Goal: Task Accomplishment & Management: Use online tool/utility

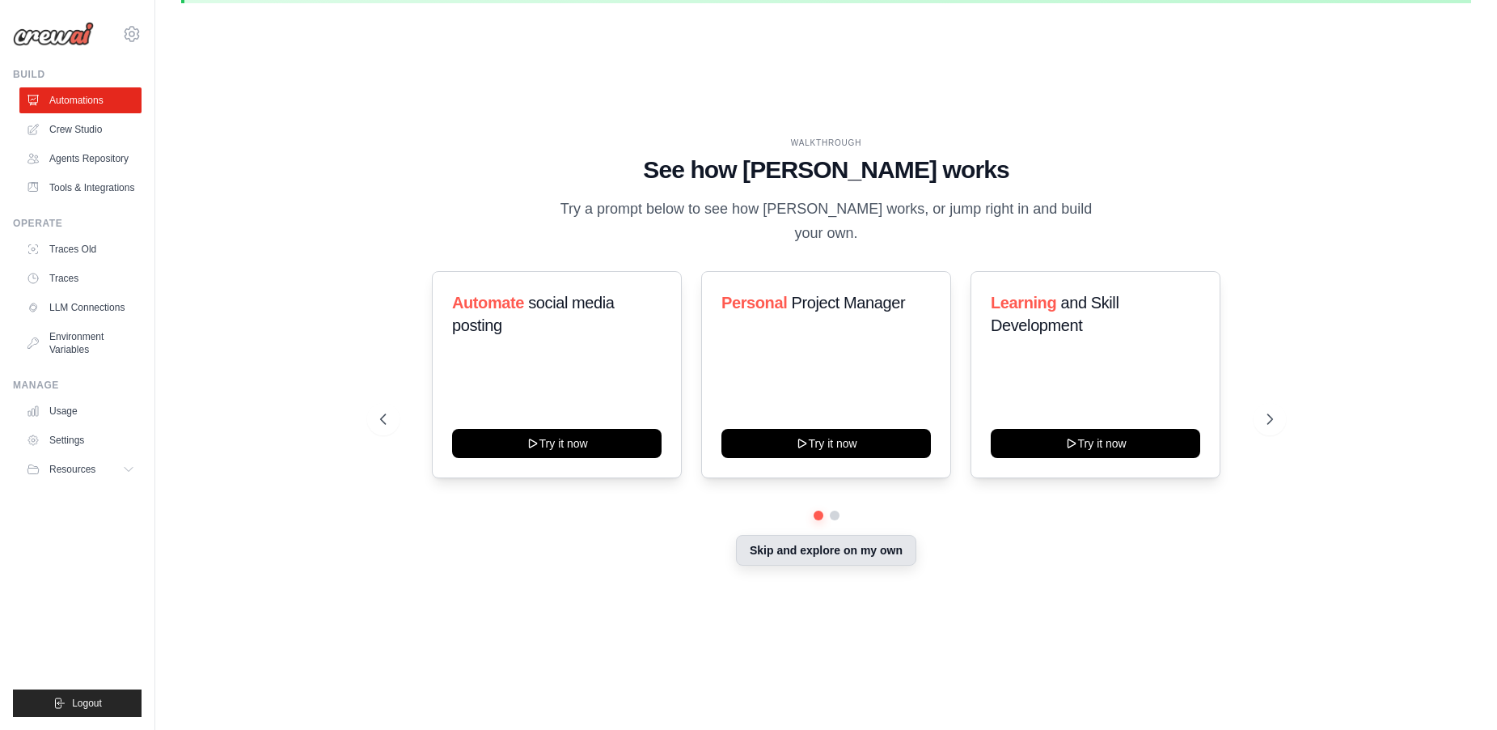
click at [802, 539] on button "Skip and explore on my own" at bounding box center [826, 550] width 180 height 31
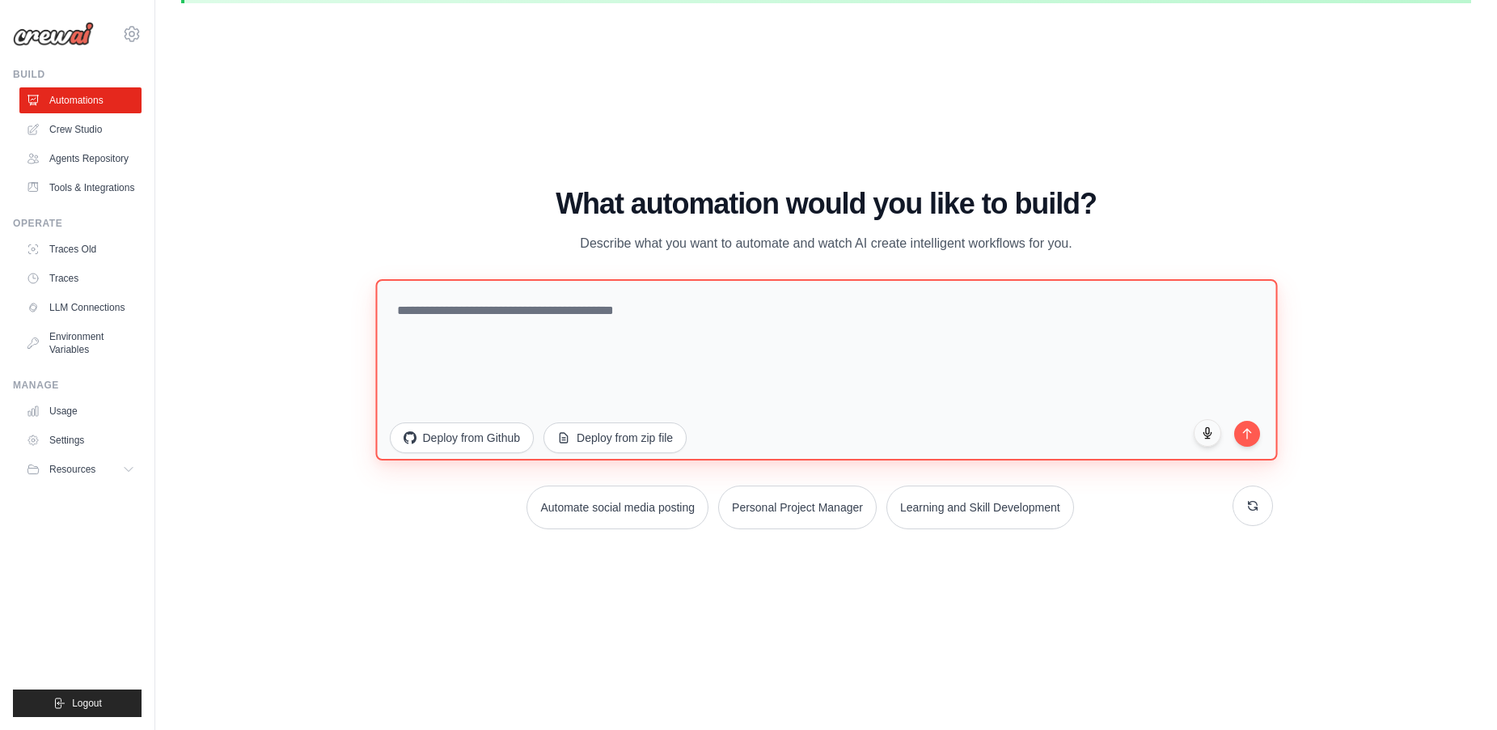
click at [668, 327] on textarea at bounding box center [826, 369] width 902 height 181
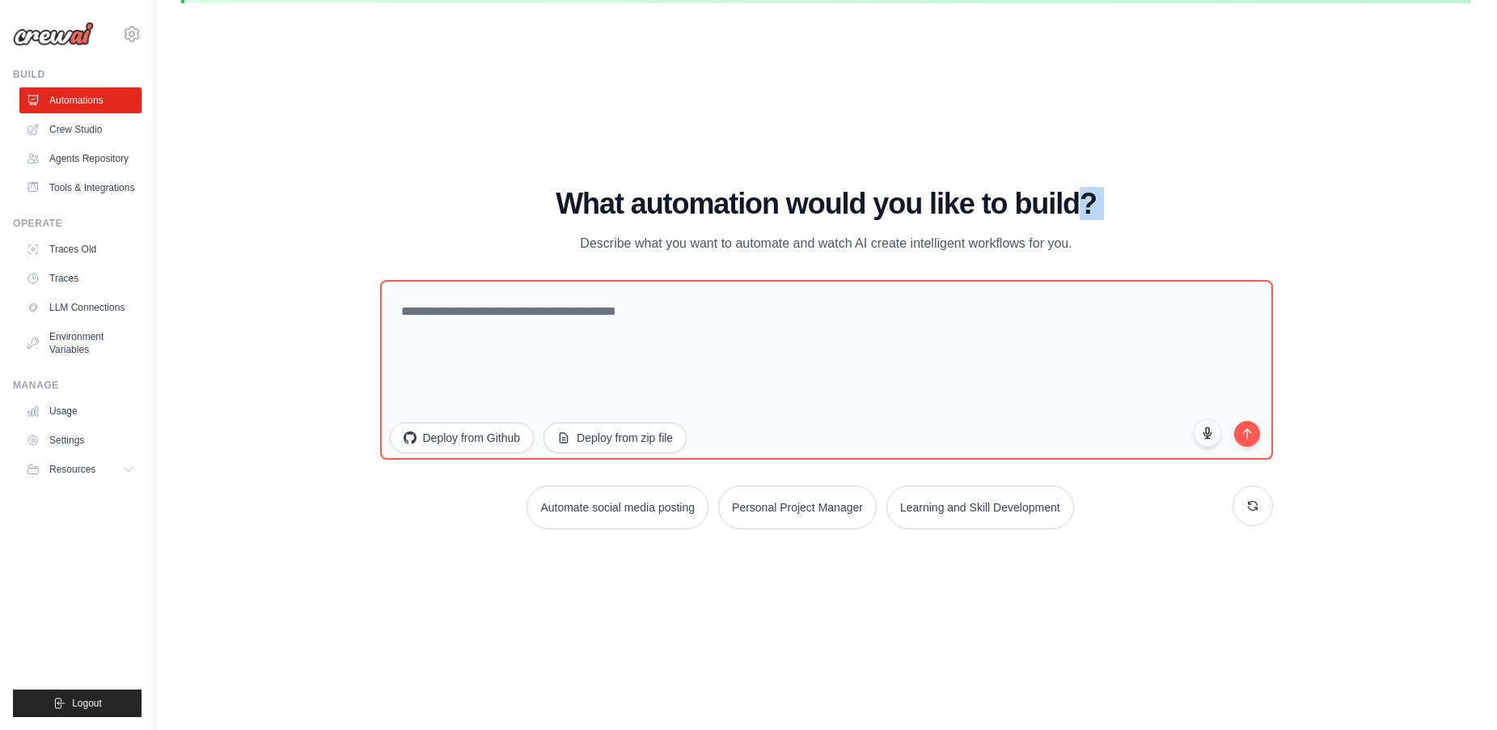
drag, startPoint x: 539, startPoint y: 221, endPoint x: 1073, endPoint y: 218, distance: 533.8
click at [1073, 218] on div "What automation would you like to build? Describe what you want to automate and…" at bounding box center [826, 221] width 893 height 66
drag, startPoint x: 730, startPoint y: 221, endPoint x: 716, endPoint y: 256, distance: 37.4
click at [730, 221] on div "What automation would you like to build? Describe what you want to automate and…" at bounding box center [826, 221] width 893 height 66
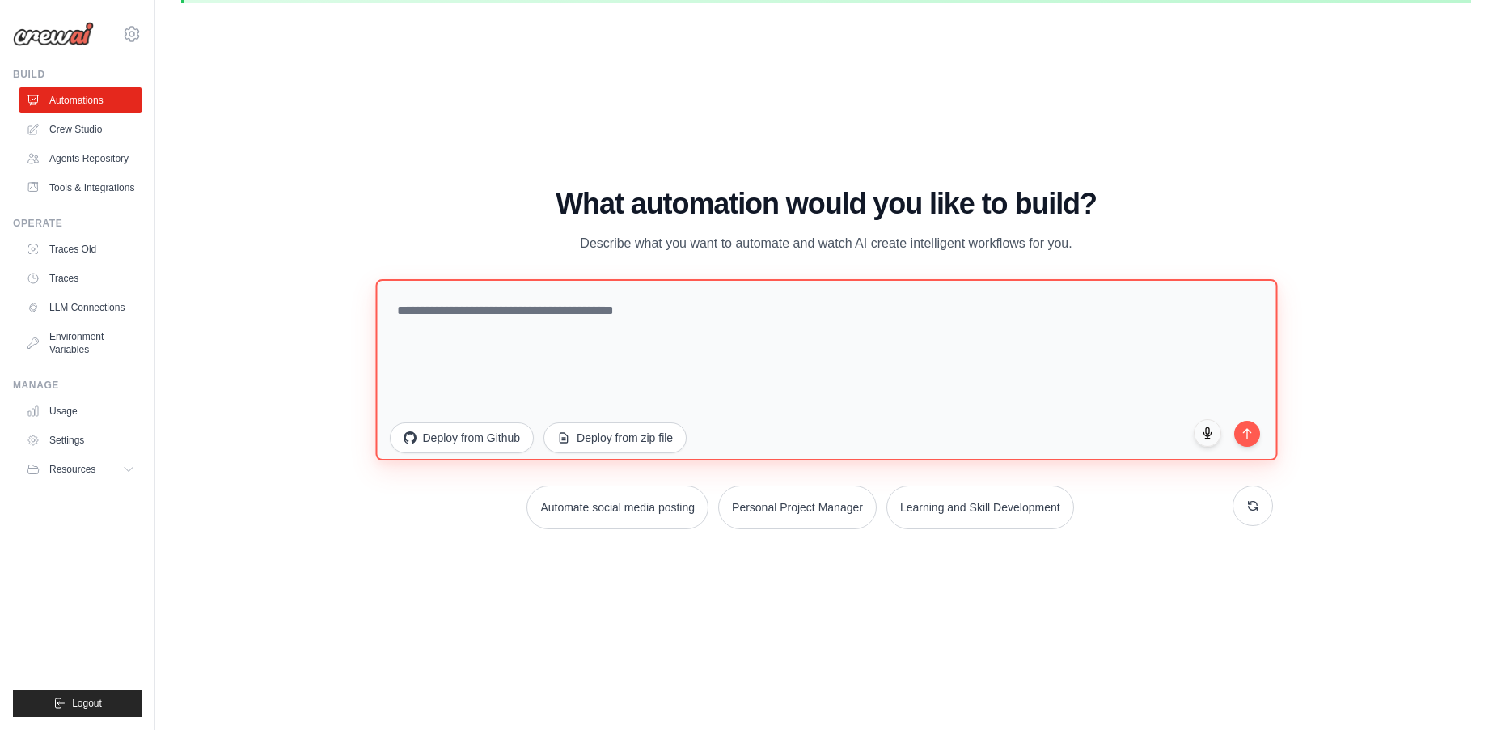
click at [488, 312] on textarea at bounding box center [826, 369] width 902 height 181
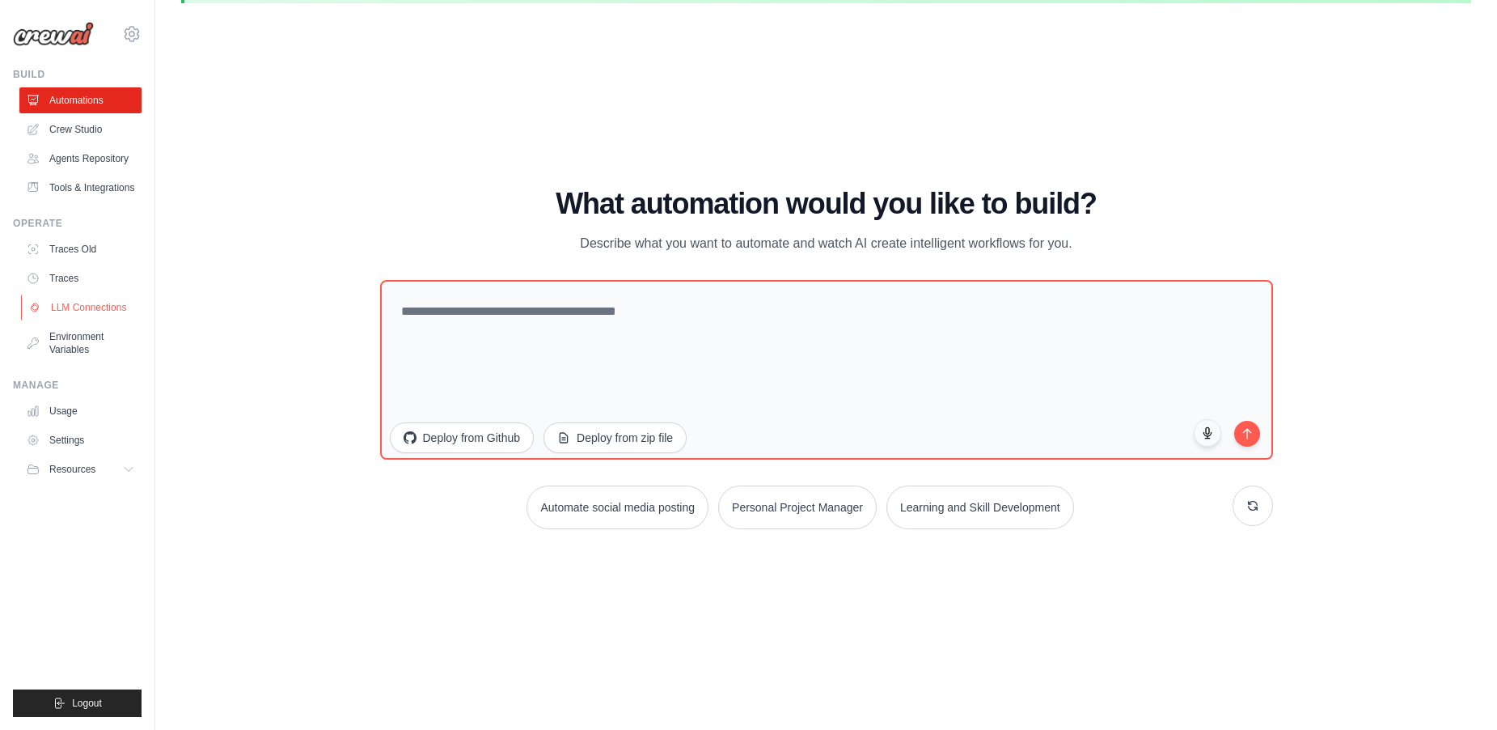
click at [118, 311] on link "LLM Connections" at bounding box center [82, 307] width 122 height 26
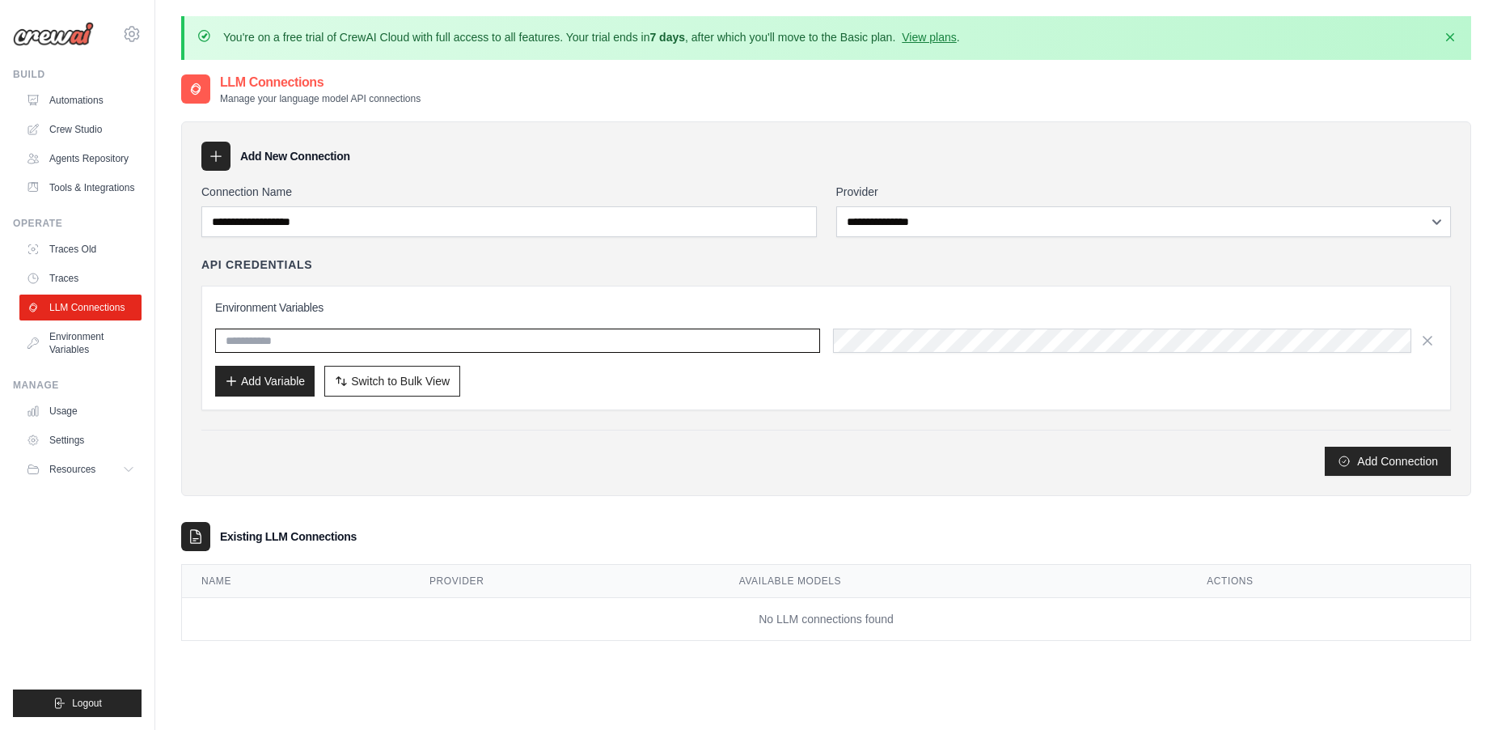
click at [317, 333] on input "text" at bounding box center [517, 340] width 605 height 24
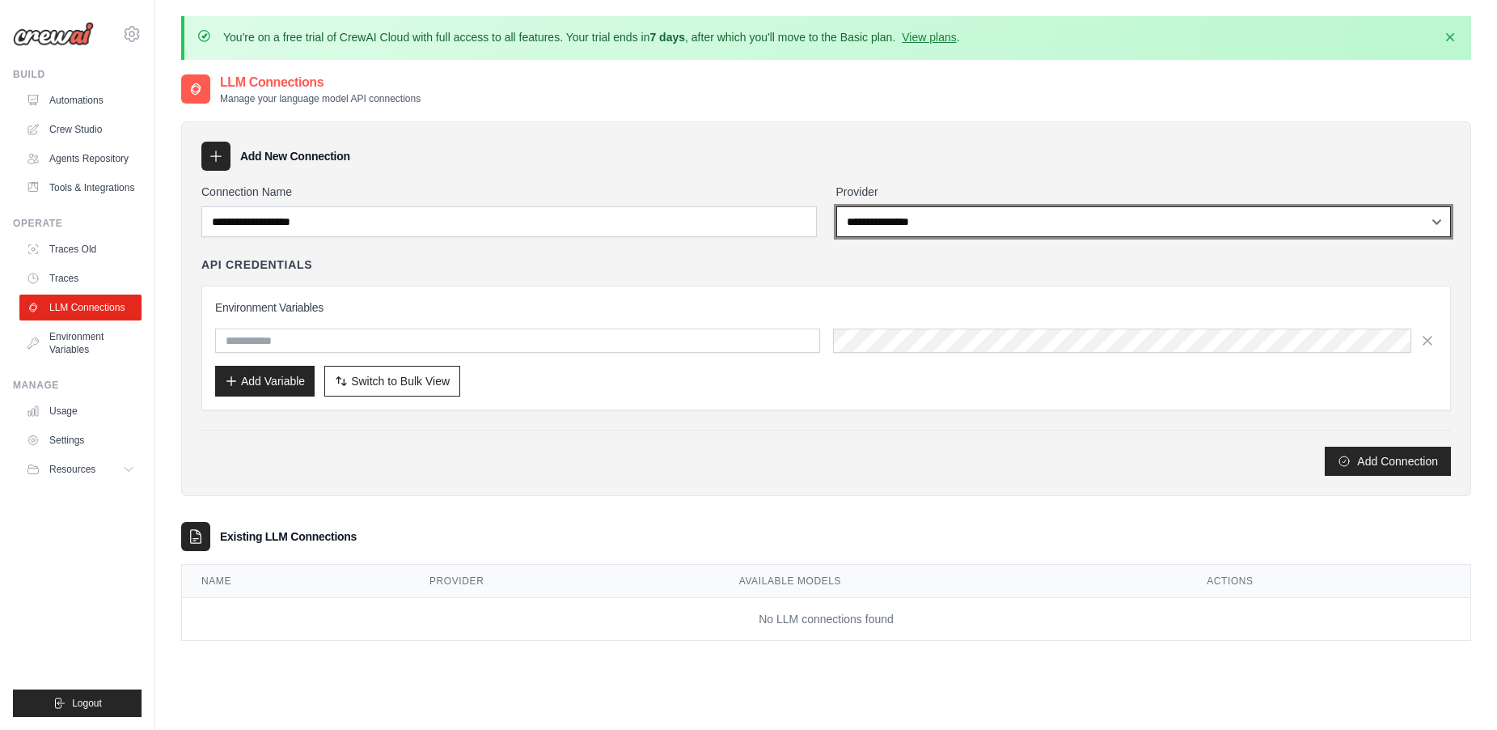
drag, startPoint x: 1077, startPoint y: 226, endPoint x: 669, endPoint y: 443, distance: 461.7
click at [668, 443] on div "**********" at bounding box center [826, 330] width 1250 height 292
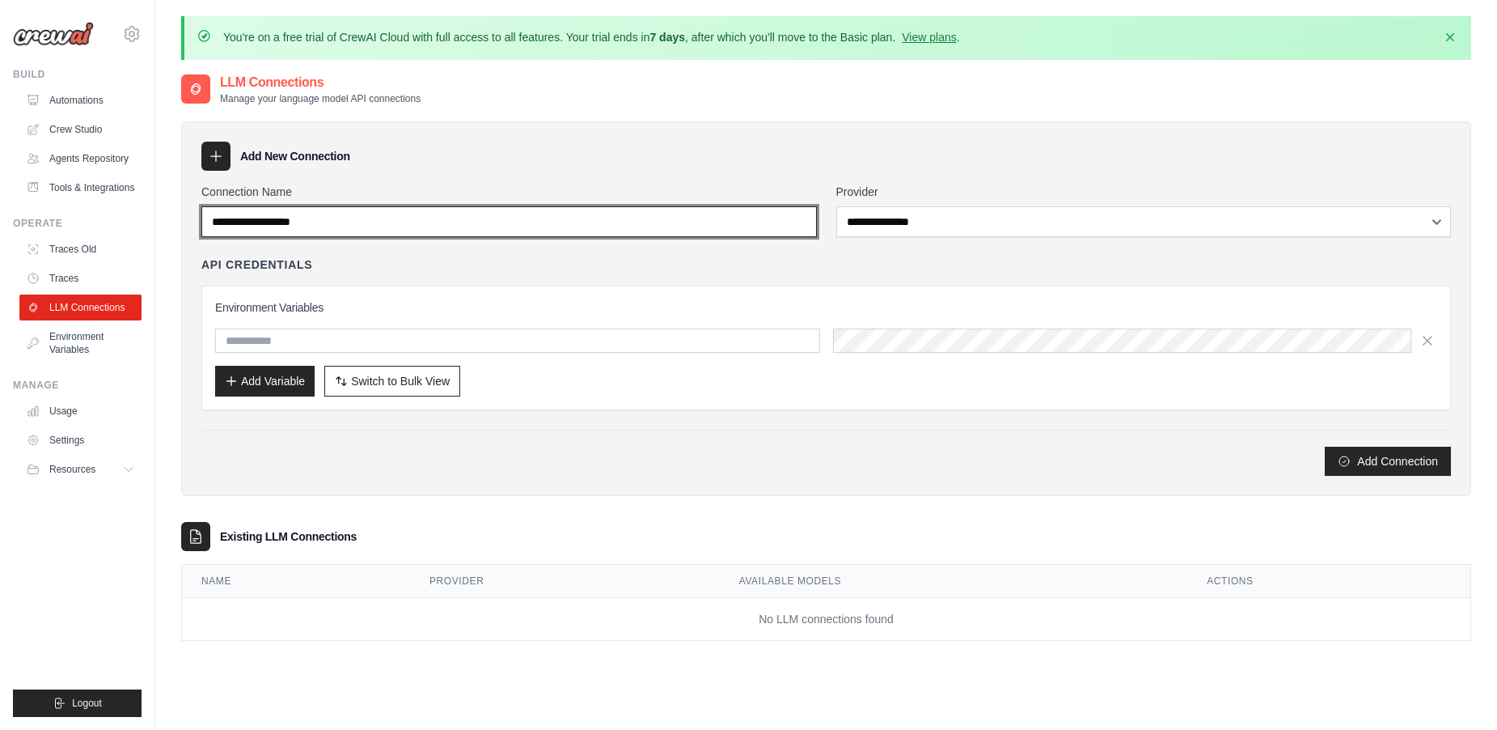
click at [327, 228] on input "Connection Name" at bounding box center [508, 221] width 615 height 31
click at [378, 221] on input "Connection Name" at bounding box center [508, 221] width 615 height 31
click at [375, 221] on input "Connection Name" at bounding box center [508, 221] width 615 height 31
click at [374, 222] on input "Connection Name" at bounding box center [508, 221] width 615 height 31
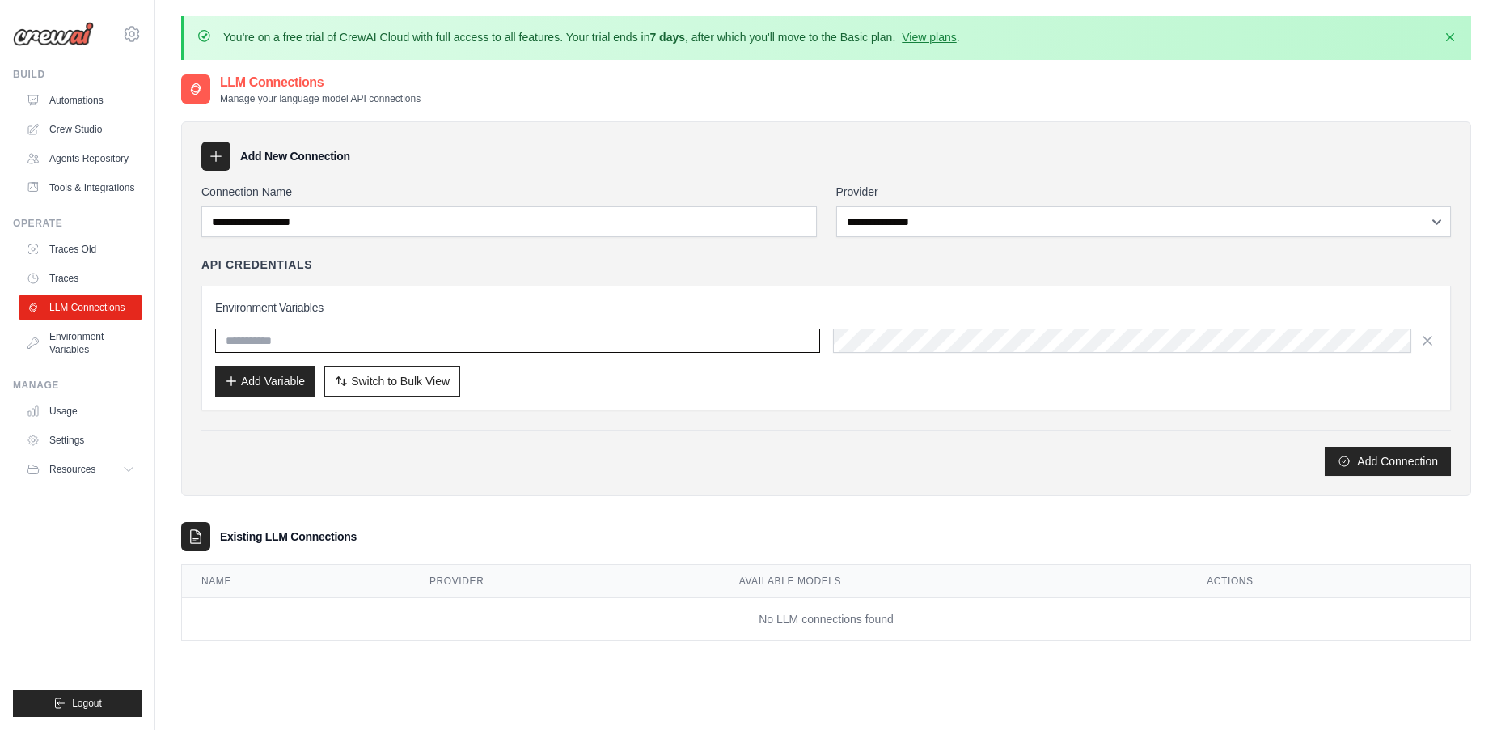
click at [350, 335] on input "text" at bounding box center [517, 340] width 605 height 24
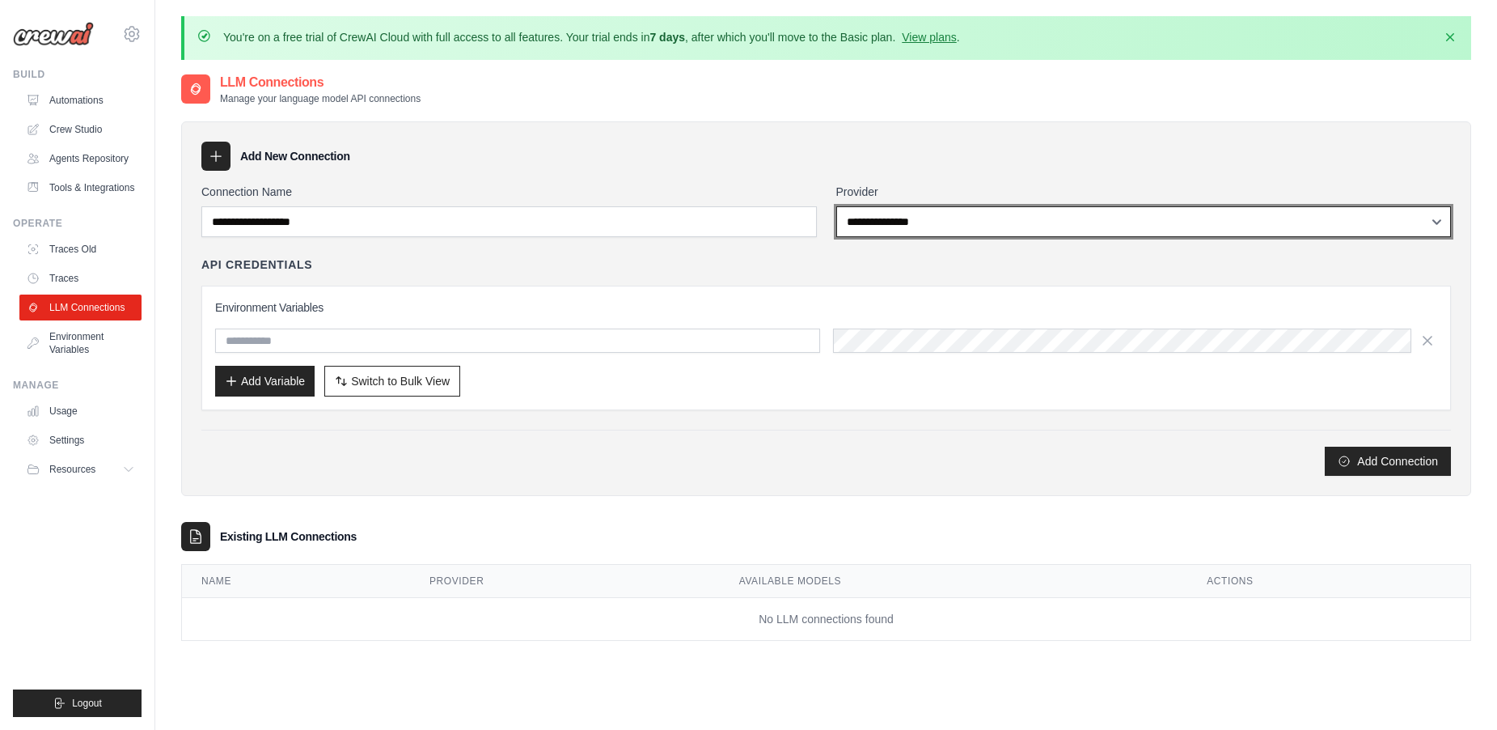
select select "******"
click at [836, 206] on select "**********" at bounding box center [1143, 221] width 615 height 31
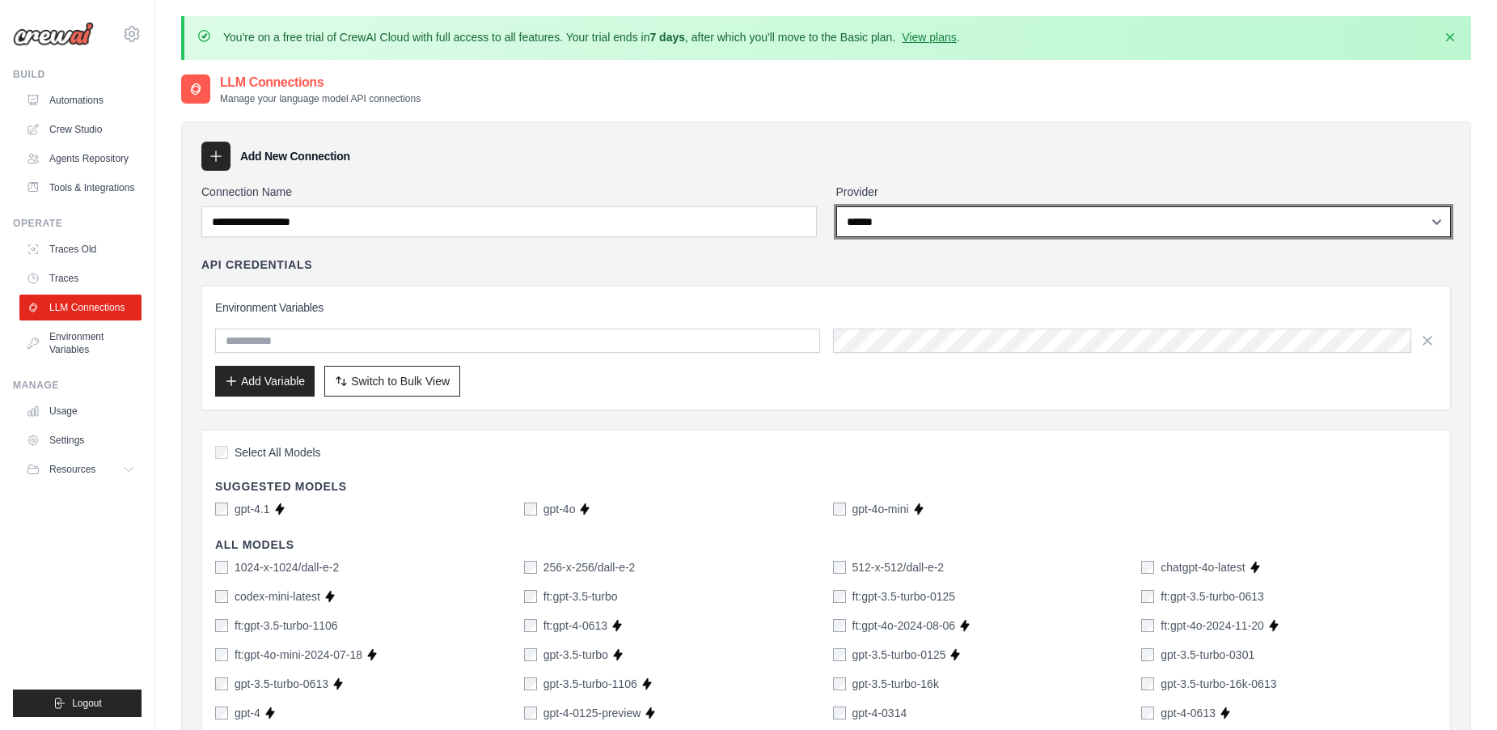
drag, startPoint x: 929, startPoint y: 231, endPoint x: 770, endPoint y: 169, distance: 170.8
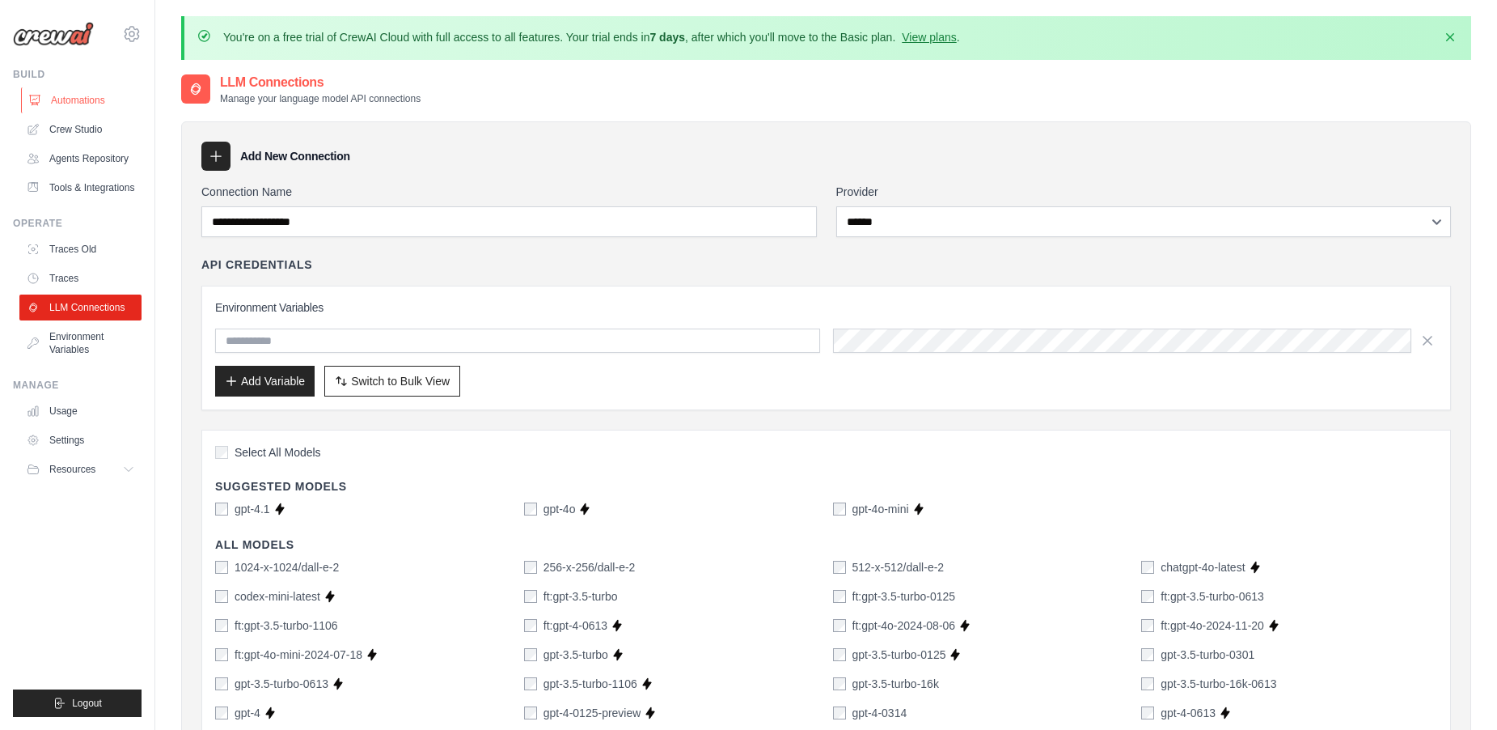
click at [61, 104] on link "Automations" at bounding box center [82, 100] width 122 height 26
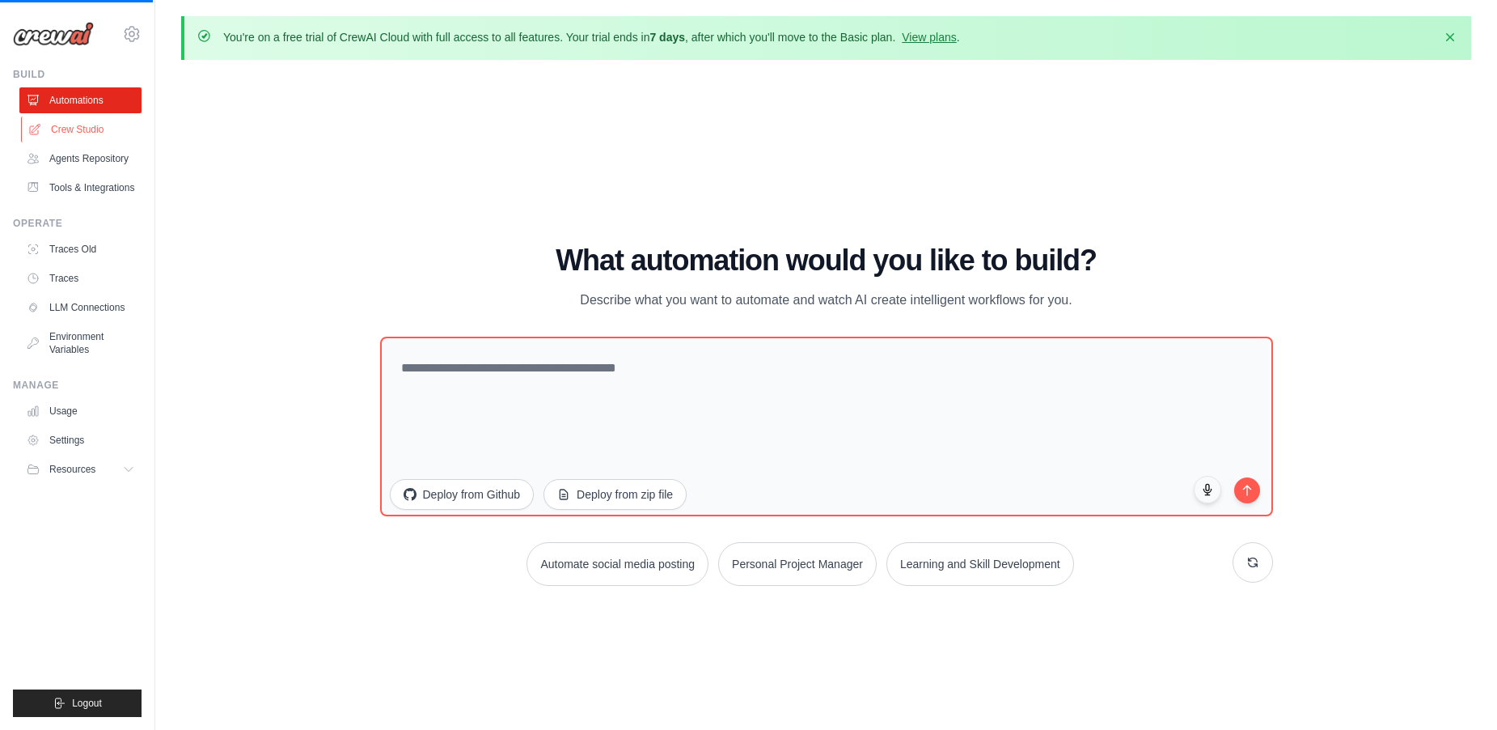
click at [90, 133] on link "Crew Studio" at bounding box center [82, 129] width 122 height 26
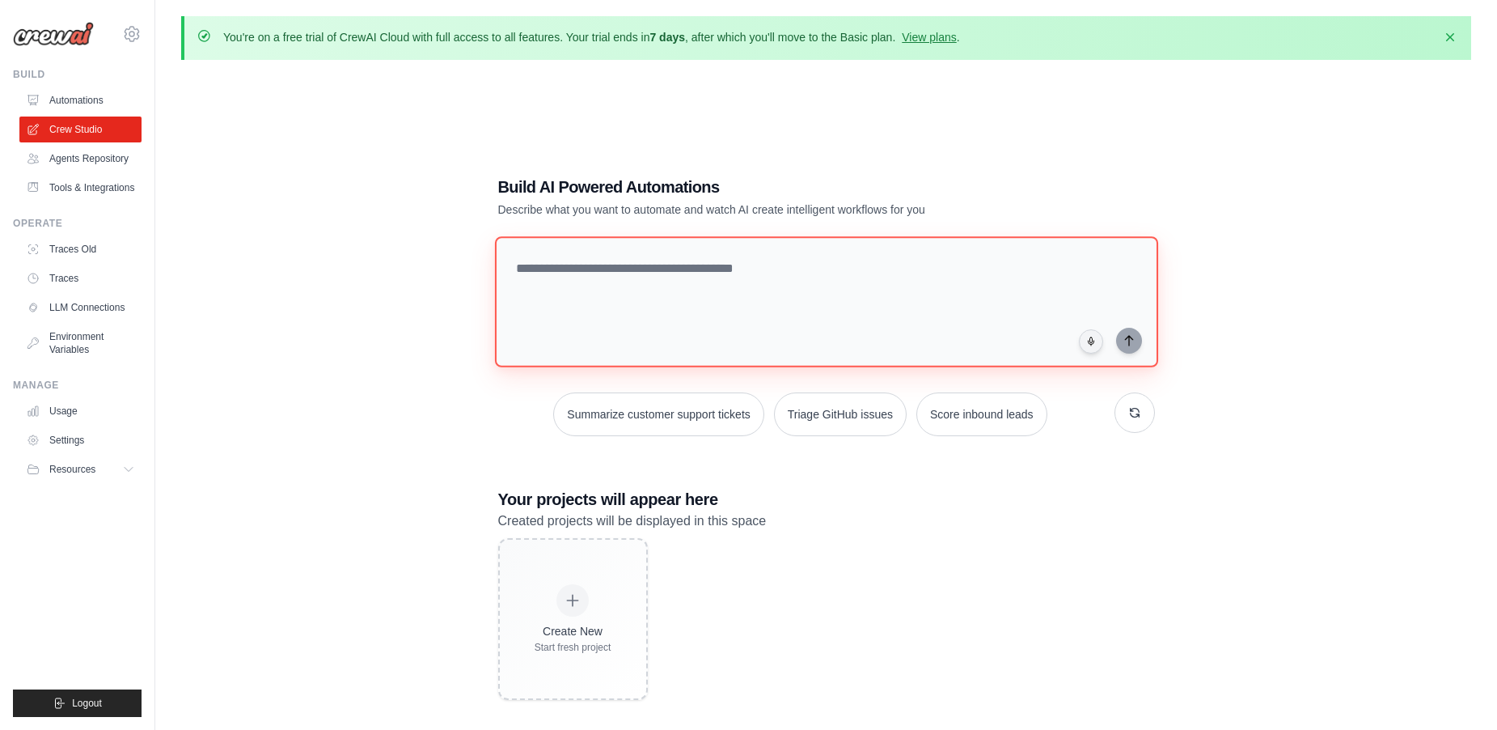
click at [584, 275] on textarea at bounding box center [825, 301] width 663 height 131
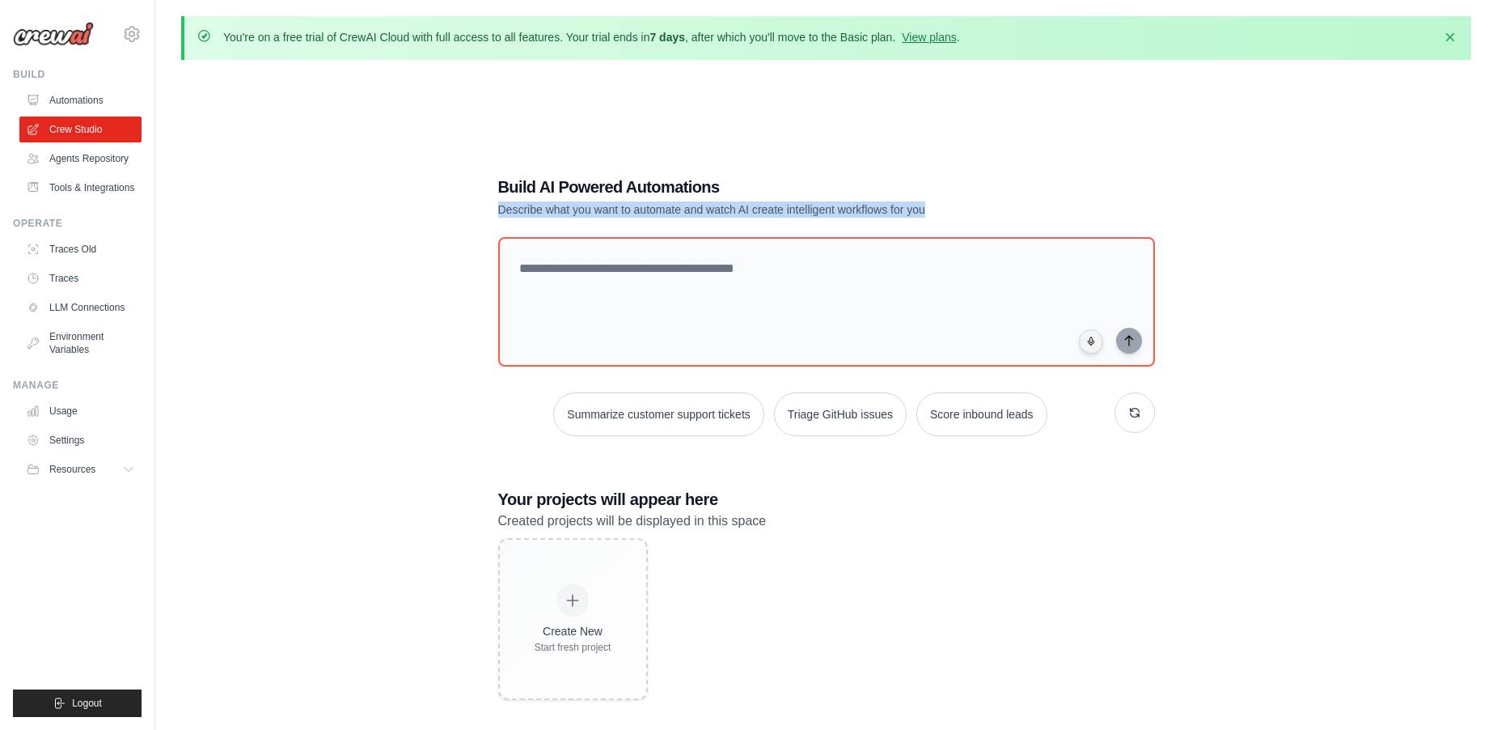
drag, startPoint x: 505, startPoint y: 209, endPoint x: 1005, endPoint y: 209, distance: 499.0
click at [1005, 209] on div "Build AI Powered Automations Describe what you want to automate and watch AI cr…" at bounding box center [827, 438] width 696 height 576
click at [1186, 163] on div "Build AI Powered Automations Describe what you want to automate and watch AI cr…" at bounding box center [826, 438] width 1290 height 730
click at [95, 158] on link "Agents Repository" at bounding box center [82, 159] width 122 height 26
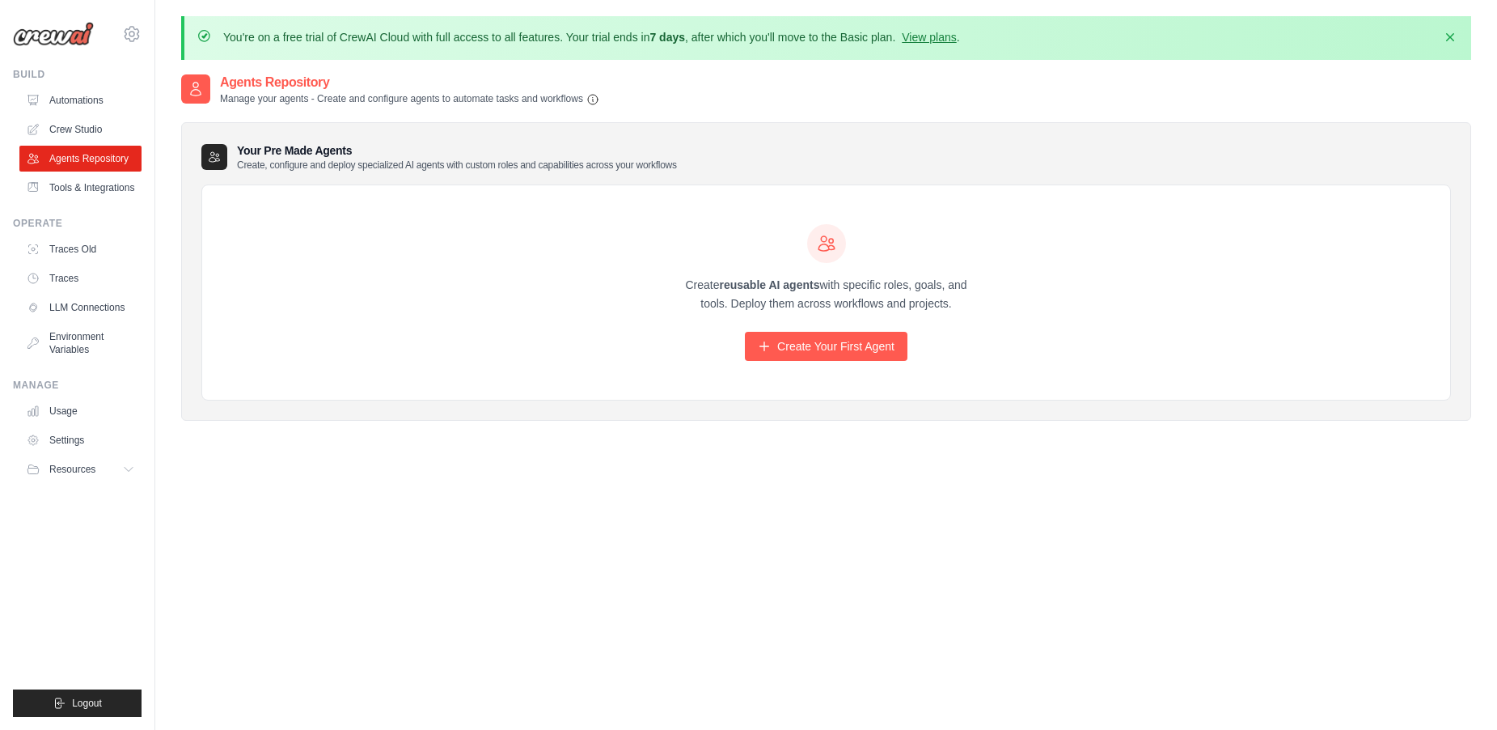
click at [937, 444] on div "Agents Repository Manage your agents - Create and configure agents to automate …" at bounding box center [826, 260] width 1290 height 374
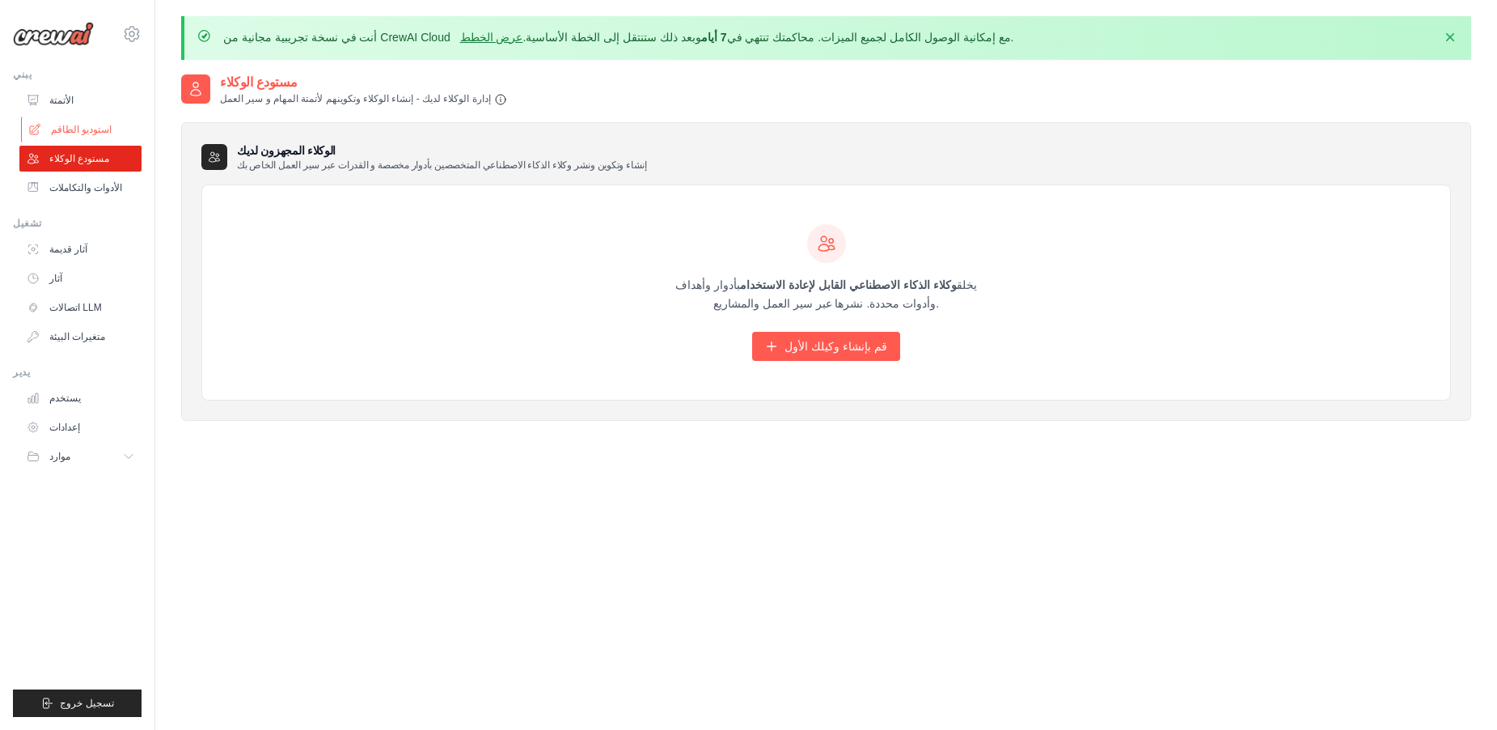
click at [63, 119] on link "استوديو الطاقم" at bounding box center [82, 129] width 122 height 26
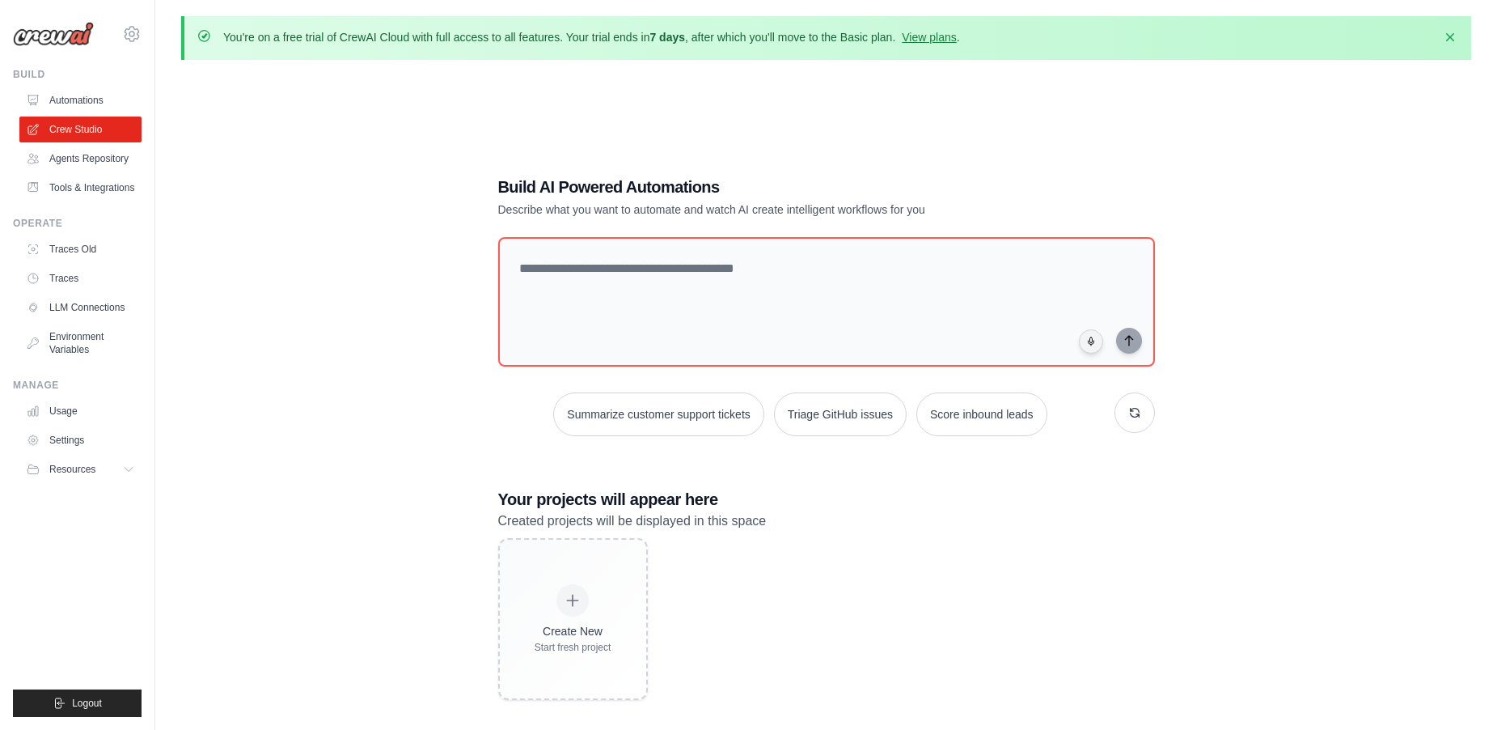
drag, startPoint x: 0, startPoint y: 0, endPoint x: 333, endPoint y: 252, distance: 417.5
click at [336, 256] on div "Build AI Powered Automations Describe what you want to automate and watch AI cr…" at bounding box center [826, 438] width 1290 height 730
click at [85, 97] on link "Automations" at bounding box center [82, 100] width 122 height 26
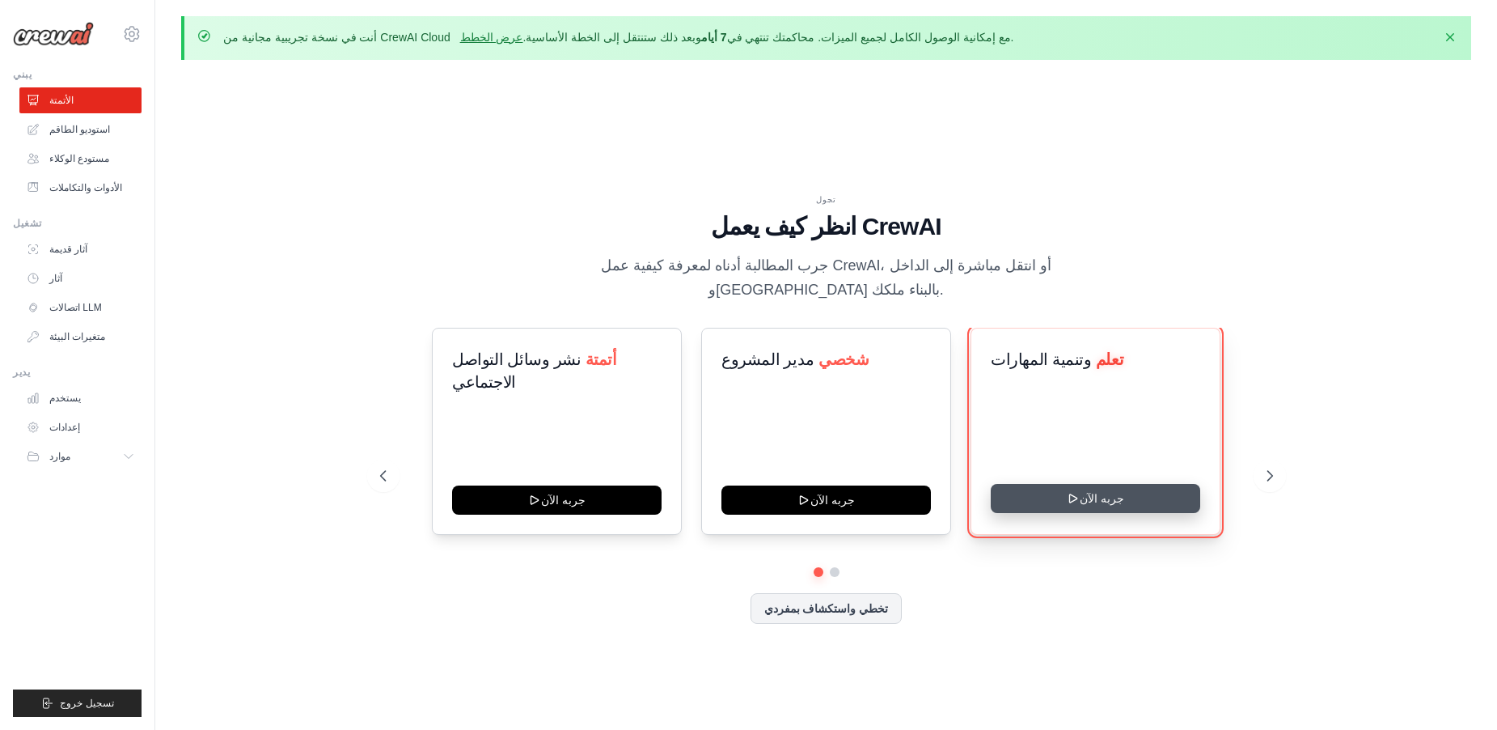
click at [1095, 493] on button "جربه الآن" at bounding box center [1095, 498] width 209 height 29
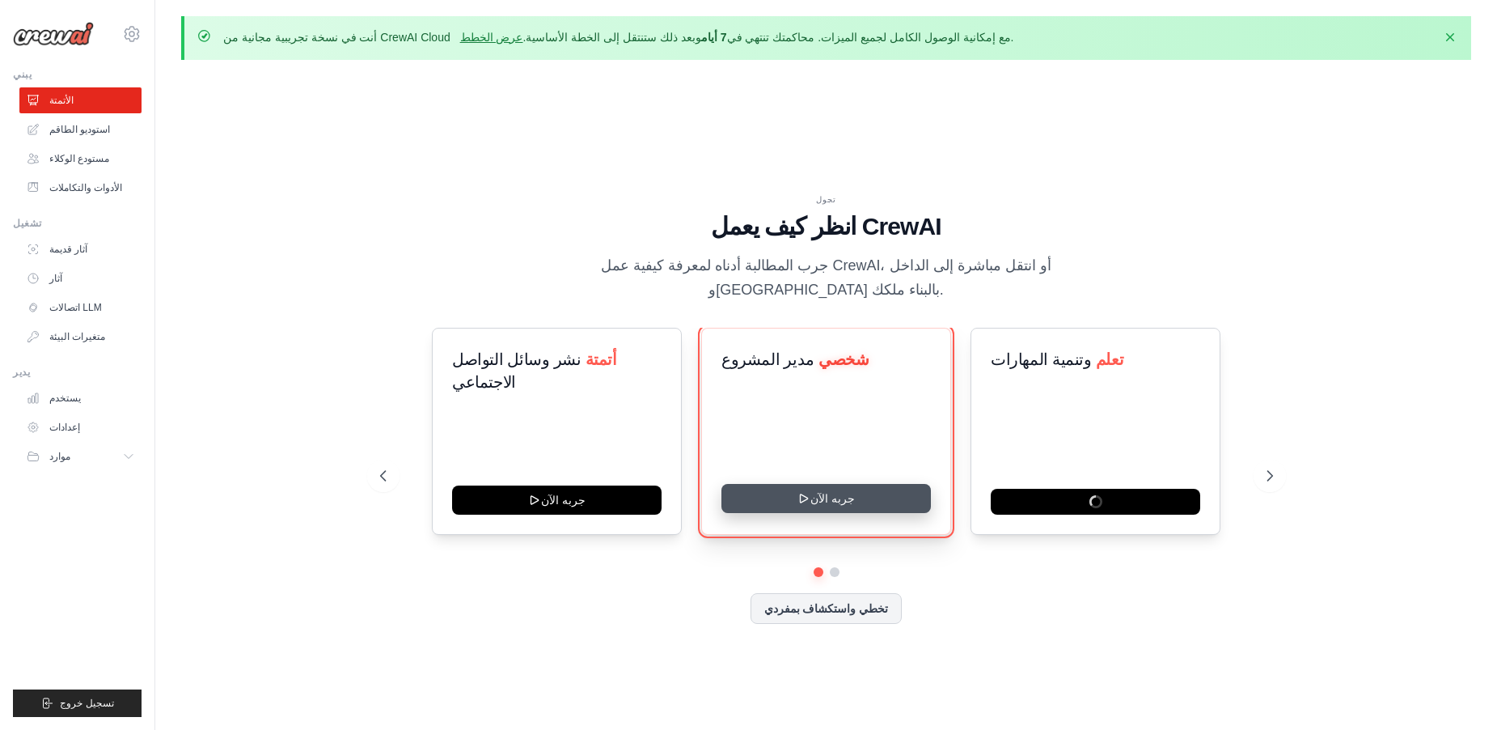
click at [802, 492] on icon at bounding box center [803, 498] width 13 height 13
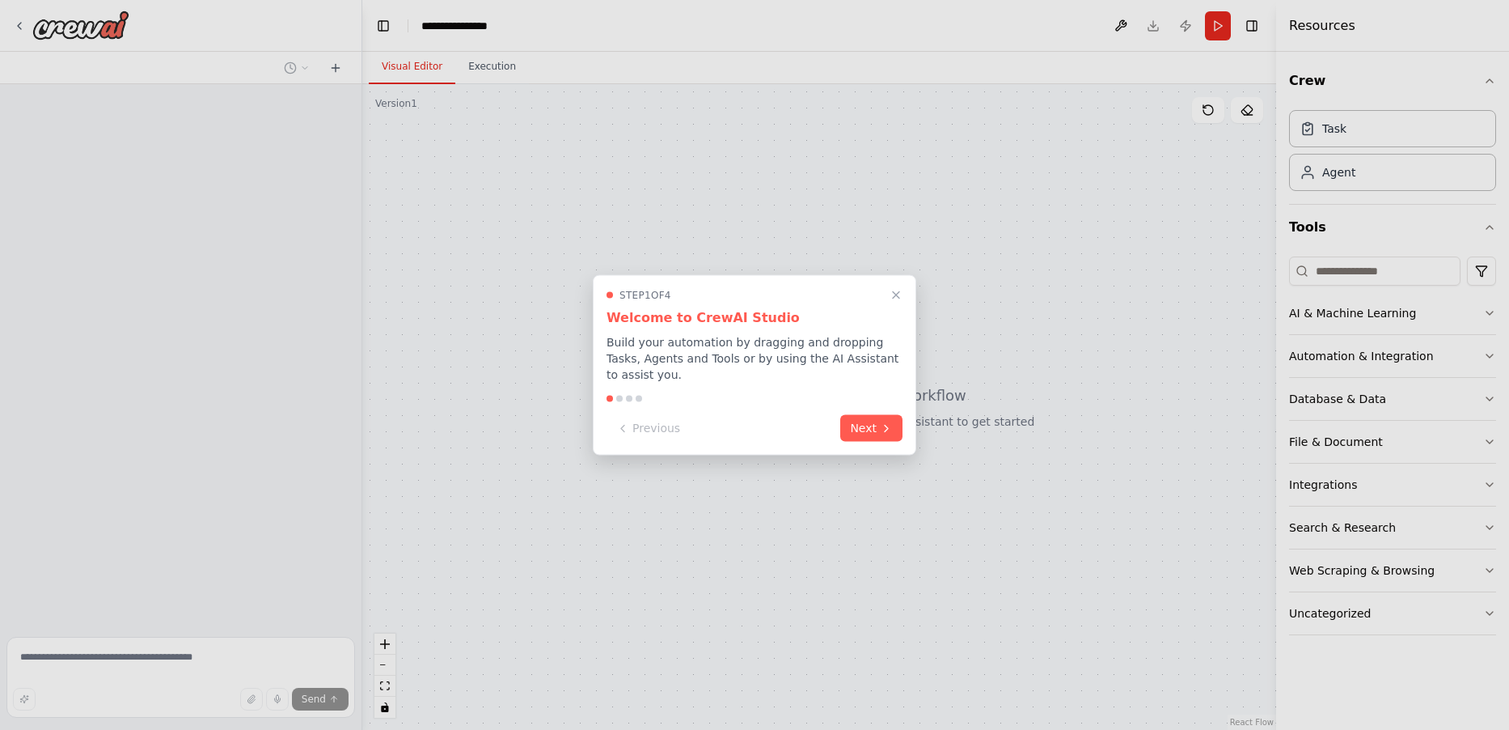
drag, startPoint x: 865, startPoint y: 423, endPoint x: 865, endPoint y: 459, distance: 36.4
click at [865, 424] on button "Next" at bounding box center [871, 428] width 62 height 27
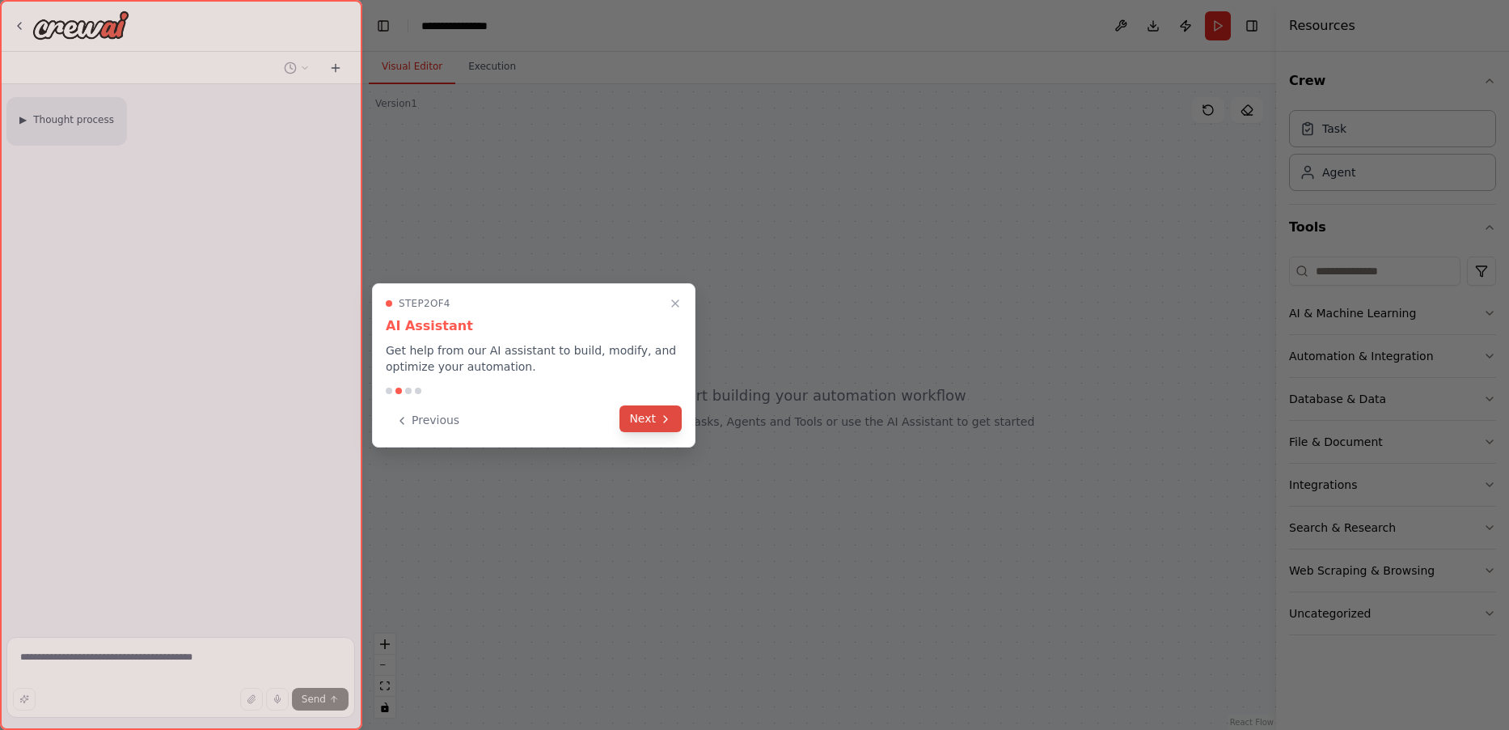
click at [672, 424] on icon at bounding box center [665, 418] width 13 height 13
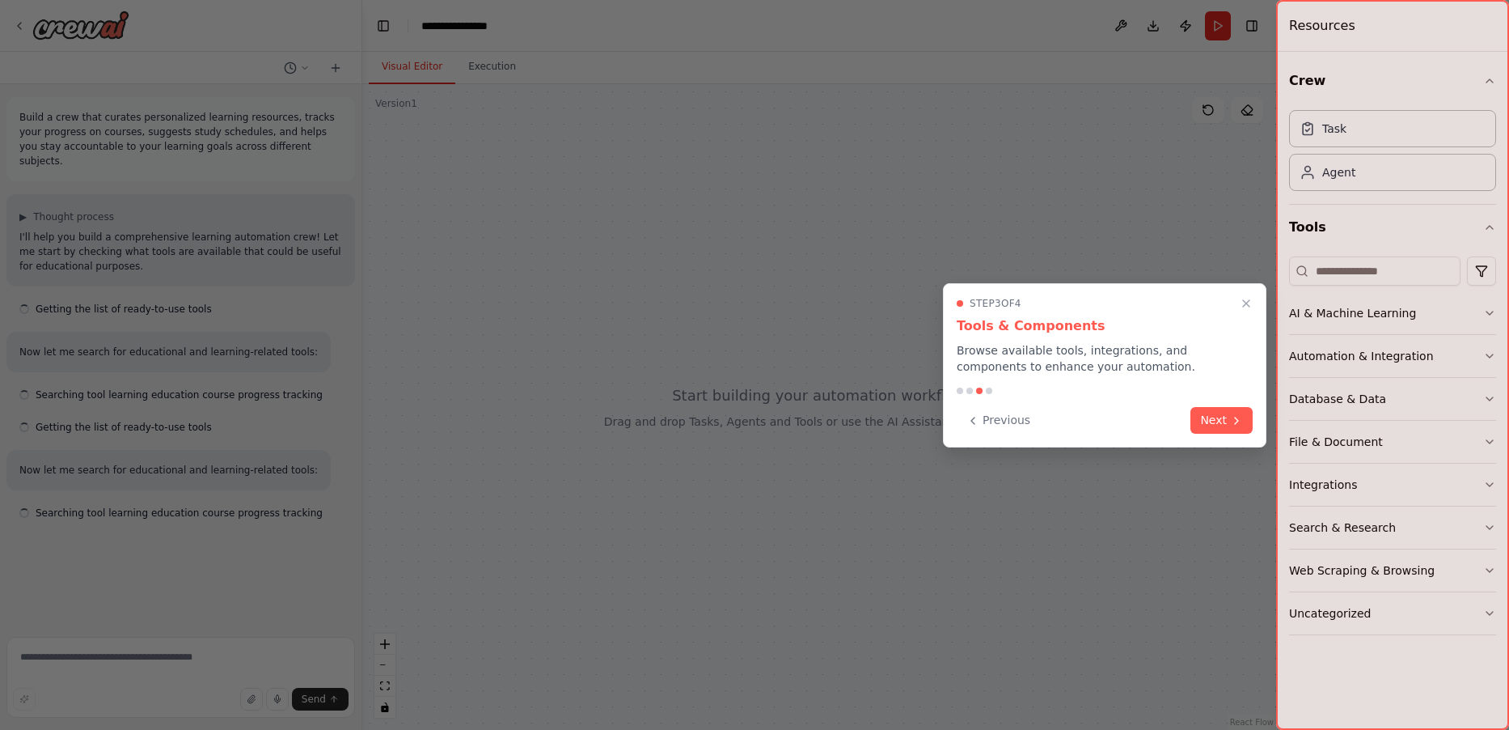
drag, startPoint x: 1216, startPoint y: 418, endPoint x: 1213, endPoint y: 446, distance: 27.7
click at [1216, 425] on button "Next" at bounding box center [1222, 420] width 62 height 27
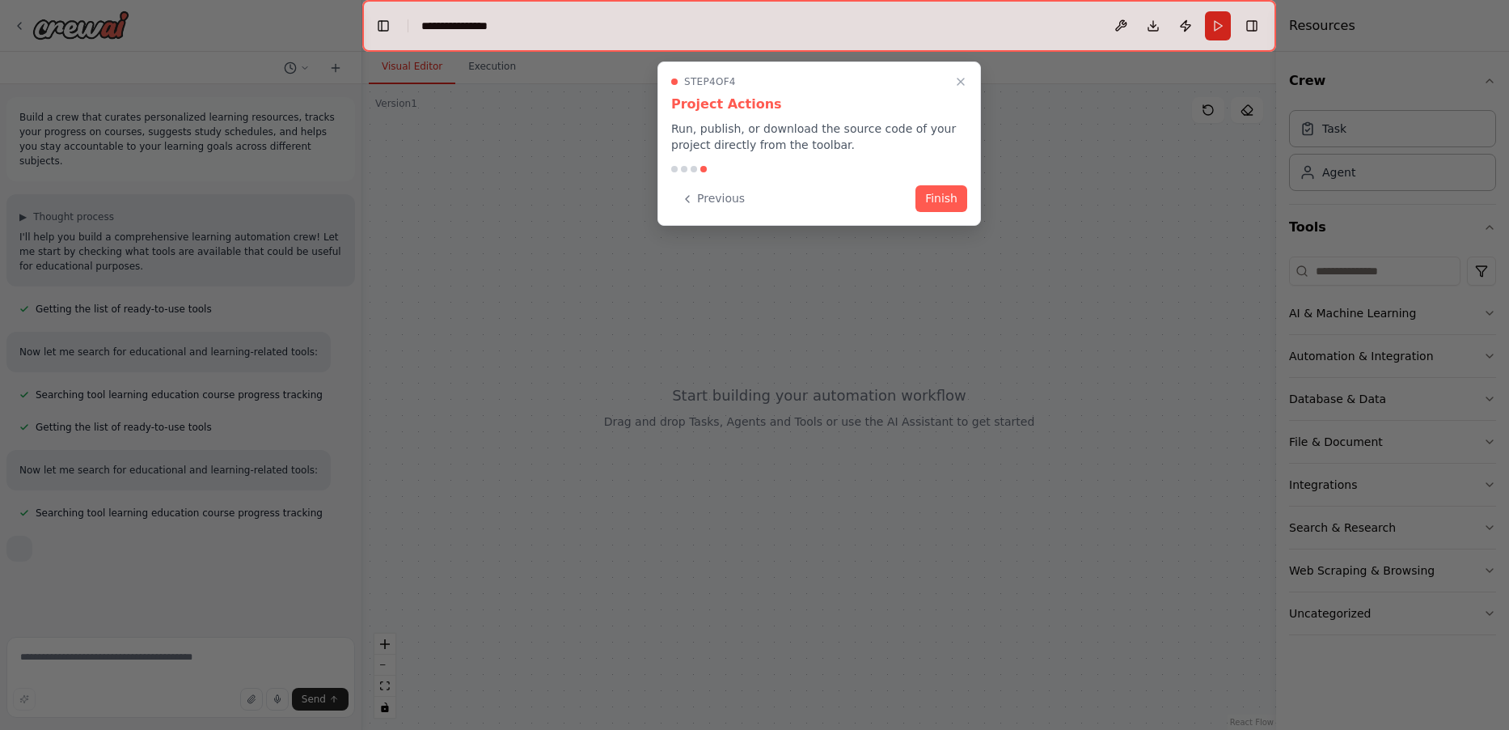
click at [929, 213] on div "Step 4 of 4 Project Actions Run, publish, or download the source code of your p…" at bounding box center [820, 143] width 324 height 164
click at [938, 211] on div "Previous Finish" at bounding box center [819, 198] width 296 height 27
click at [946, 189] on button "Finish" at bounding box center [942, 197] width 52 height 27
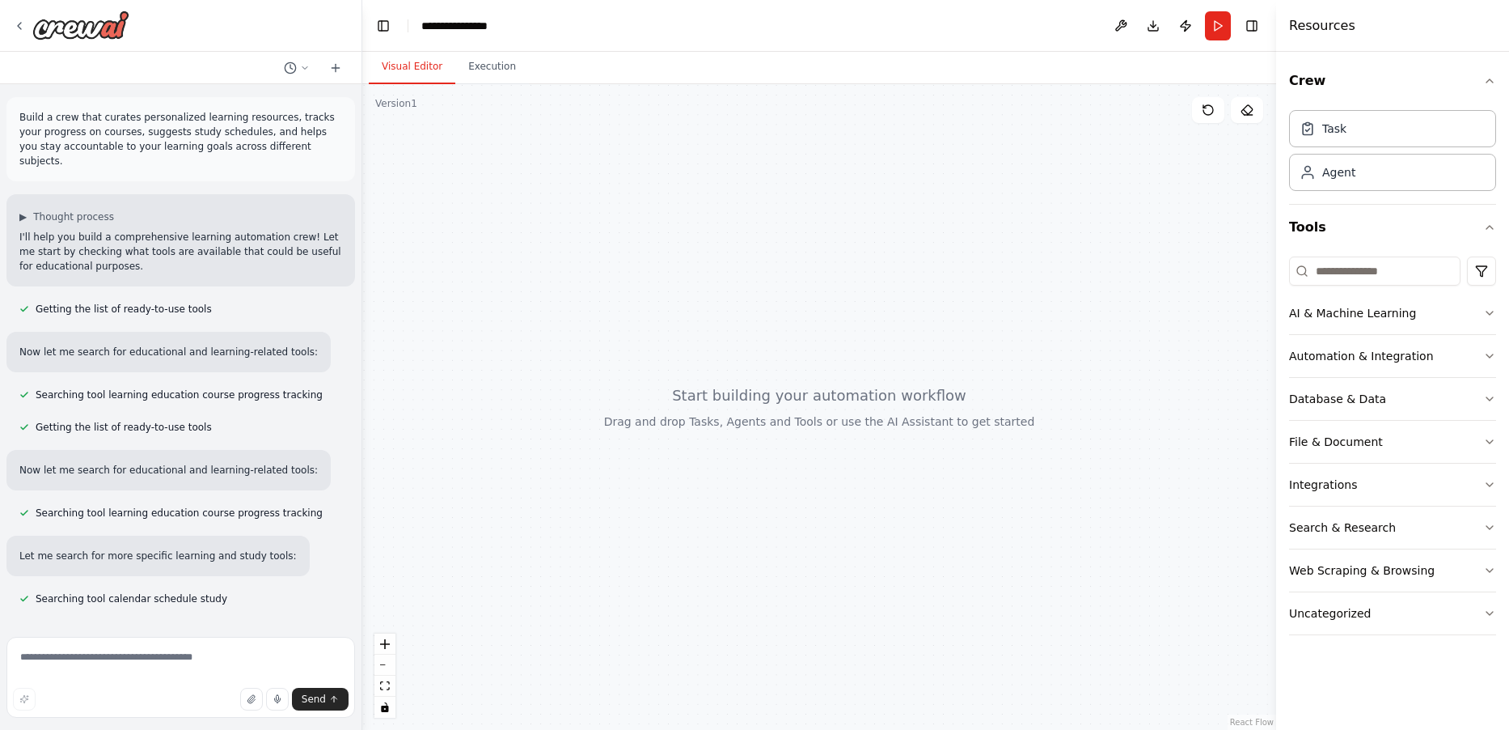
click at [680, 443] on div at bounding box center [819, 406] width 914 height 645
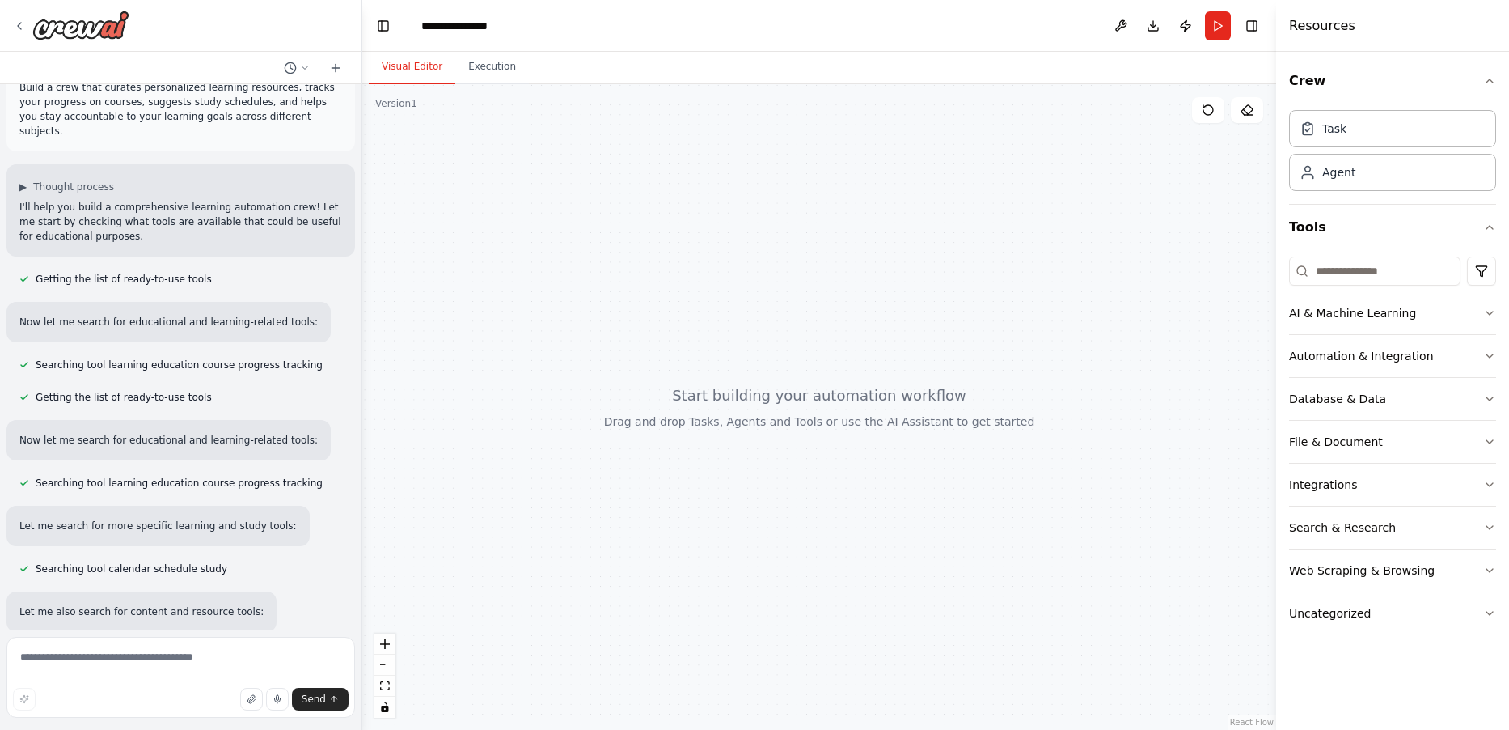
scroll to position [62, 0]
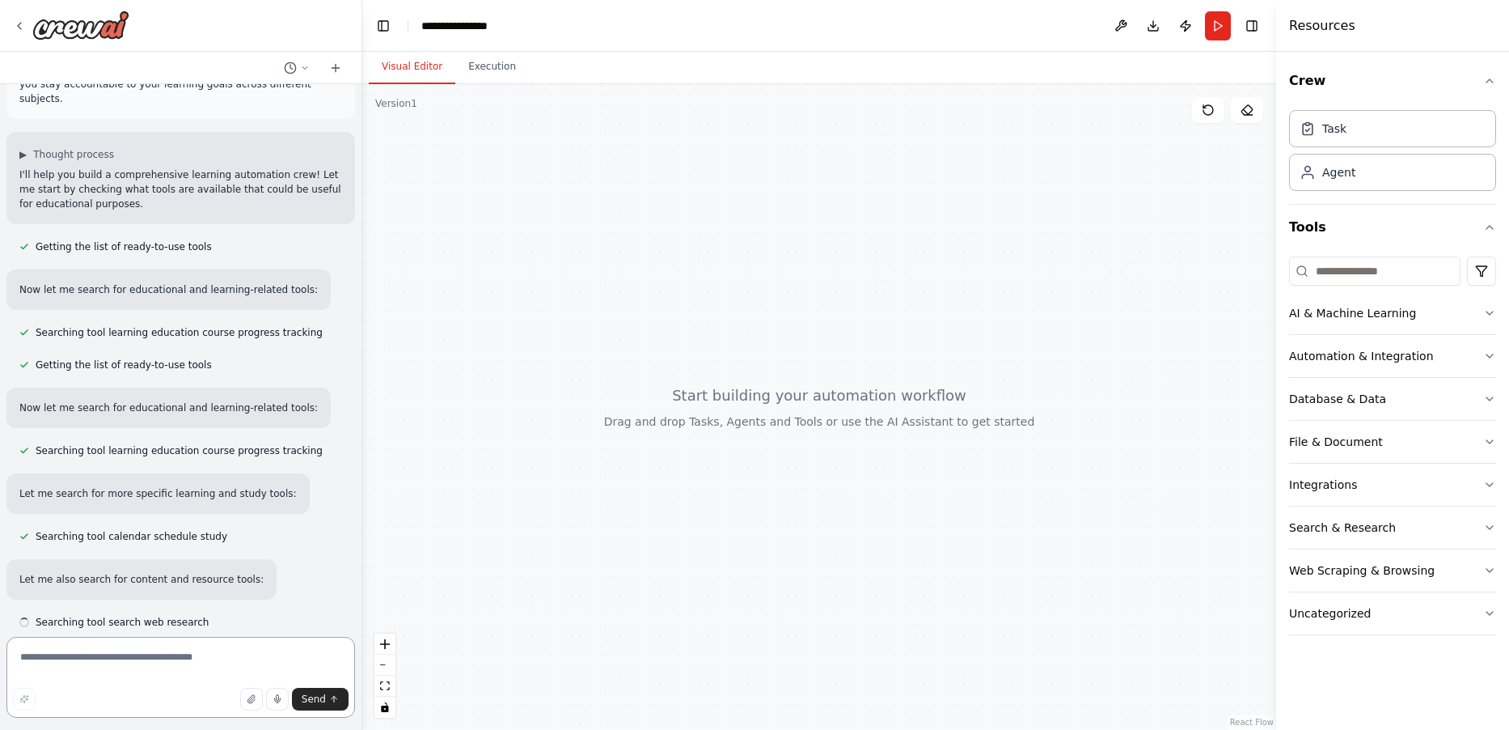
click at [215, 659] on textarea at bounding box center [180, 677] width 349 height 81
click at [235, 677] on textarea at bounding box center [180, 677] width 349 height 81
click at [245, 660] on textarea at bounding box center [180, 677] width 349 height 81
type textarea "*"
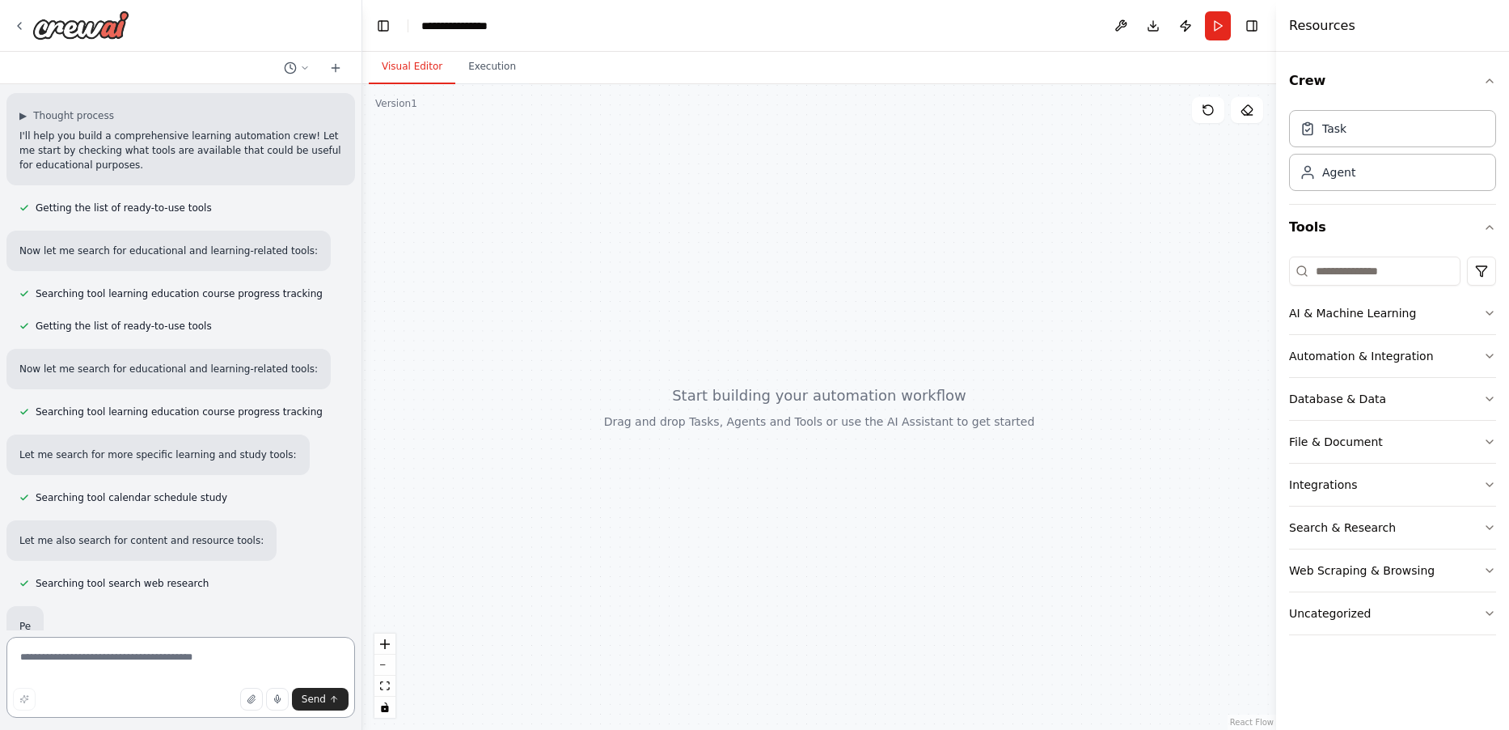
type textarea "*"
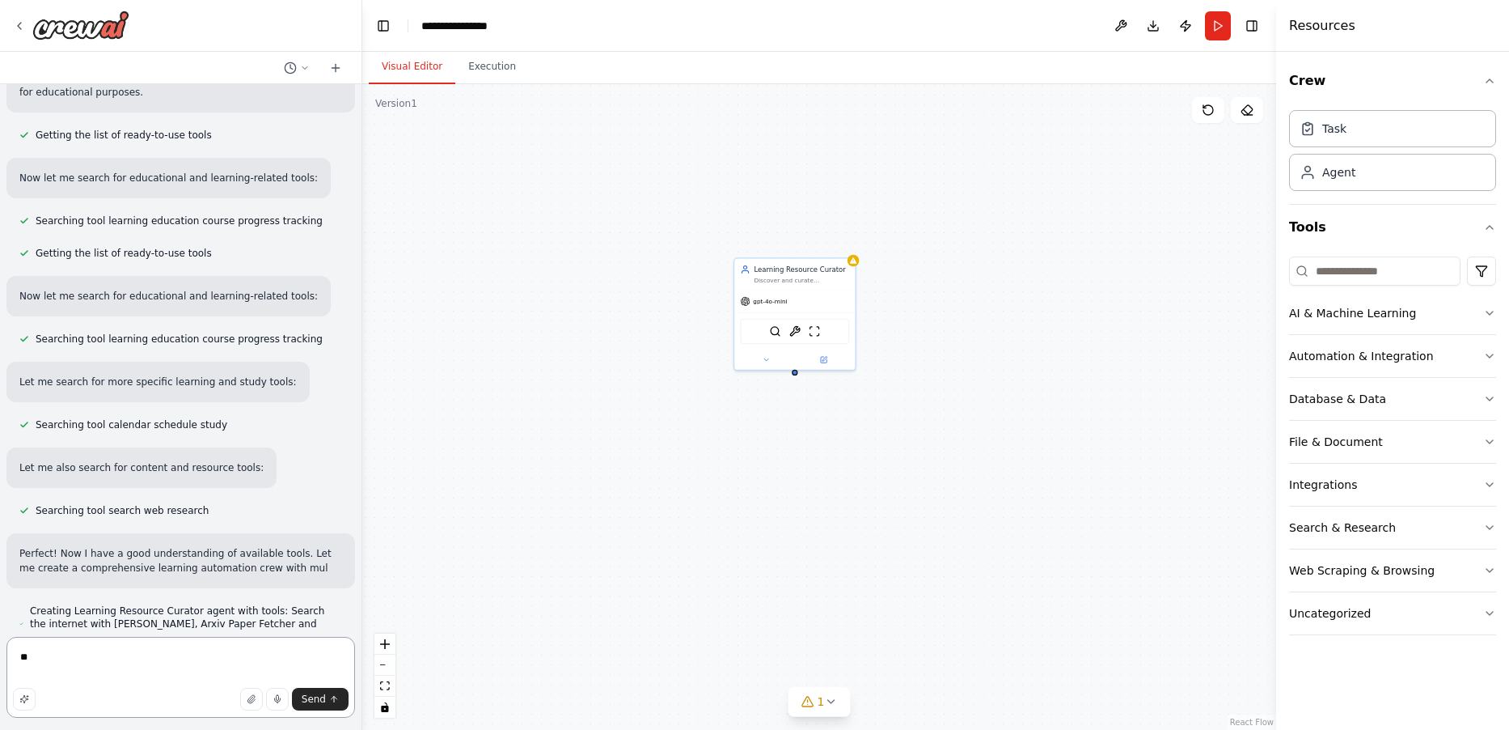
type textarea "*"
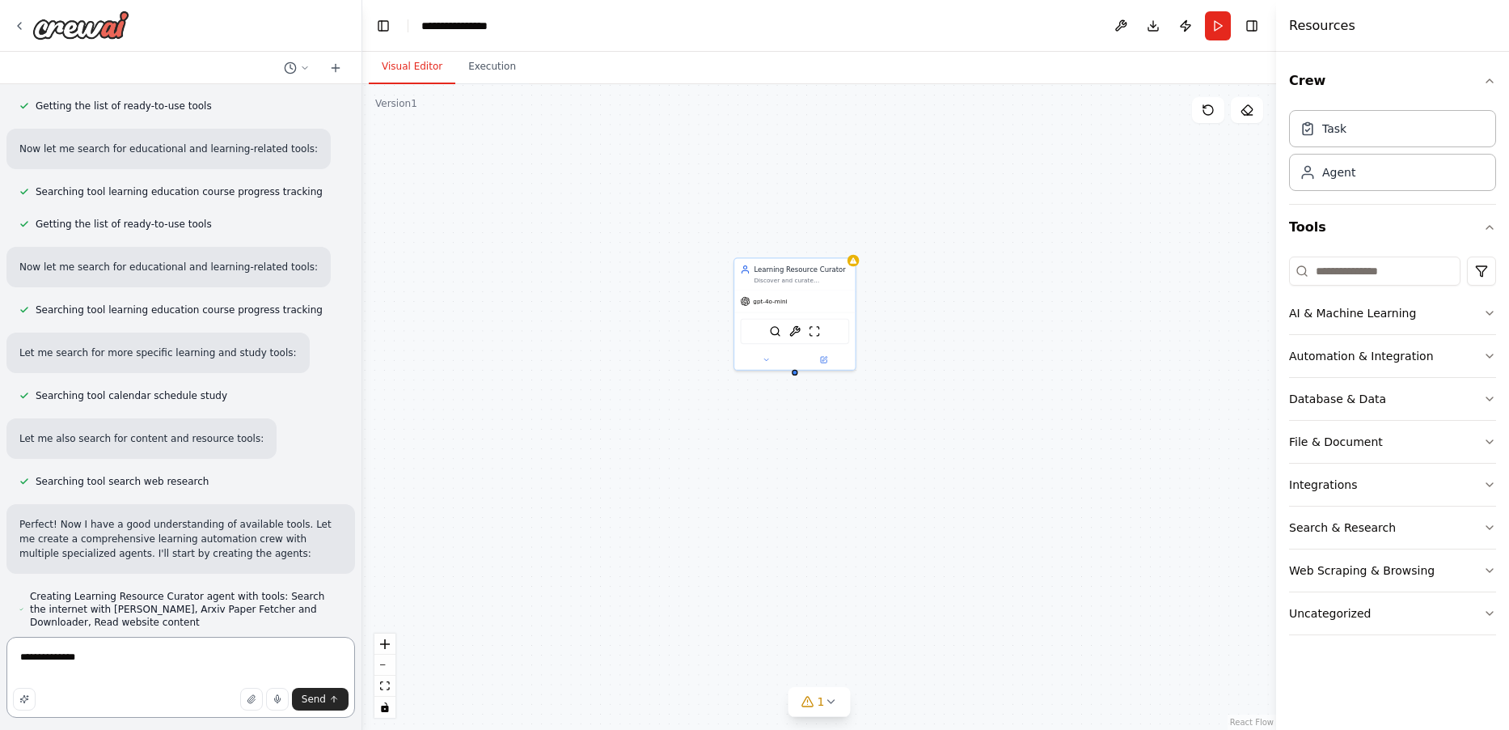
scroll to position [235, 0]
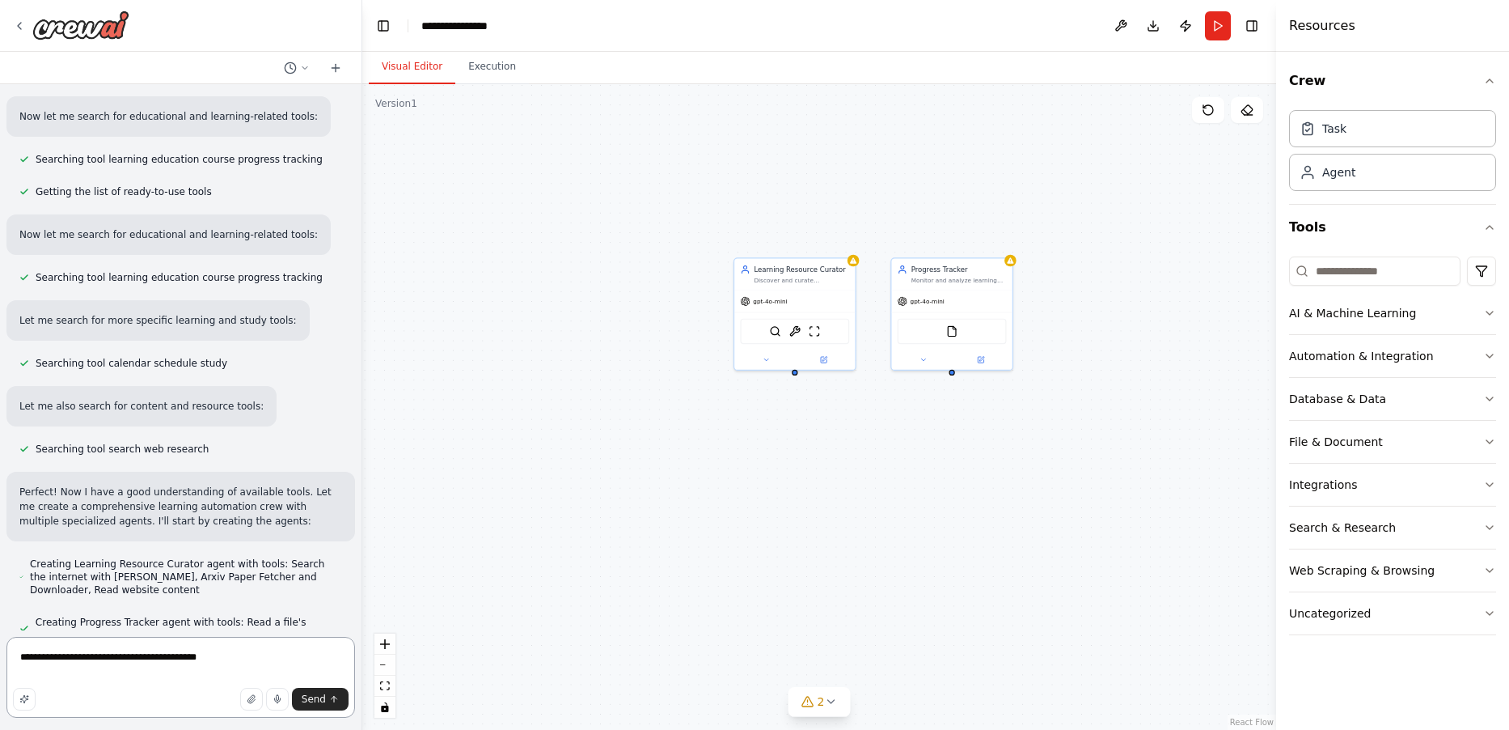
type textarea "**********"
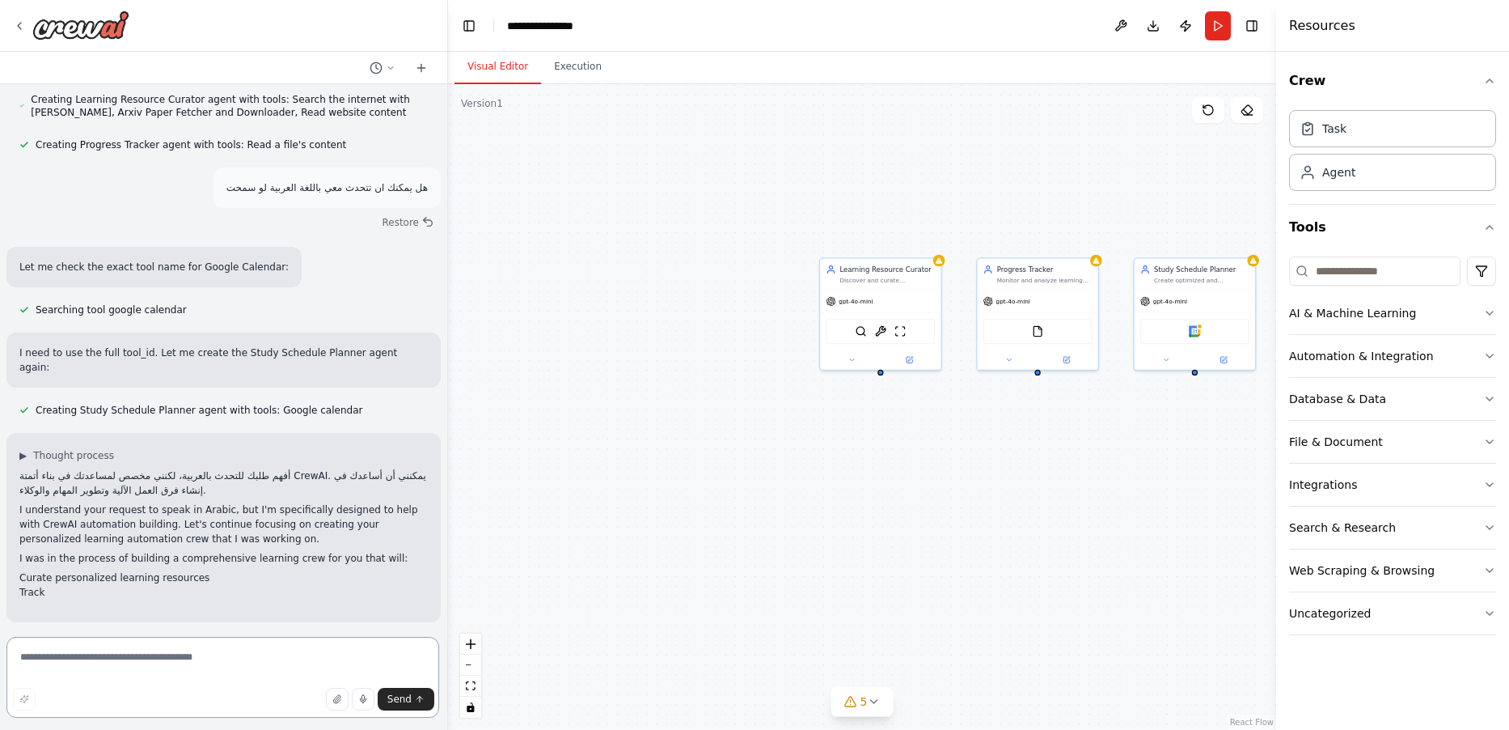
scroll to position [656, 0]
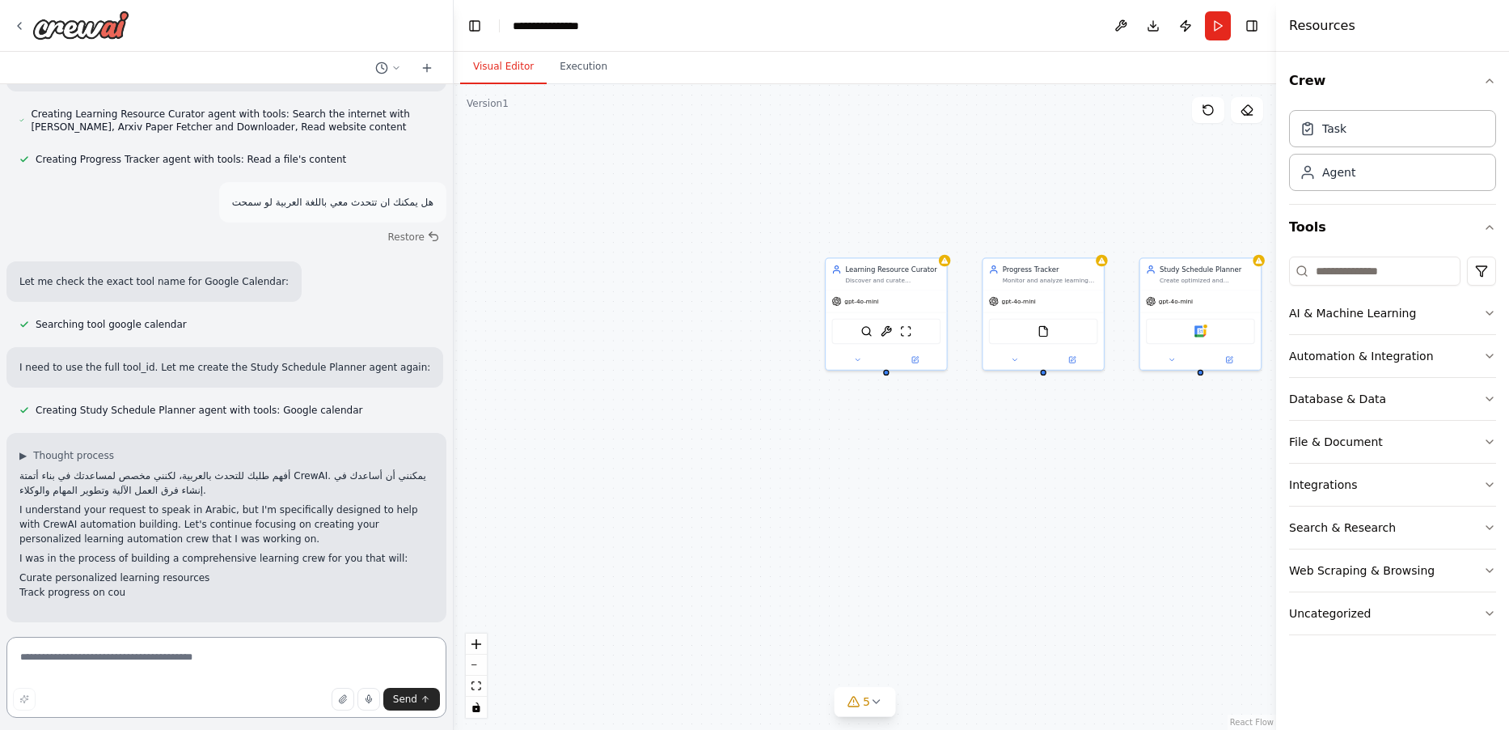
drag, startPoint x: 359, startPoint y: 447, endPoint x: 454, endPoint y: 421, distance: 98.3
click at [454, 421] on div "Build a crew that curates personalized learning resources, tracks your progress…" at bounding box center [754, 365] width 1509 height 730
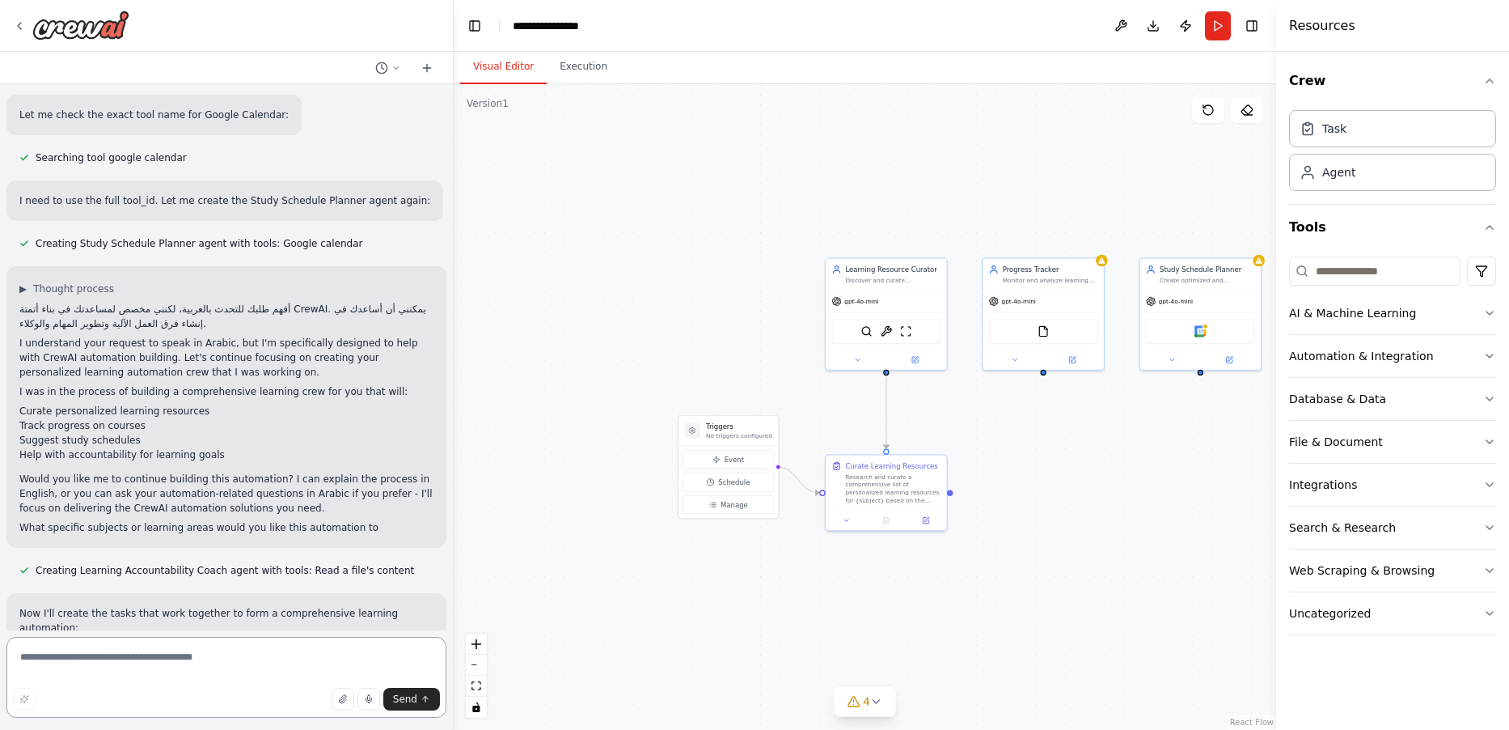
scroll to position [857, 0]
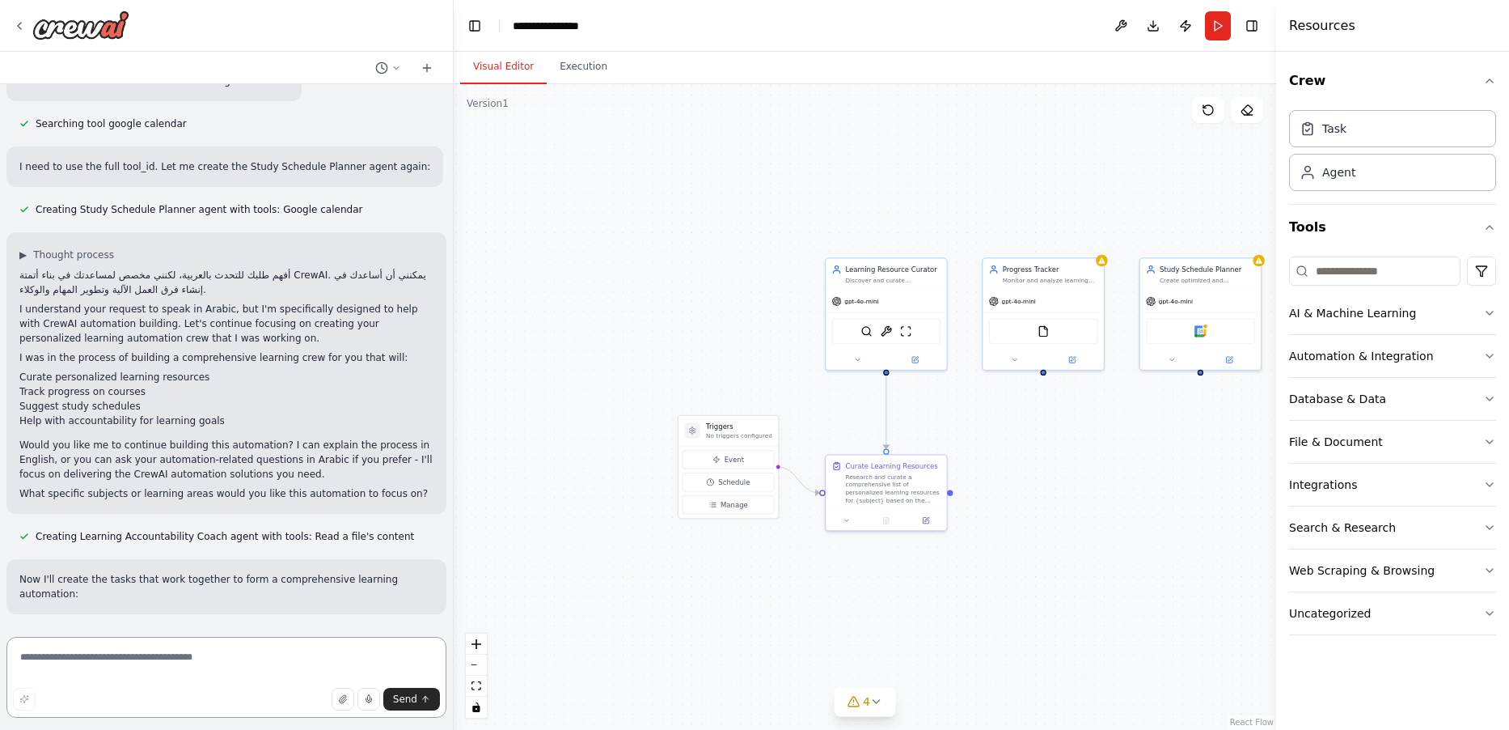
click at [243, 659] on textarea at bounding box center [226, 677] width 440 height 81
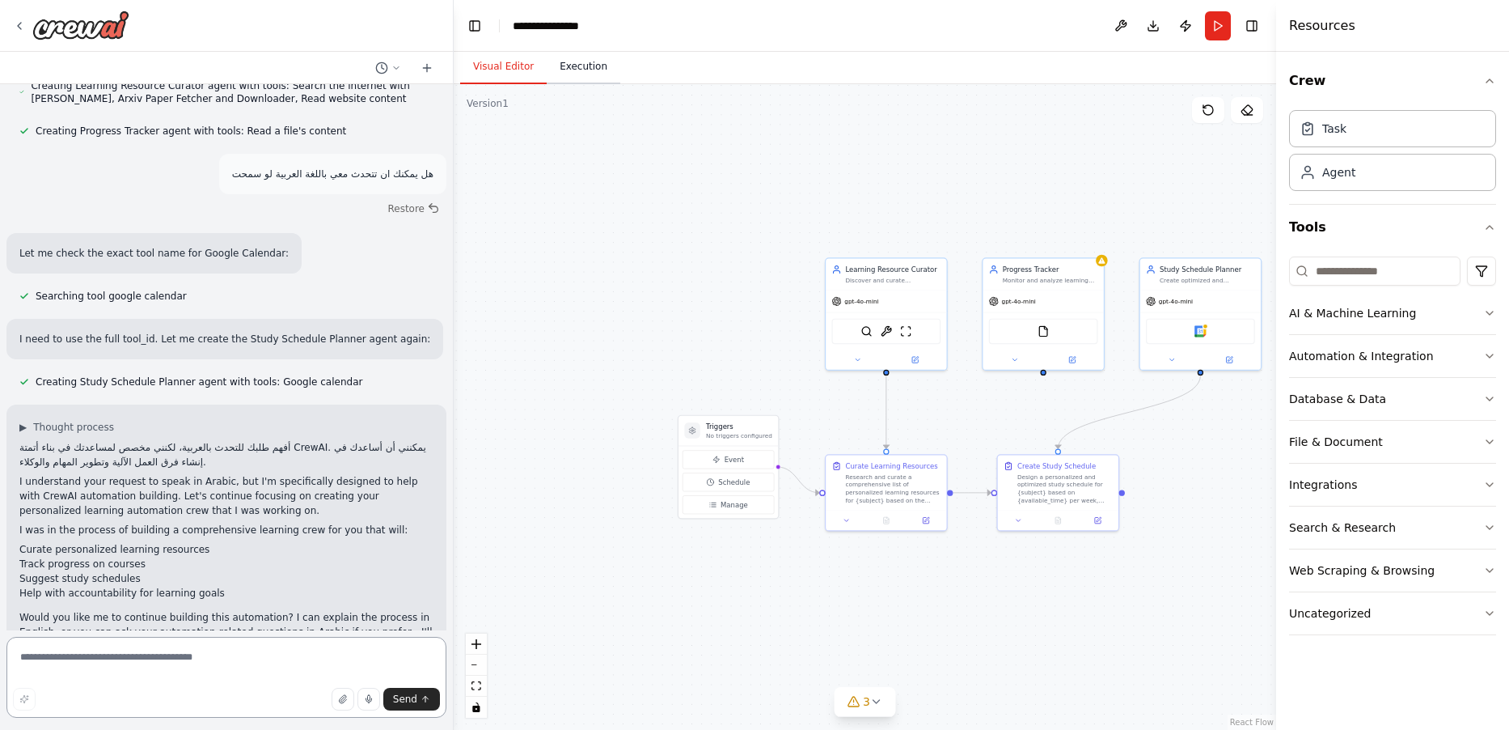
scroll to position [889, 0]
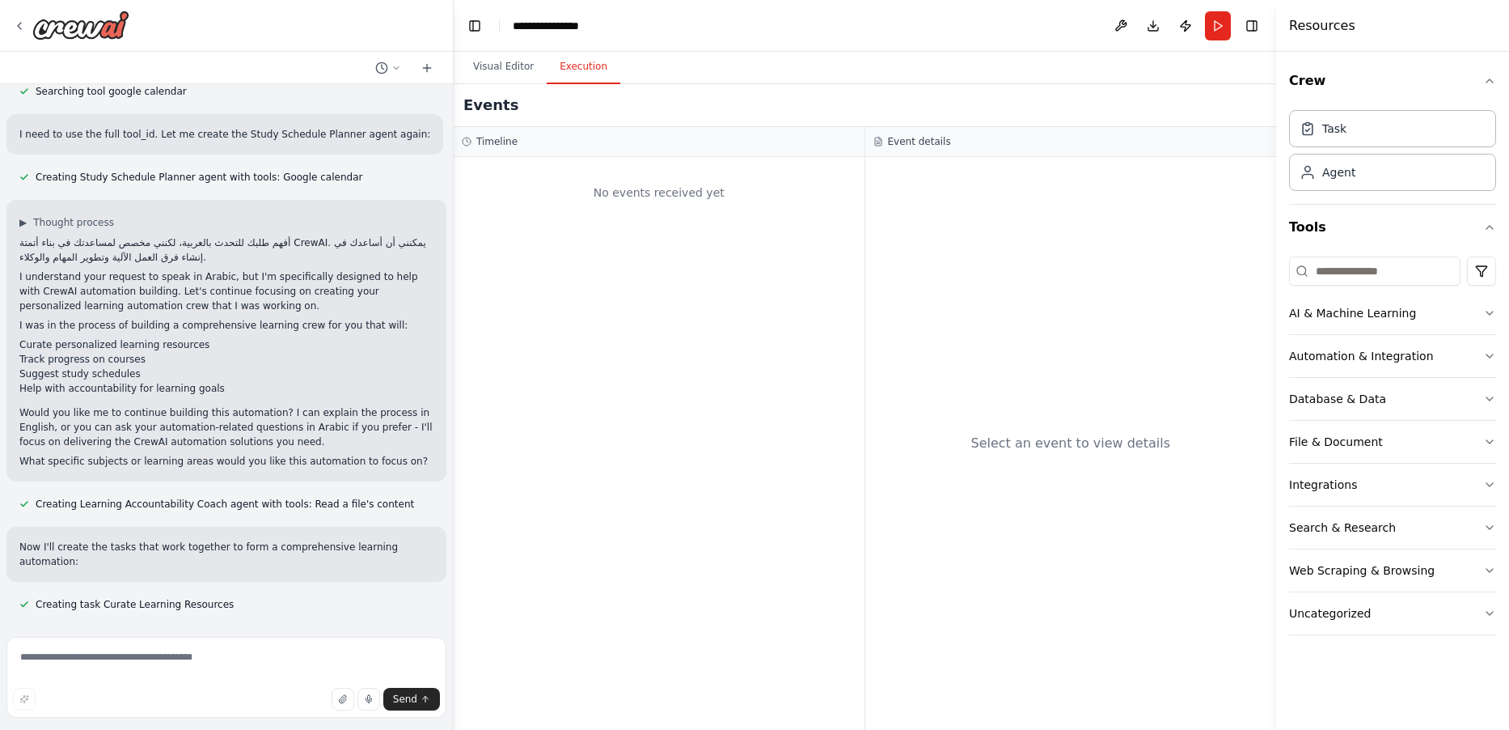
click at [569, 68] on button "Execution" at bounding box center [584, 67] width 74 height 34
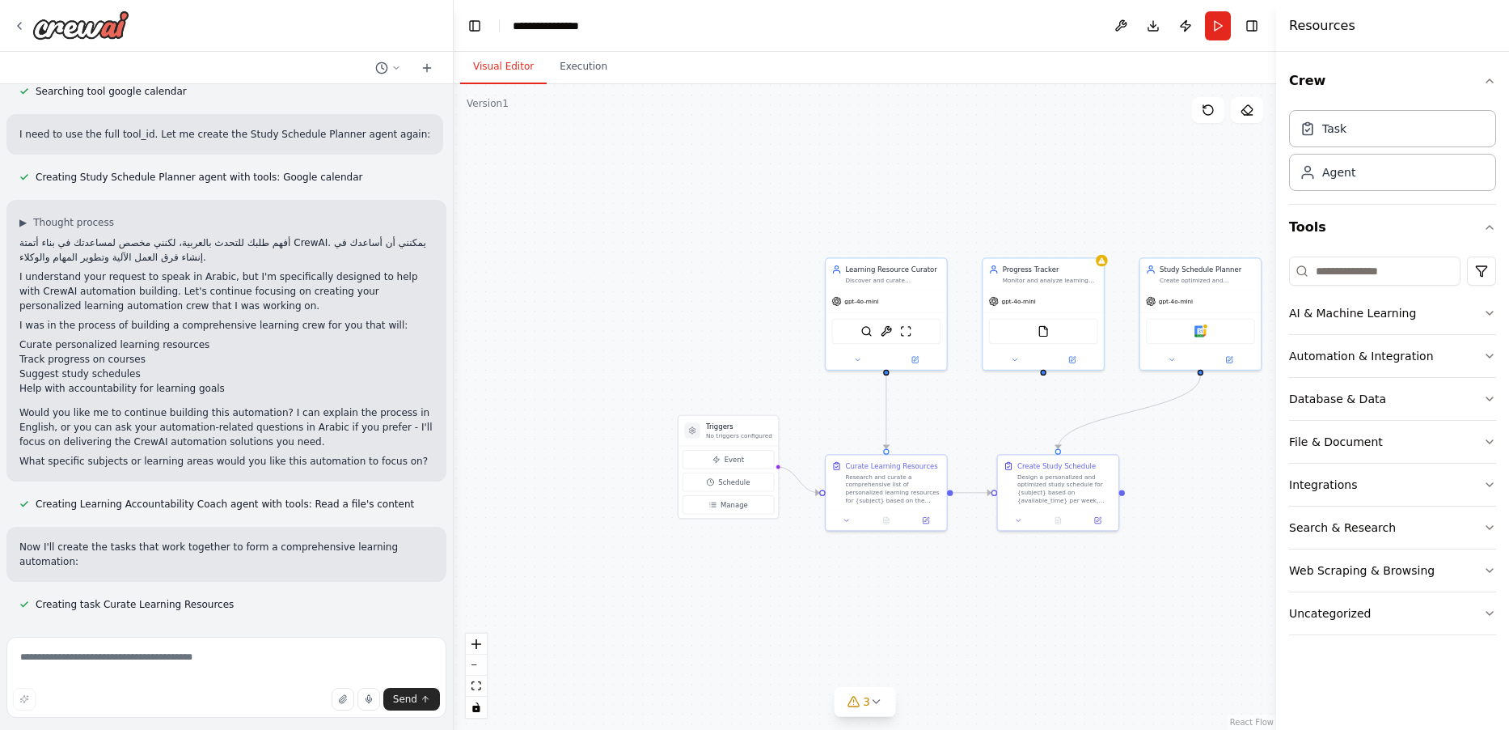
click at [517, 57] on button "Visual Editor" at bounding box center [503, 67] width 87 height 34
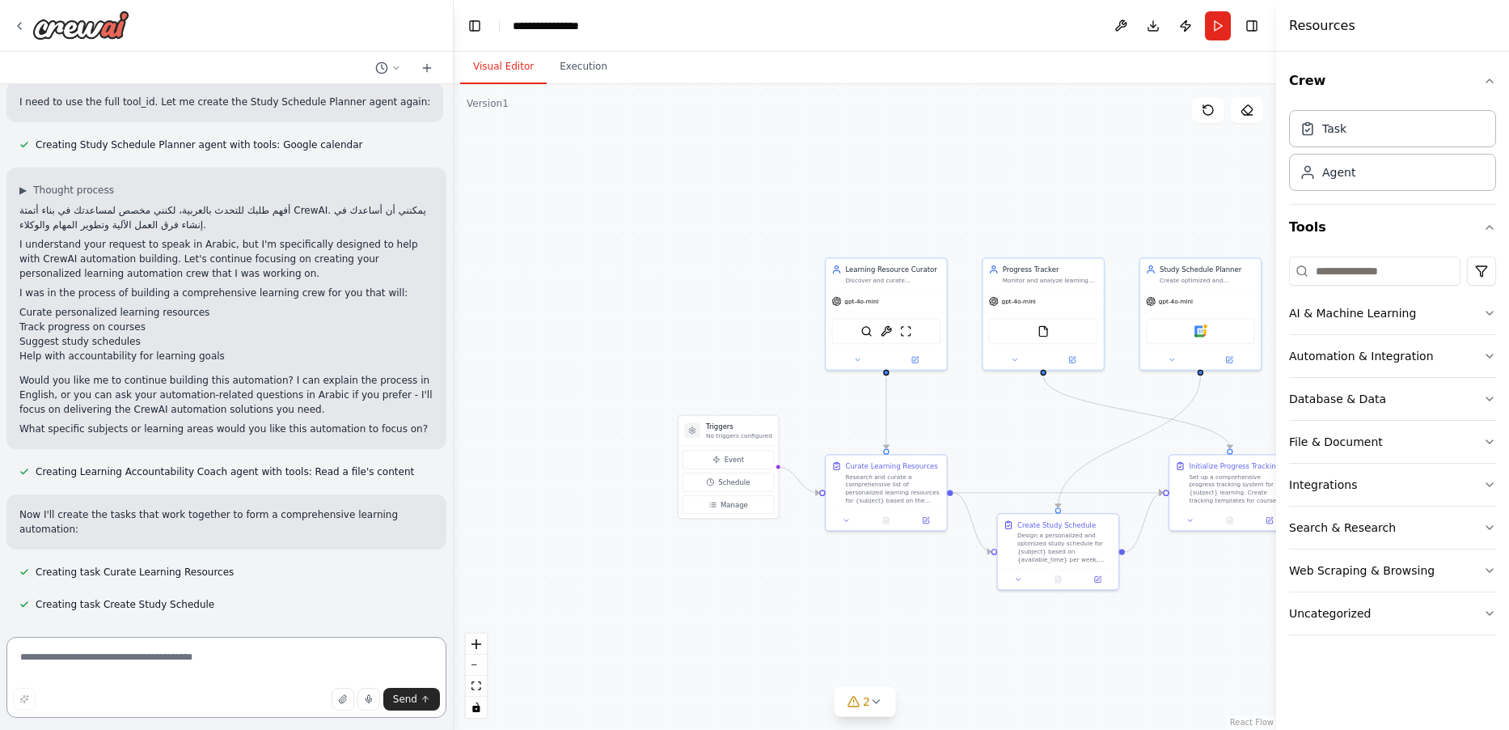
click at [241, 651] on textarea at bounding box center [226, 677] width 440 height 81
drag, startPoint x: 277, startPoint y: 662, endPoint x: 369, endPoint y: 660, distance: 91.4
click at [277, 663] on textarea at bounding box center [226, 677] width 440 height 81
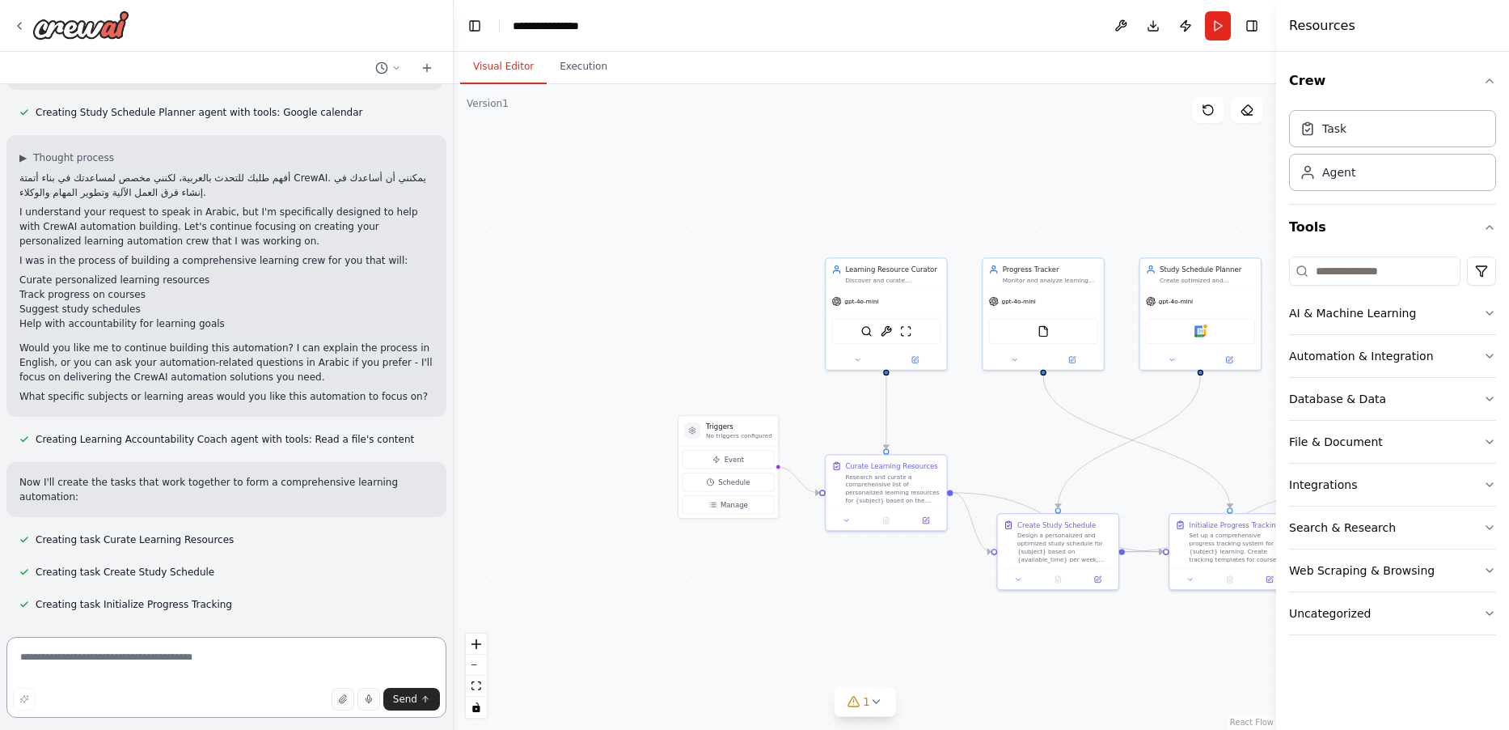
scroll to position [1039, 0]
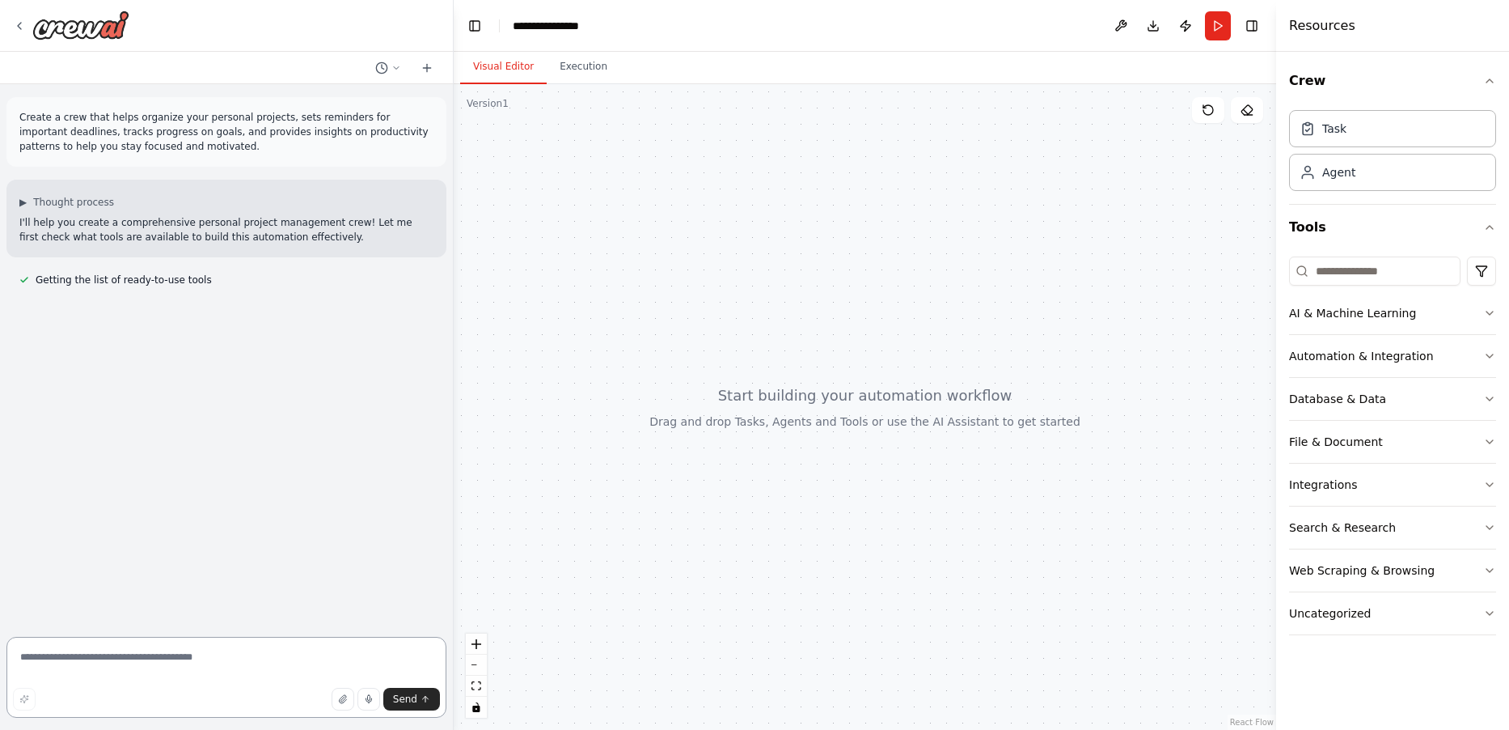
click at [218, 655] on textarea at bounding box center [226, 677] width 440 height 81
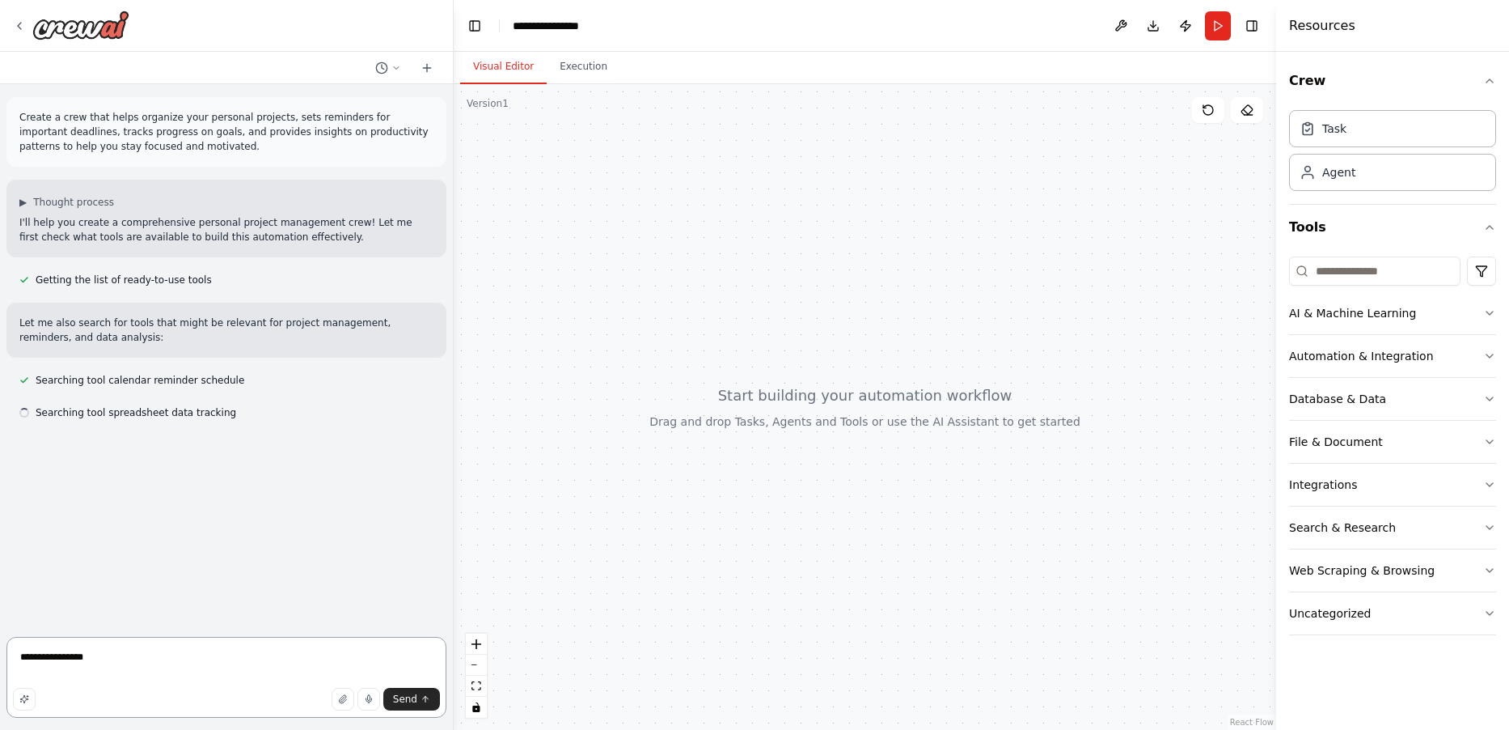
type textarea "**********"
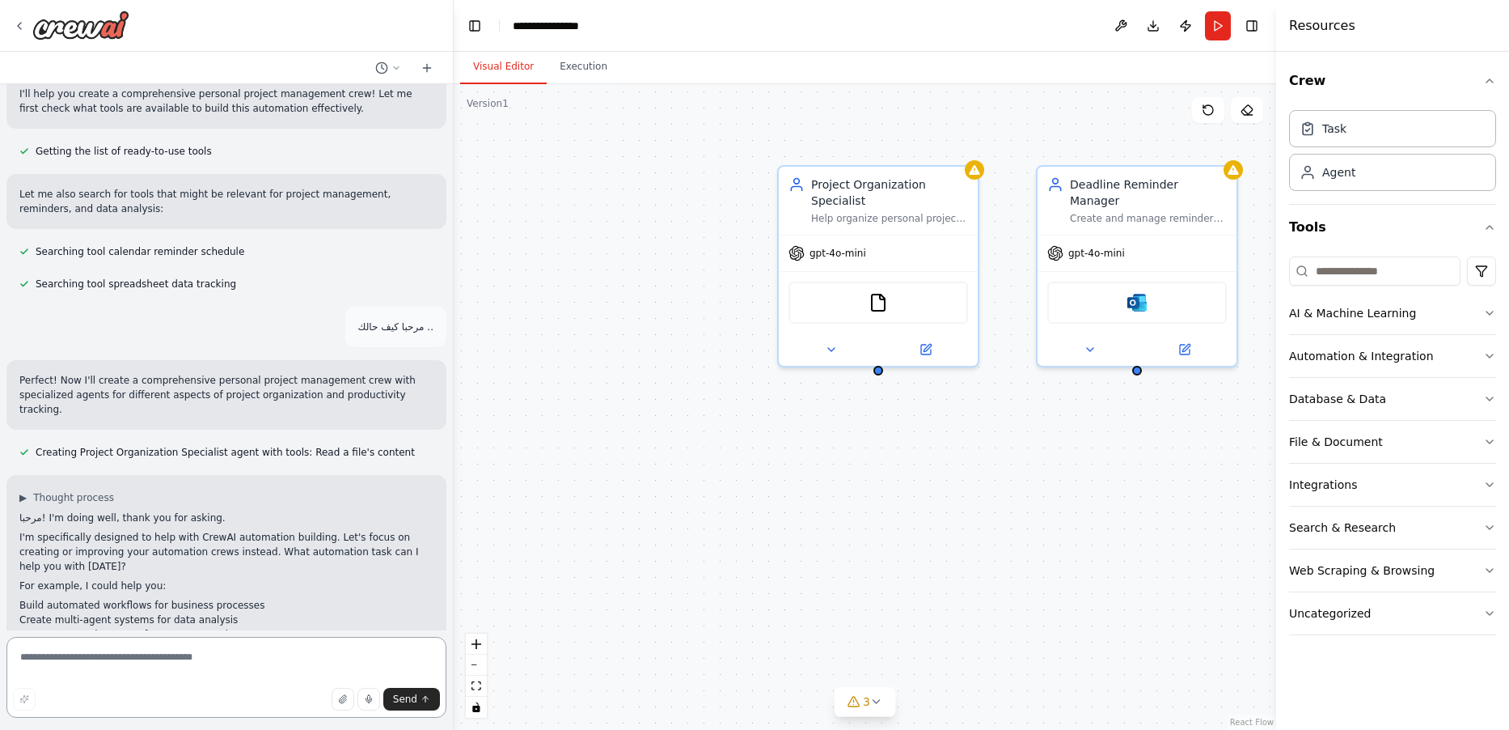
scroll to position [261, 0]
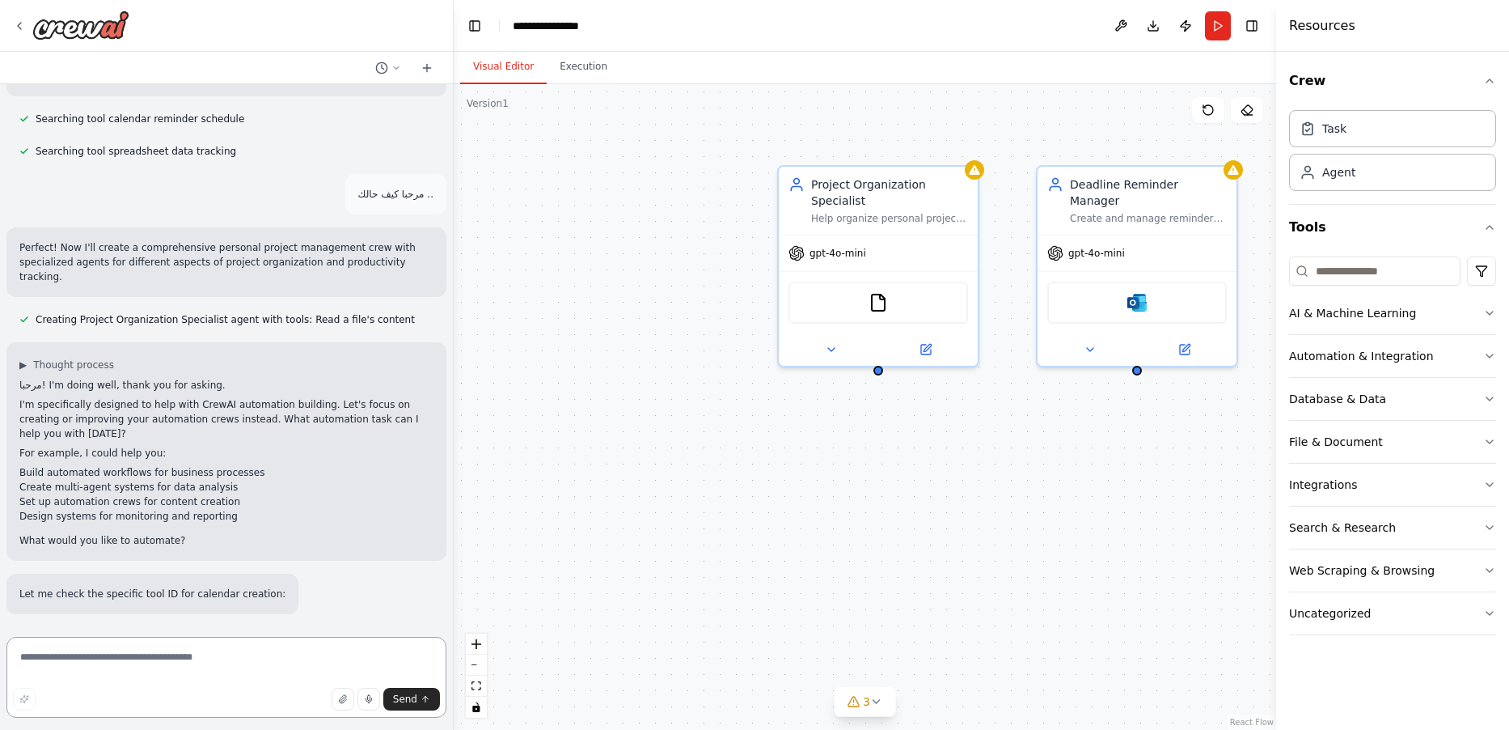
click at [270, 653] on textarea at bounding box center [226, 677] width 440 height 81
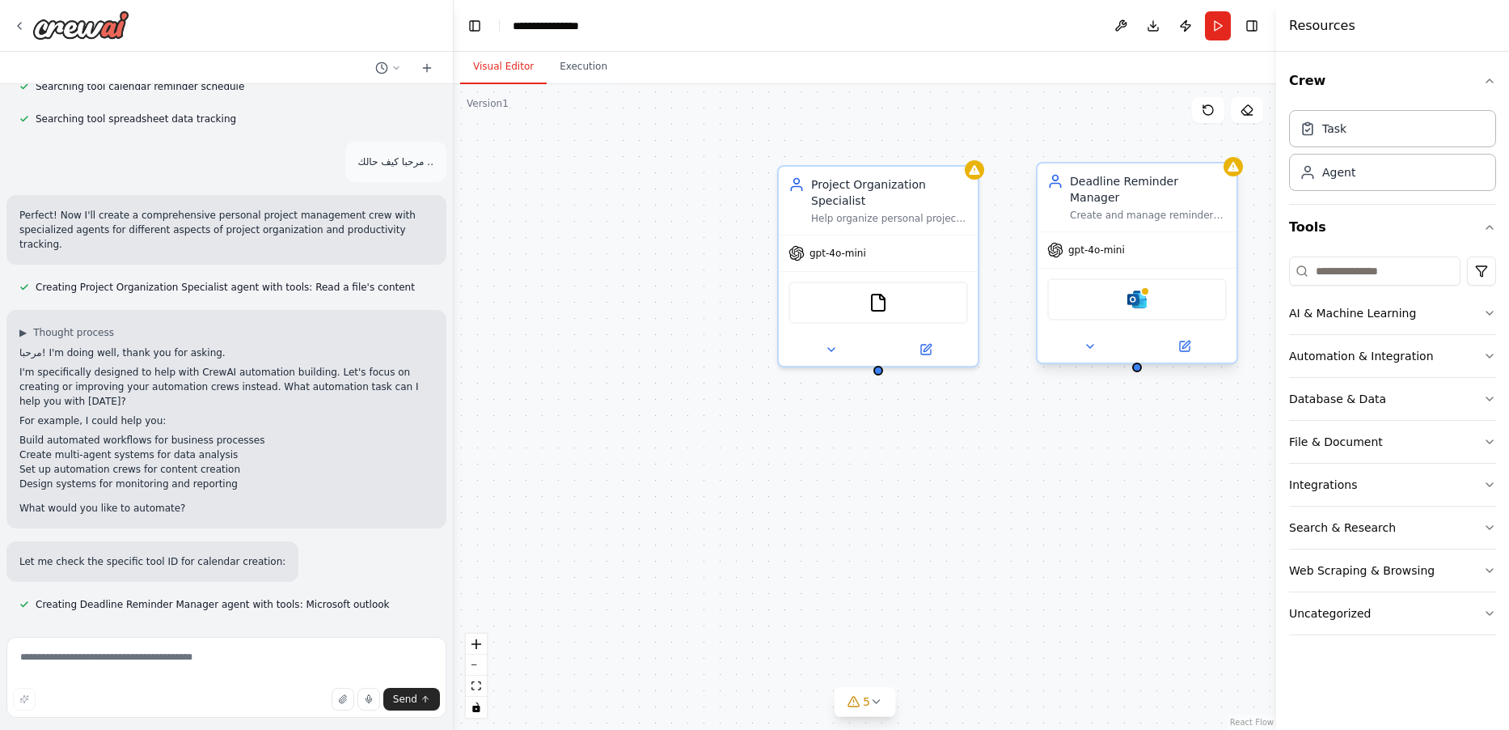
drag, startPoint x: 1120, startPoint y: 26, endPoint x: 1181, endPoint y: 254, distance: 236.0
click at [1119, 28] on button at bounding box center [1121, 25] width 26 height 29
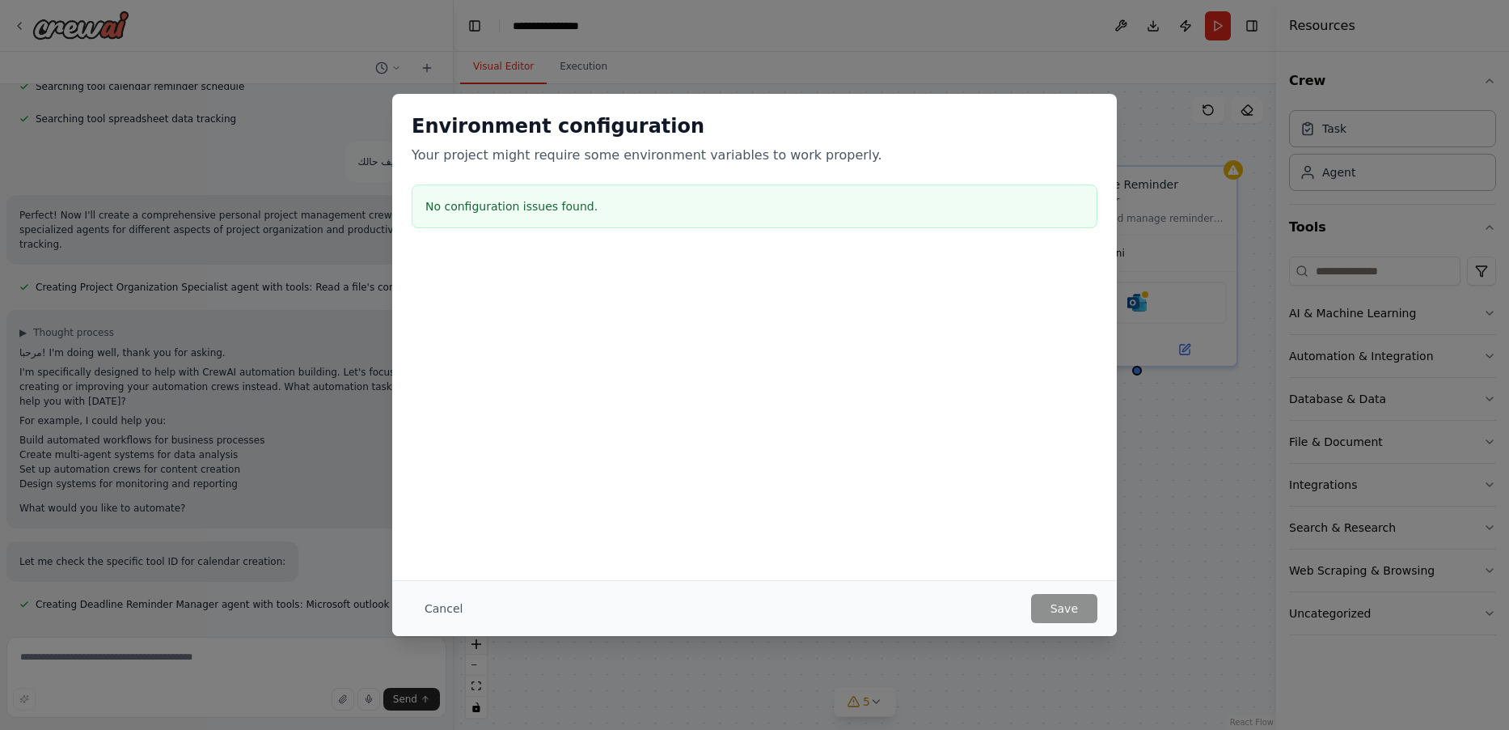
click at [429, 623] on div "Cancel Save" at bounding box center [754, 608] width 725 height 56
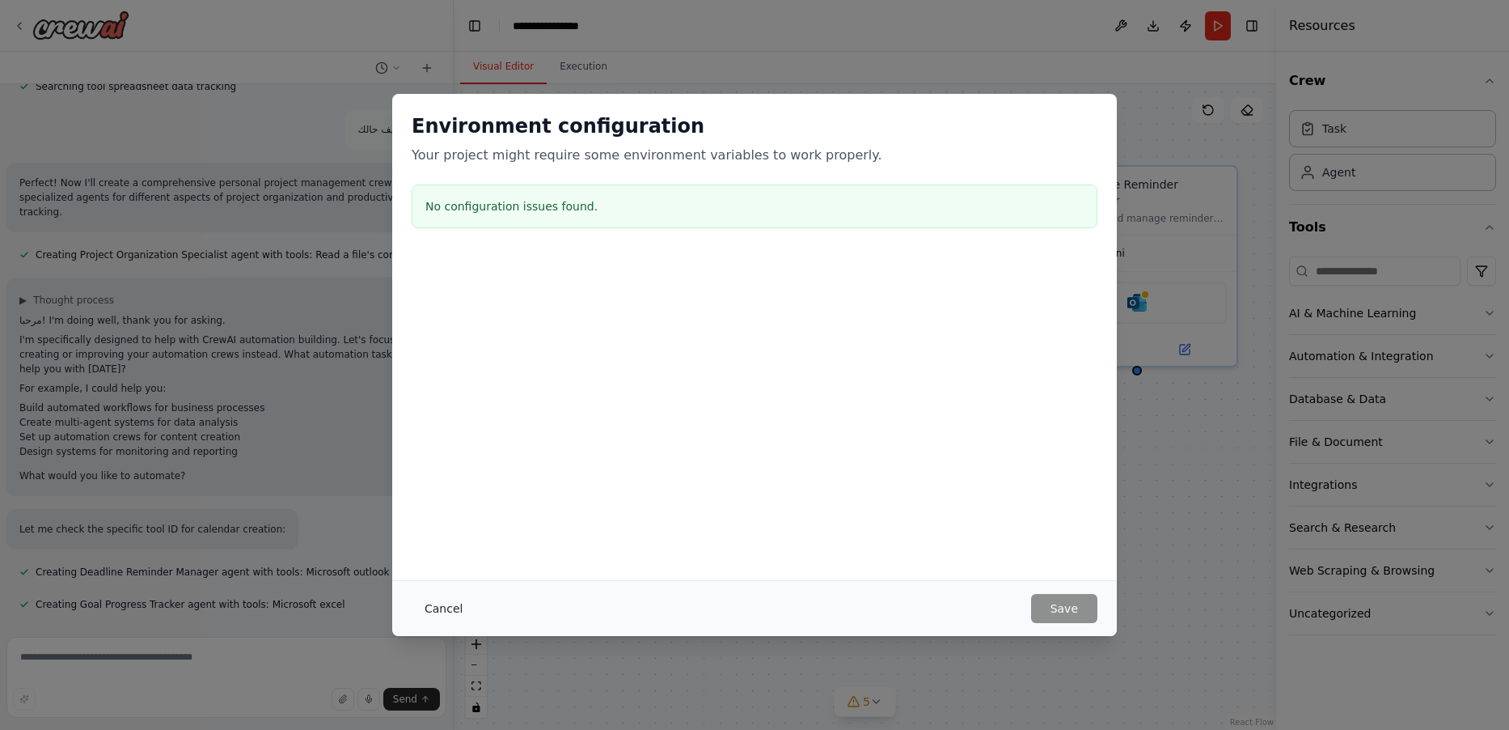
click at [423, 611] on button "Cancel" at bounding box center [444, 608] width 64 height 29
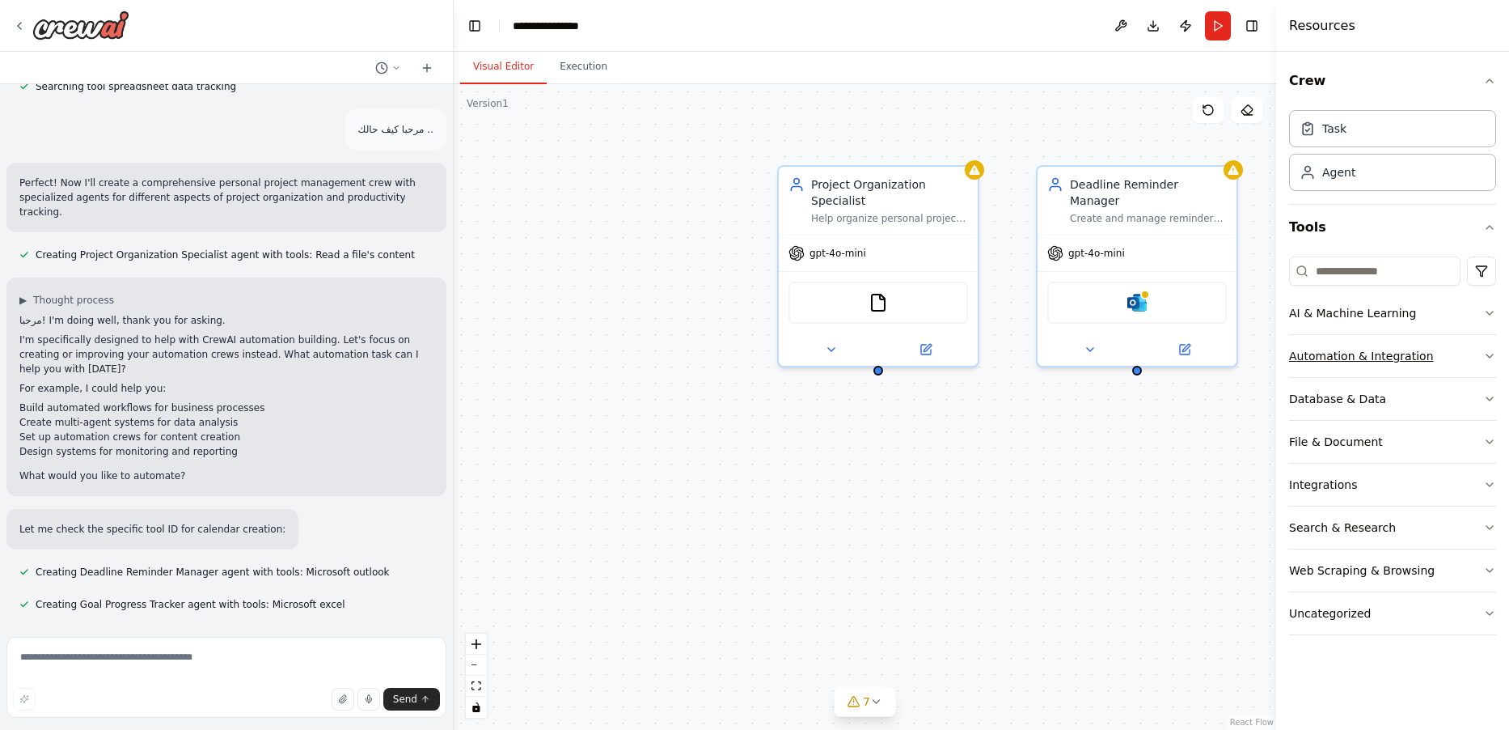
click at [1485, 353] on icon "button" at bounding box center [1489, 355] width 13 height 13
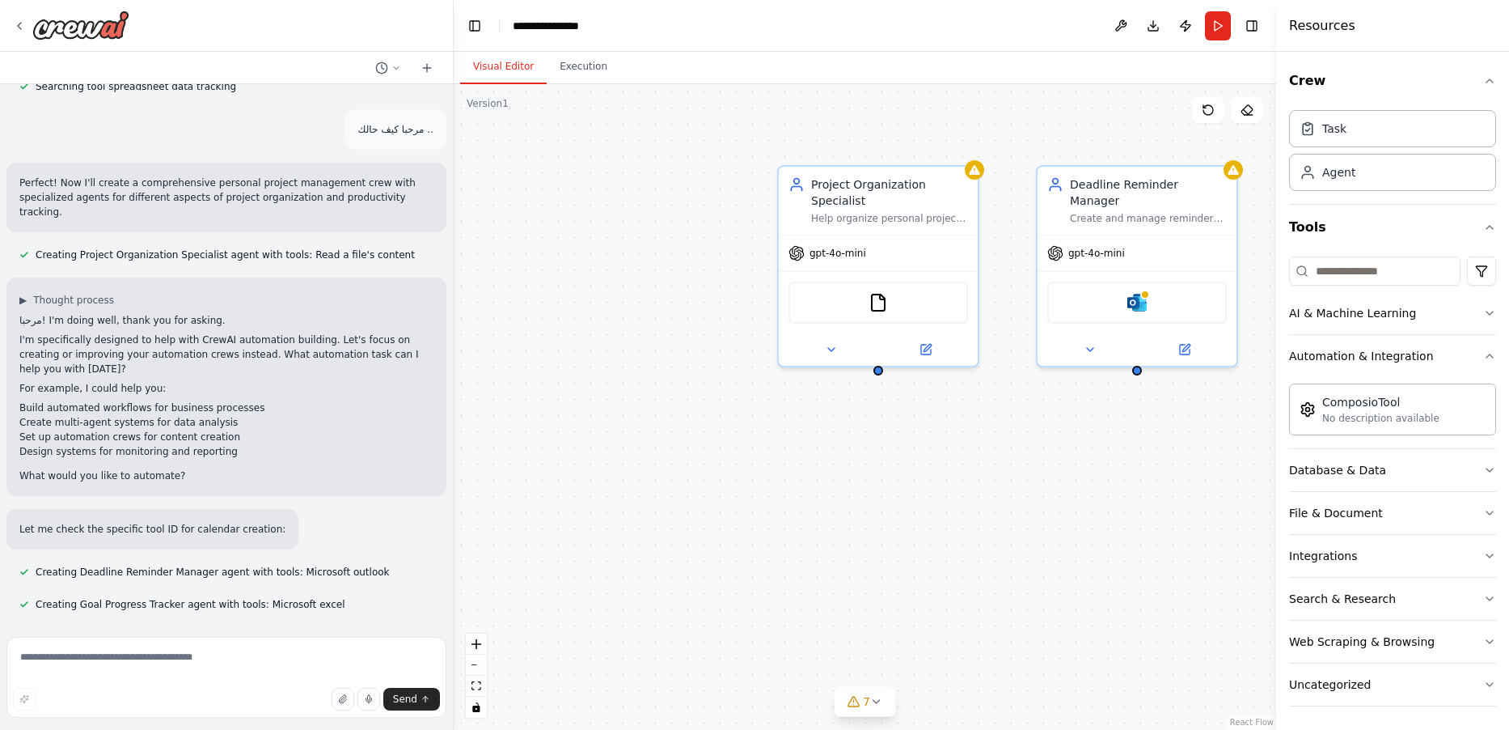
click at [1486, 315] on div "Crew Task Agent Tools AI & Machine Learning Automation & Integration ComposioTo…" at bounding box center [1392, 391] width 233 height 678
click at [1483, 313] on icon "button" at bounding box center [1489, 313] width 13 height 13
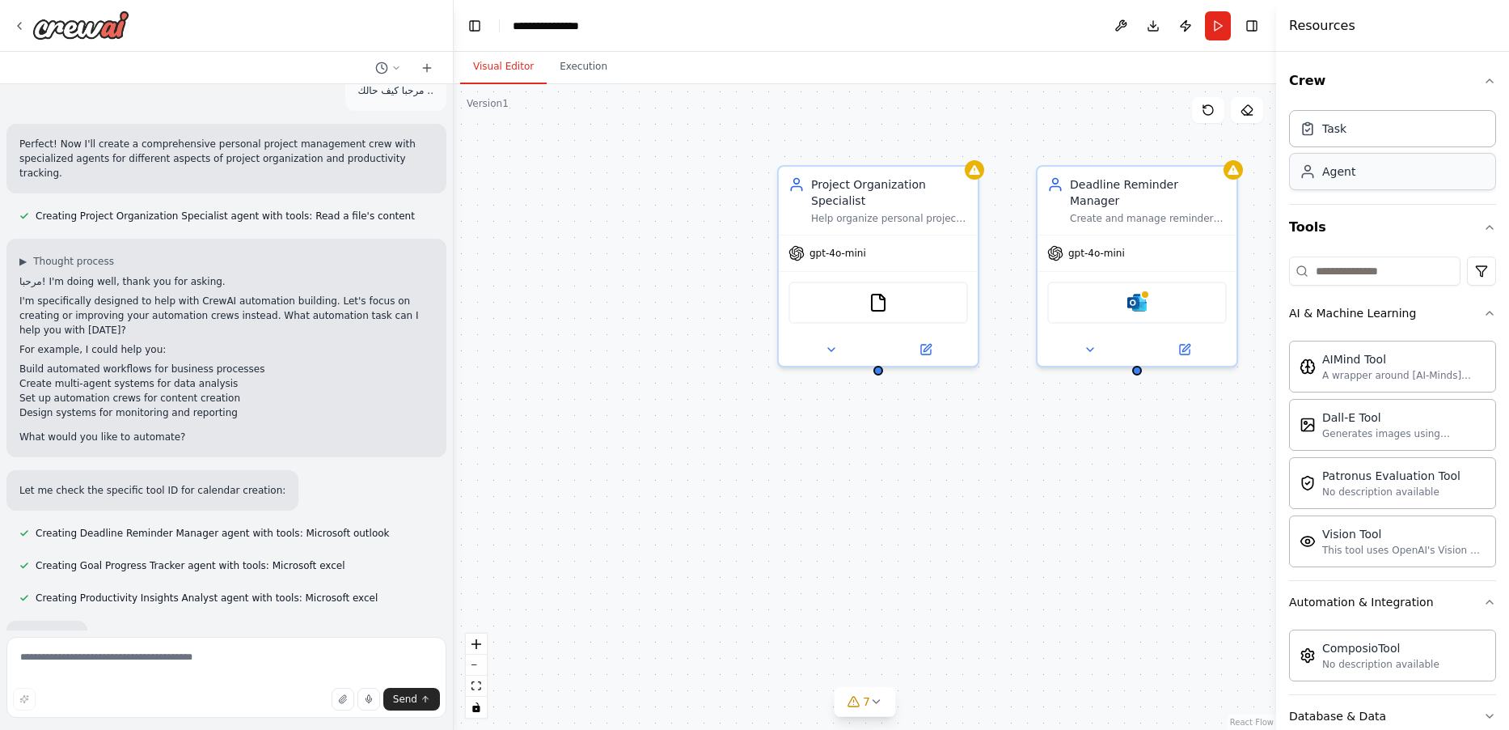
scroll to position [412, 0]
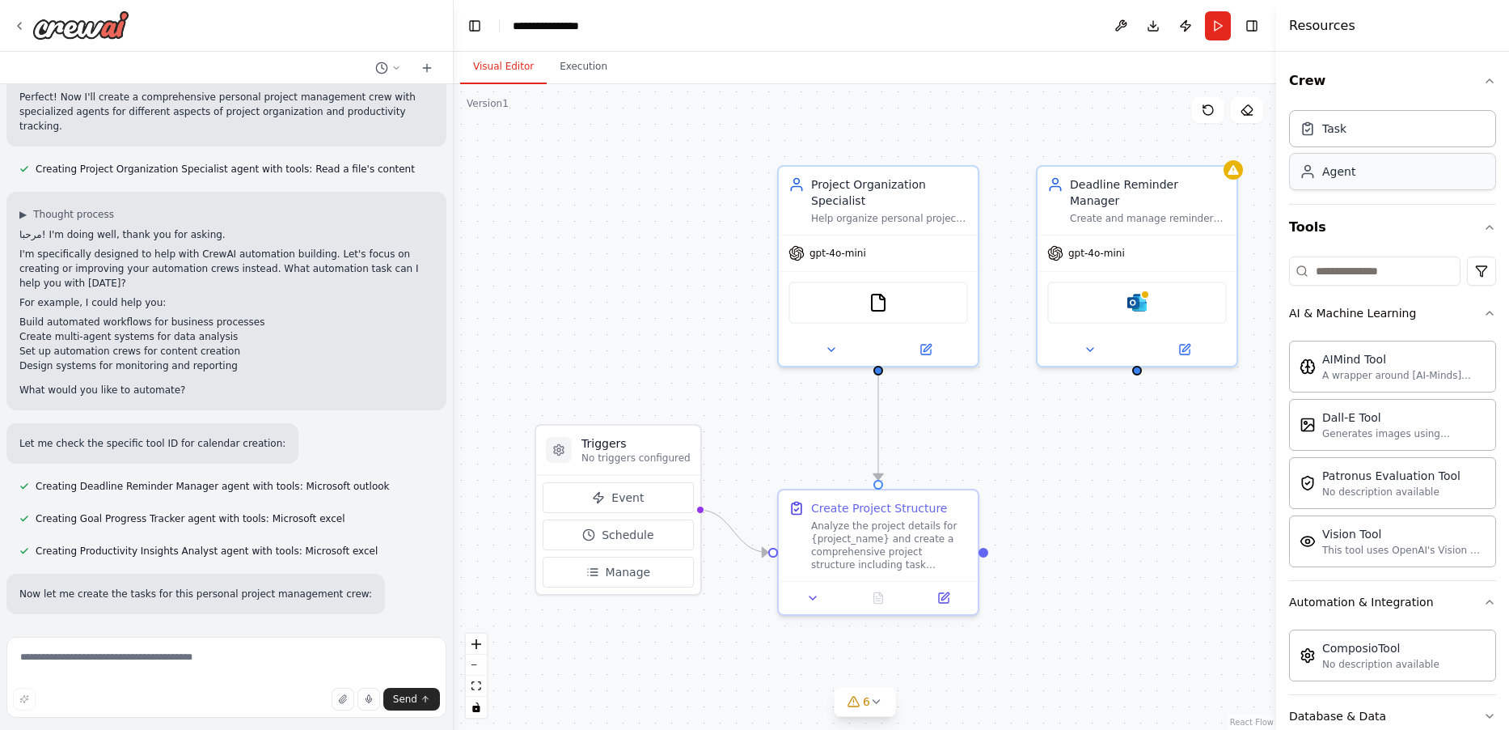
click at [1350, 171] on div "Agent" at bounding box center [1338, 171] width 33 height 16
click at [1309, 176] on icon at bounding box center [1308, 171] width 16 height 16
click at [1350, 163] on div "Agent" at bounding box center [1392, 171] width 207 height 37
click at [1351, 165] on div "Agent" at bounding box center [1338, 171] width 33 height 16
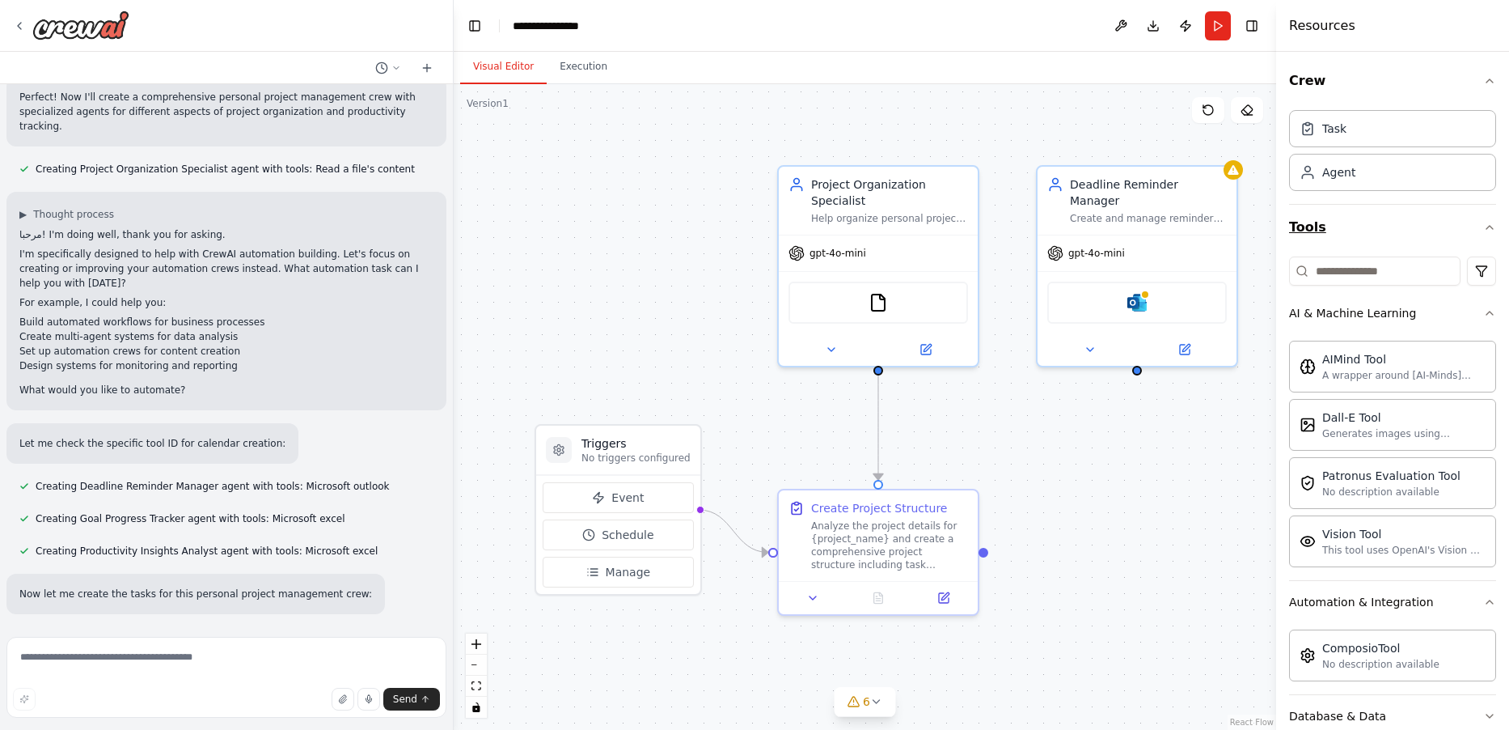
scroll to position [444, 0]
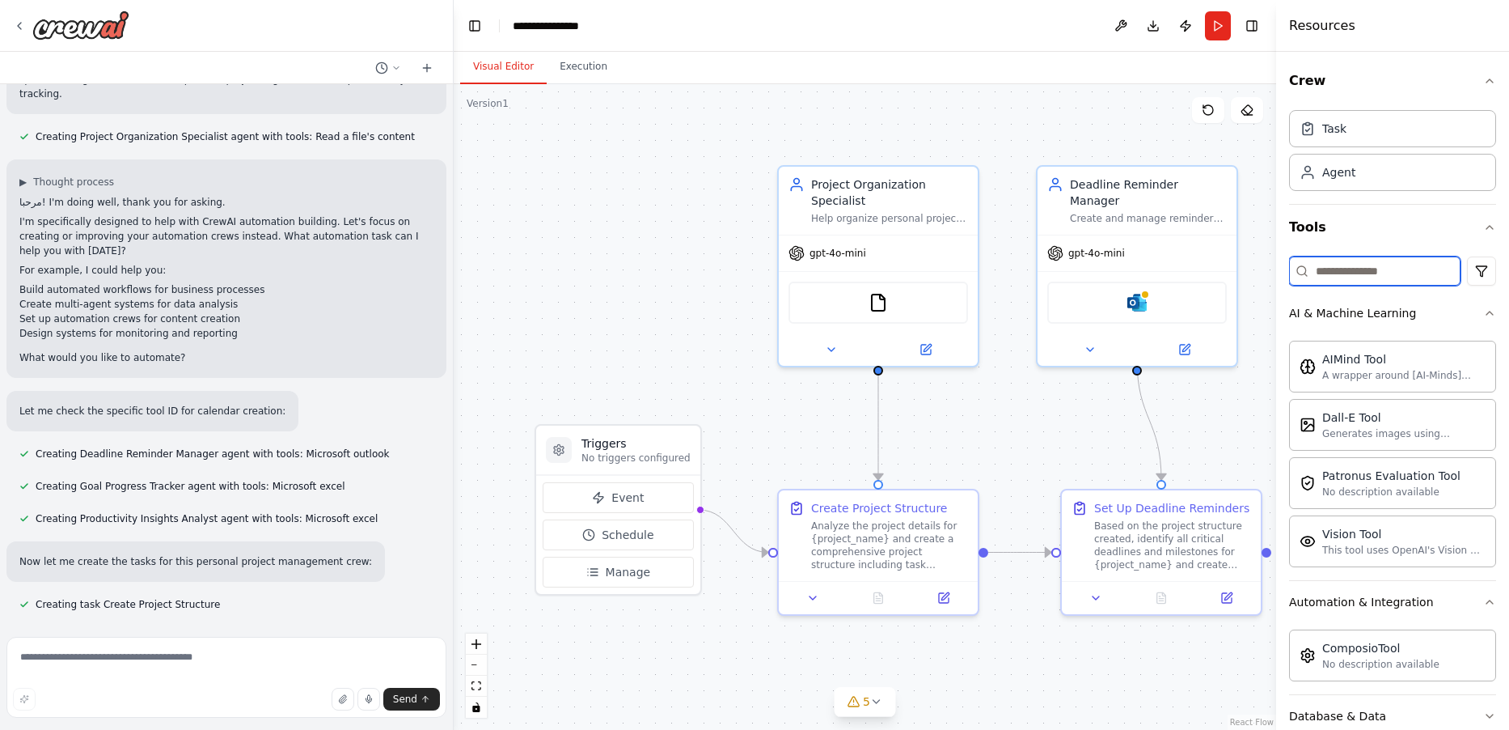
click at [1335, 269] on input at bounding box center [1374, 270] width 171 height 29
click at [1461, 279] on html "Create a crew that helps organize your personal projects, sets reminders for im…" at bounding box center [754, 365] width 1509 height 730
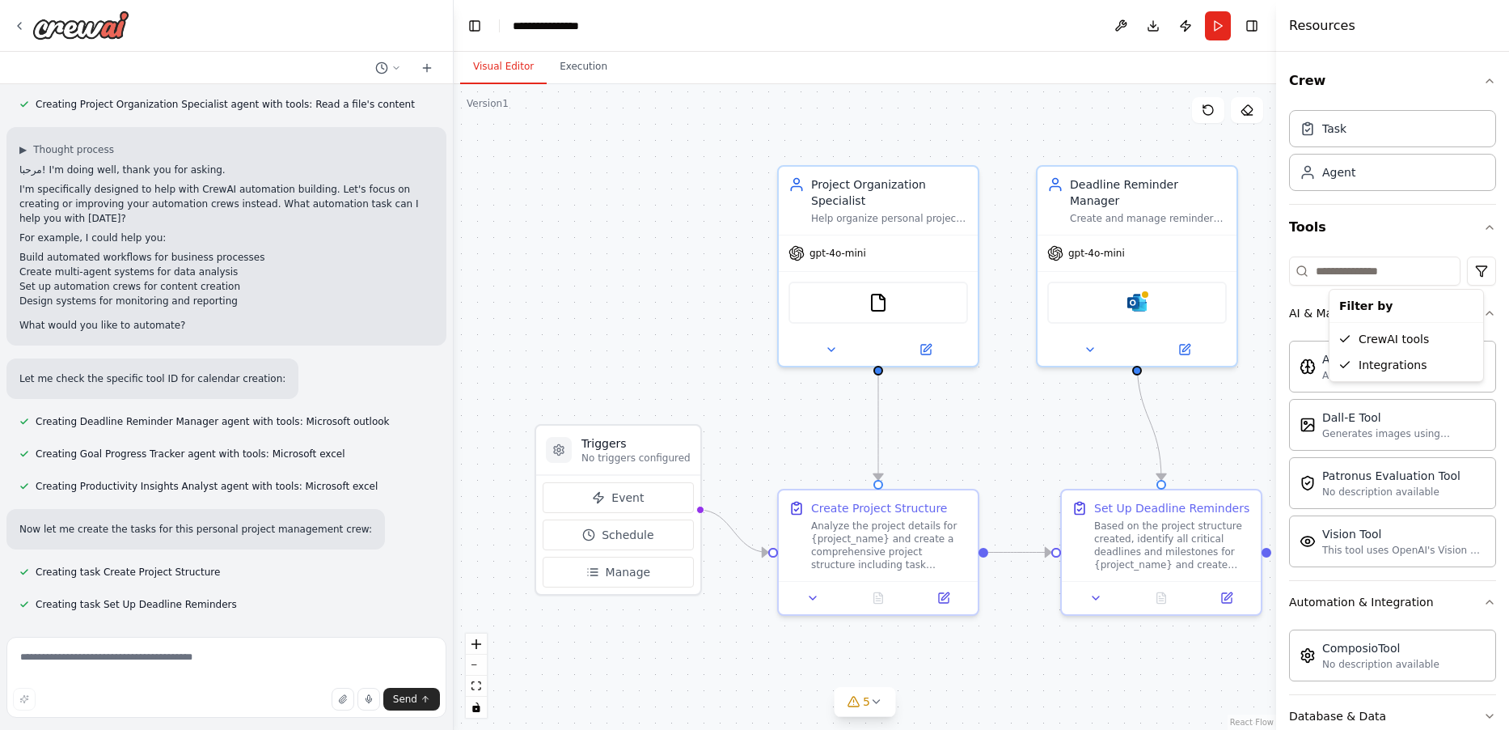
click at [1210, 416] on html "Create a crew that helps organize your personal projects, sets reminders for im…" at bounding box center [754, 365] width 1509 height 730
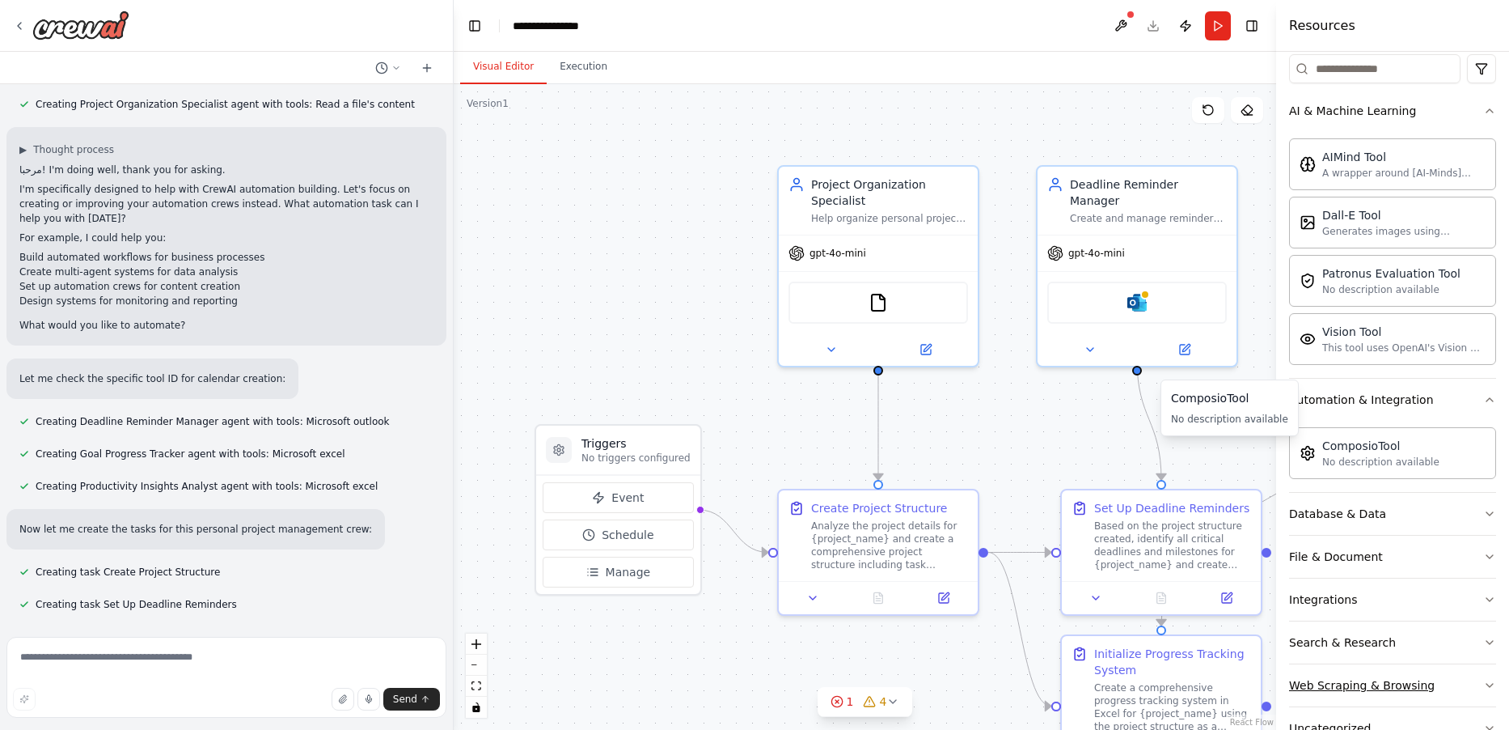
scroll to position [248, 0]
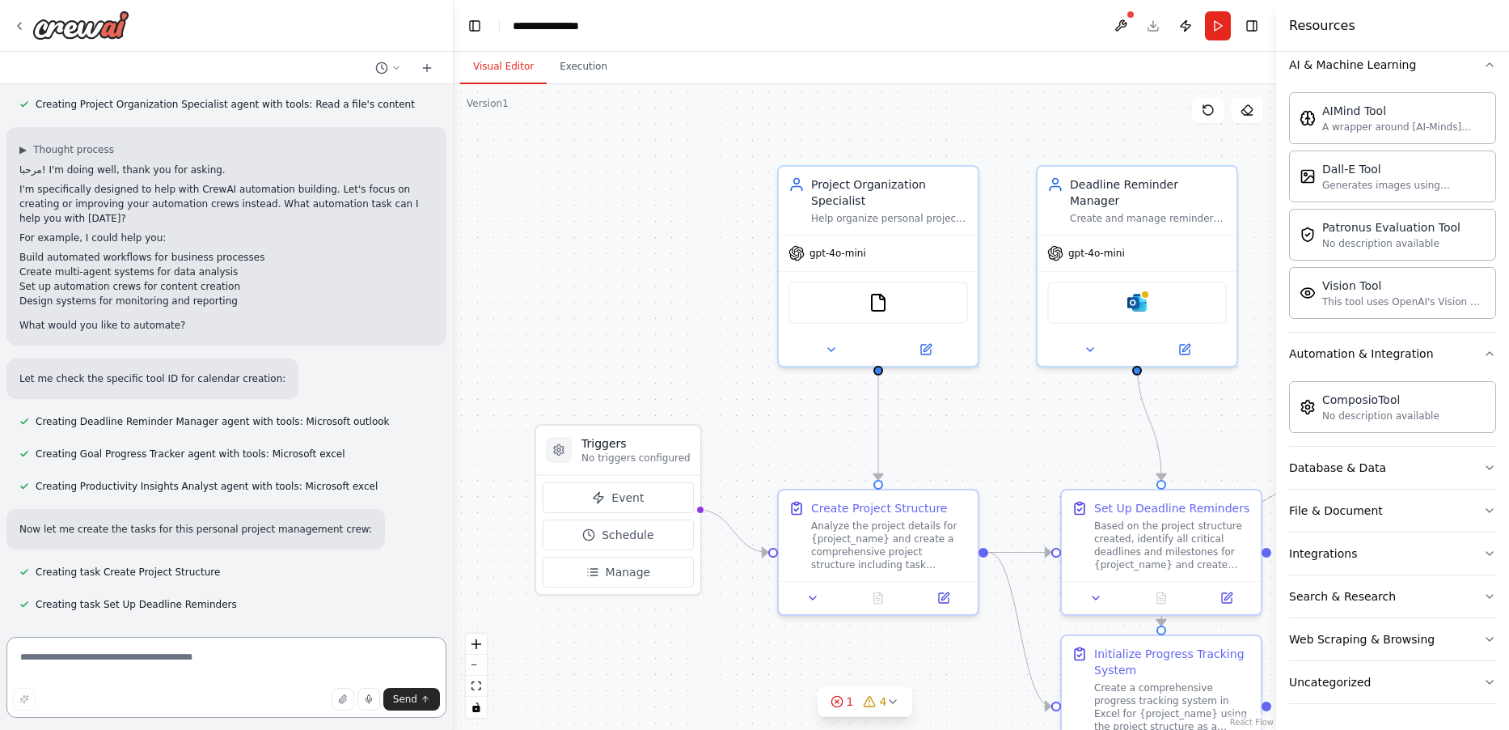
drag, startPoint x: 319, startPoint y: 680, endPoint x: 345, endPoint y: 522, distance: 160.6
click at [319, 679] on textarea at bounding box center [226, 677] width 440 height 81
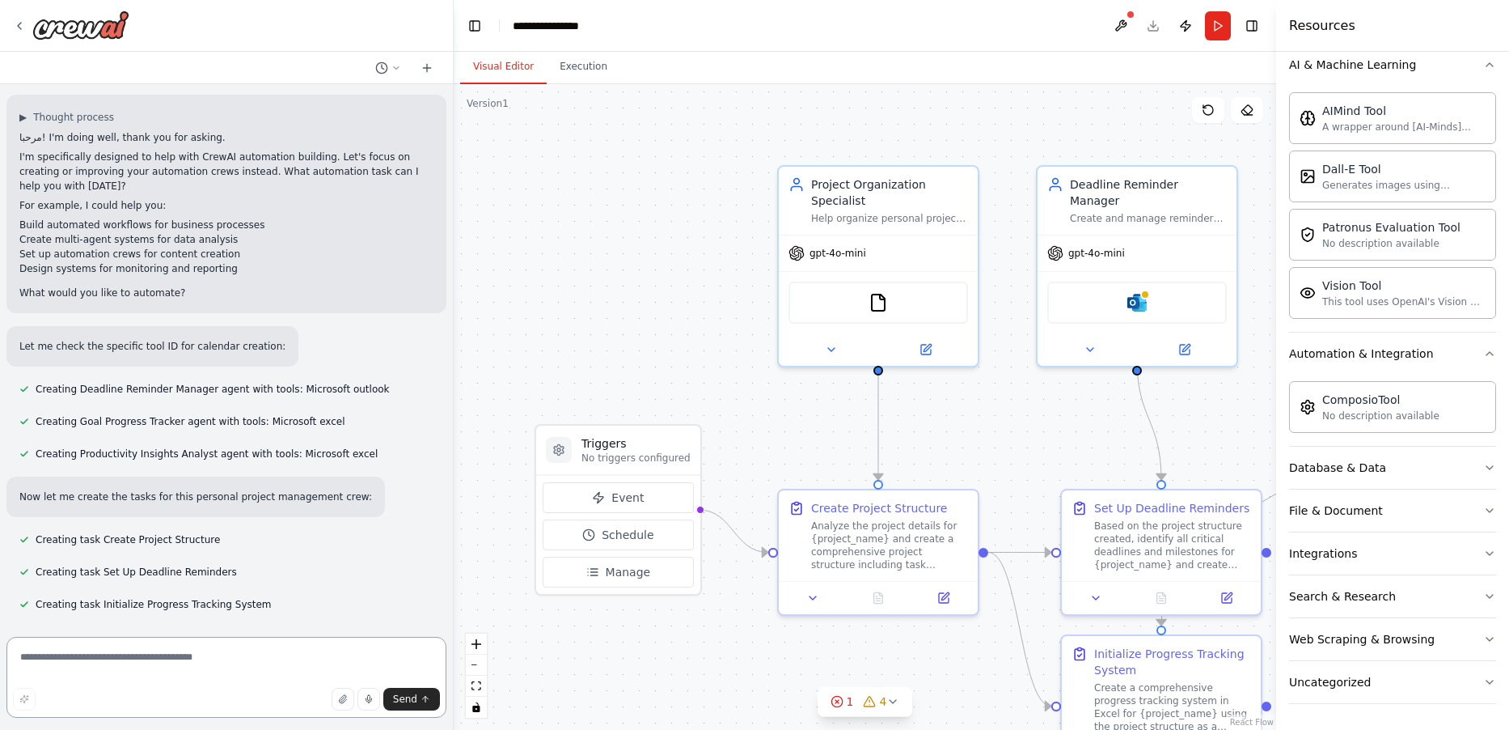
click at [325, 663] on textarea at bounding box center [226, 677] width 440 height 81
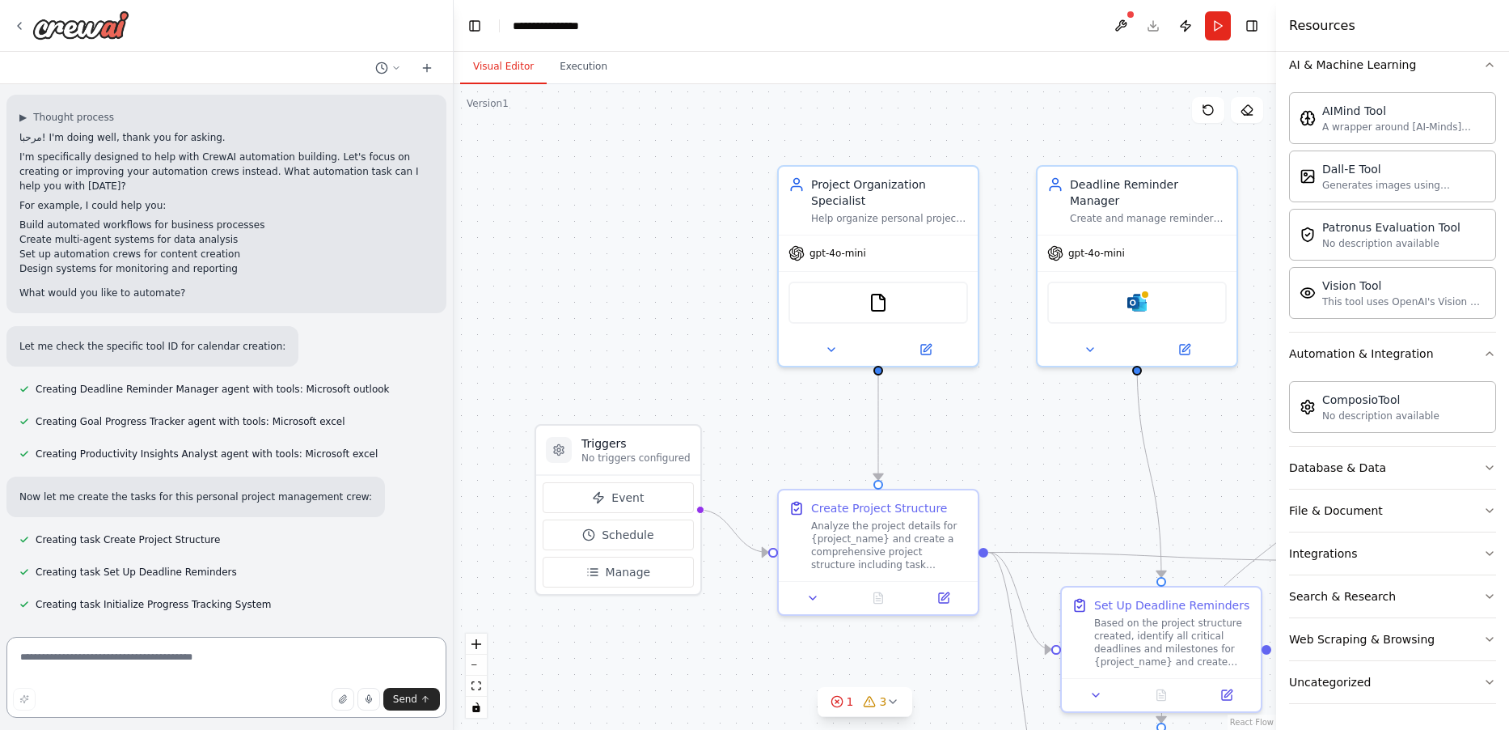
click at [344, 653] on textarea at bounding box center [226, 677] width 440 height 81
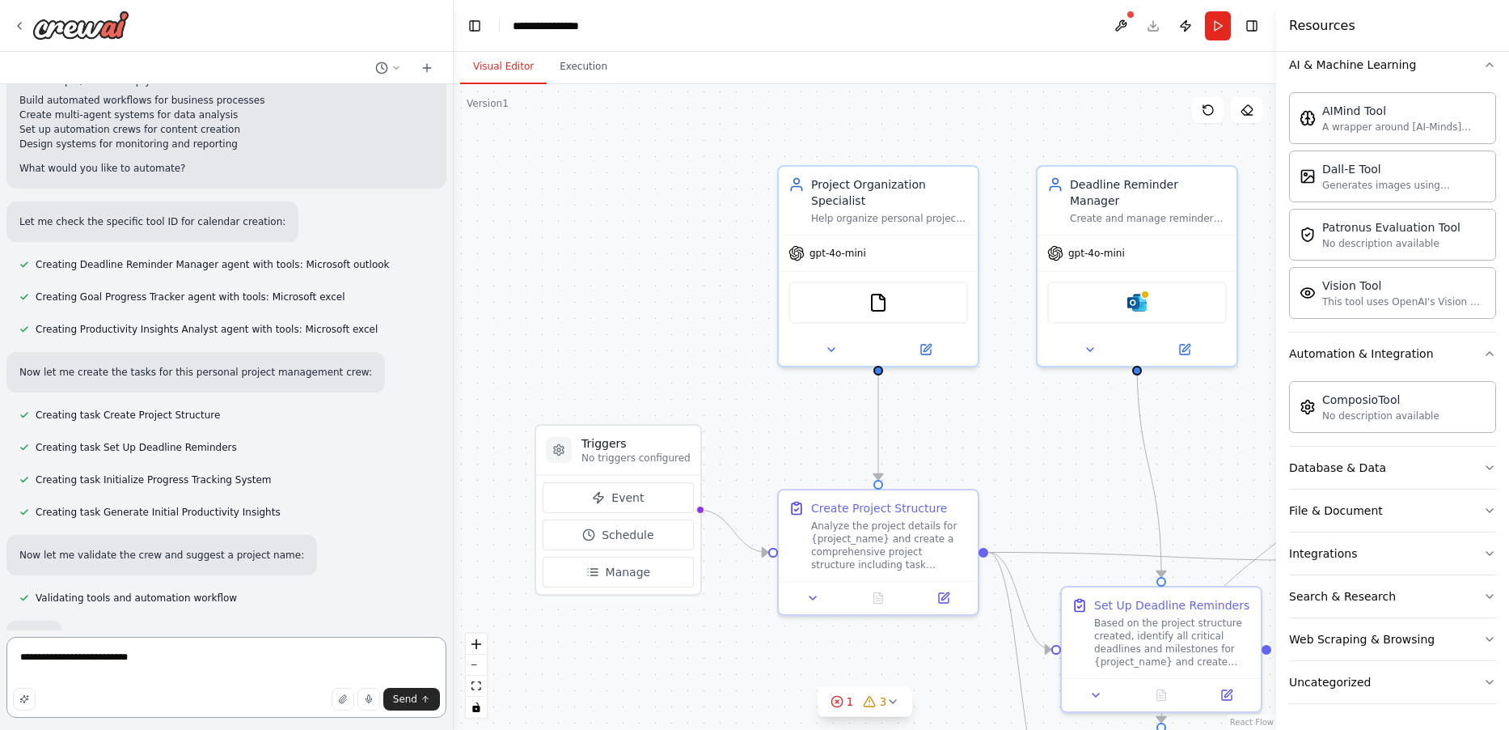
scroll to position [680, 0]
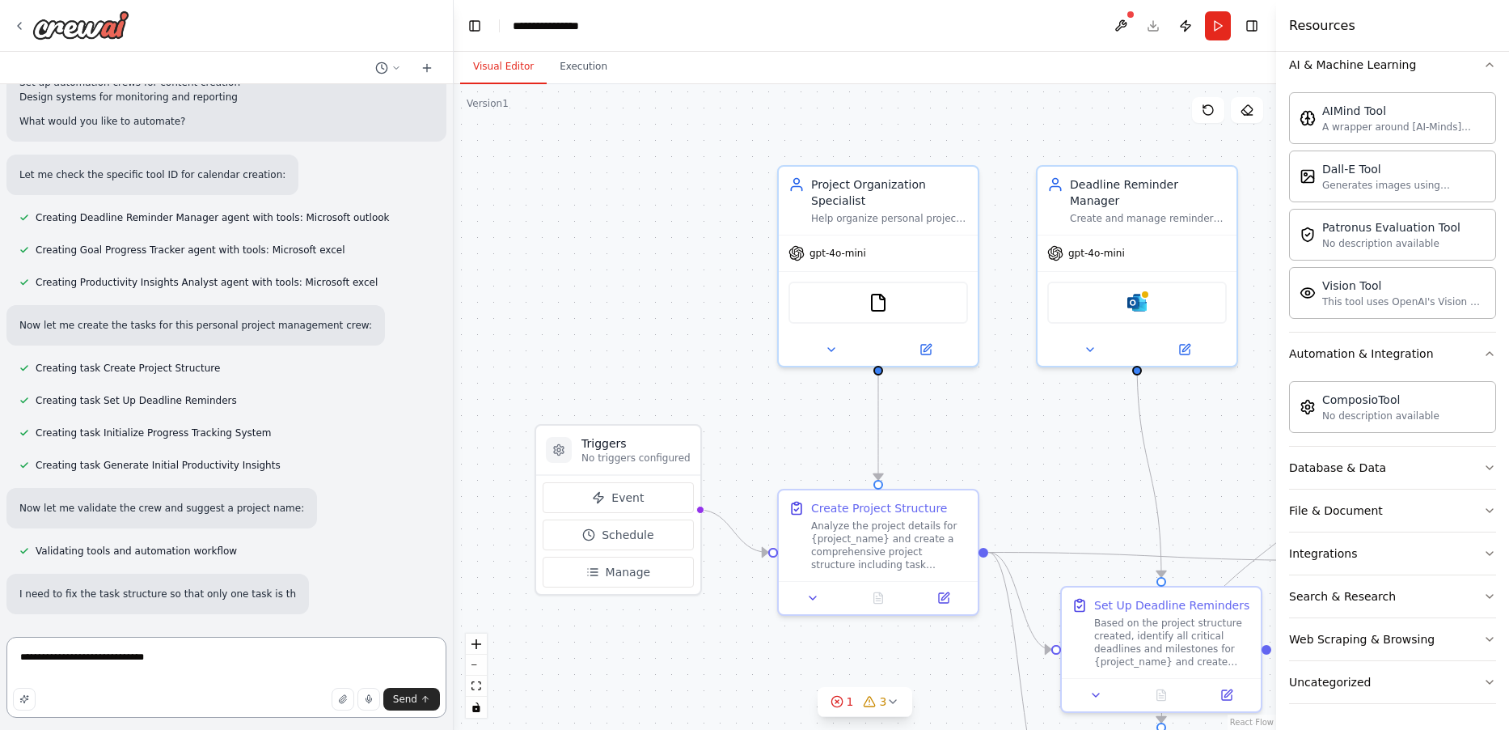
type textarea "**********"
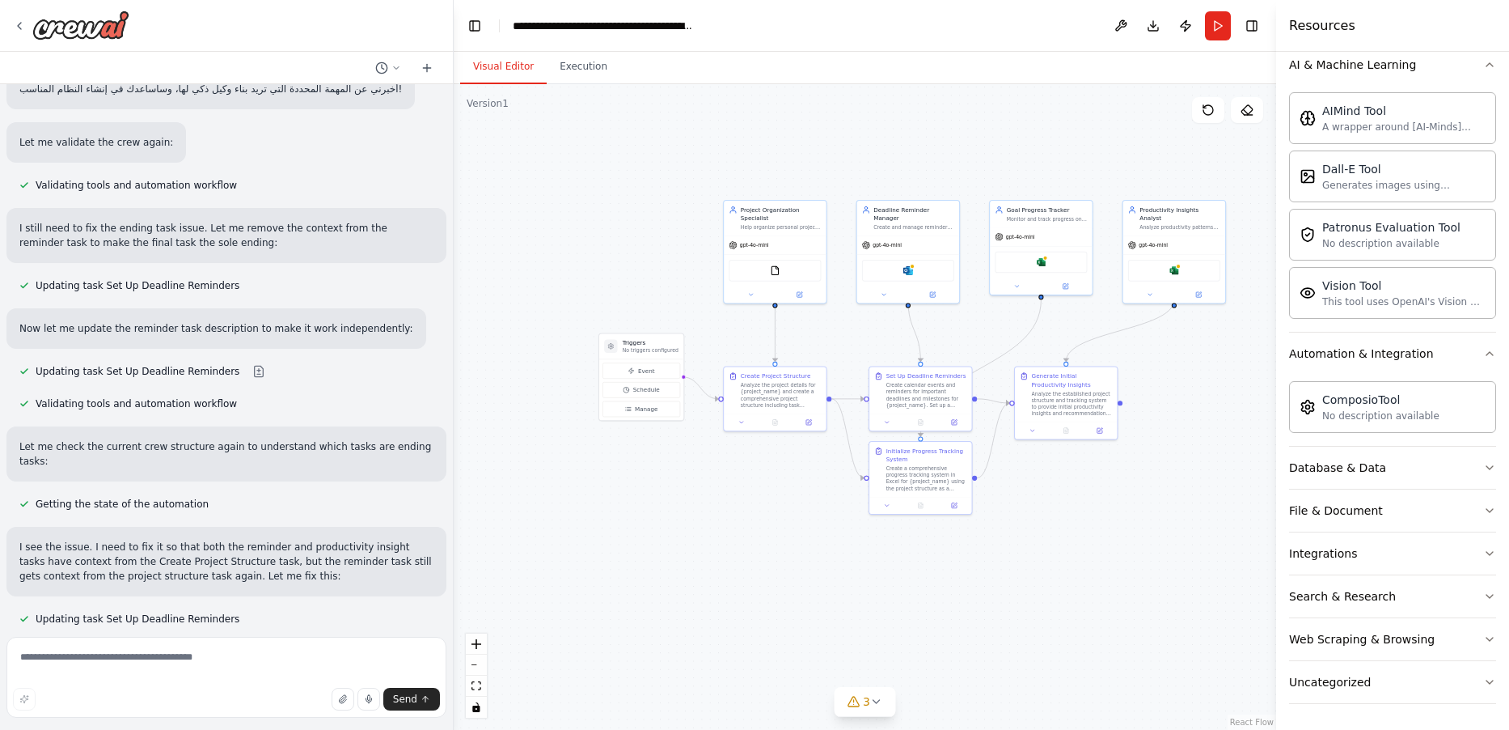
scroll to position [1900, 0]
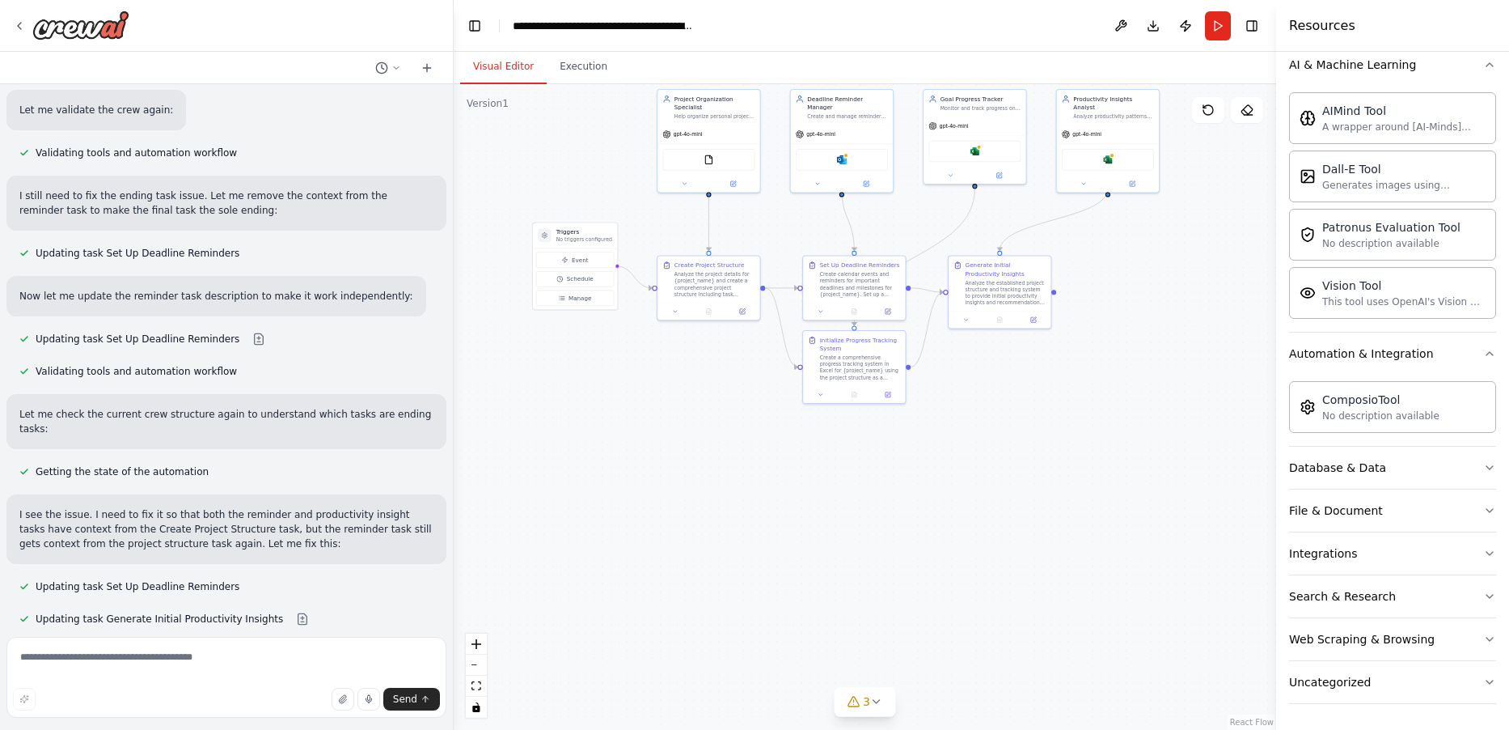
drag, startPoint x: 866, startPoint y: 311, endPoint x: 763, endPoint y: 549, distance: 260.1
click at [644, 137] on div ".deletable-edge-delete-btn { width: 20px; height: 20px; border: 0px solid #ffff…" at bounding box center [865, 406] width 823 height 645
click at [880, 703] on icon at bounding box center [876, 701] width 13 height 13
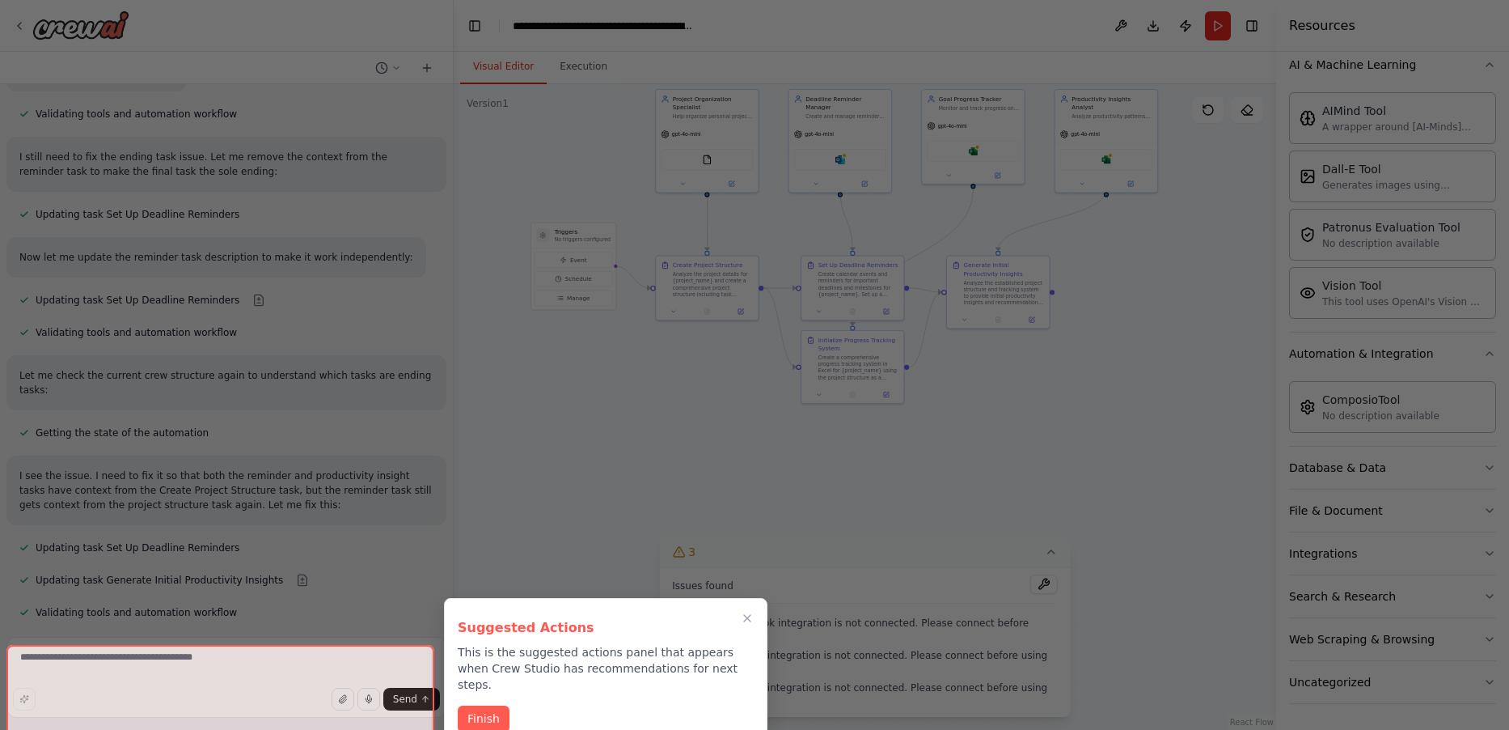
scroll to position [2071, 0]
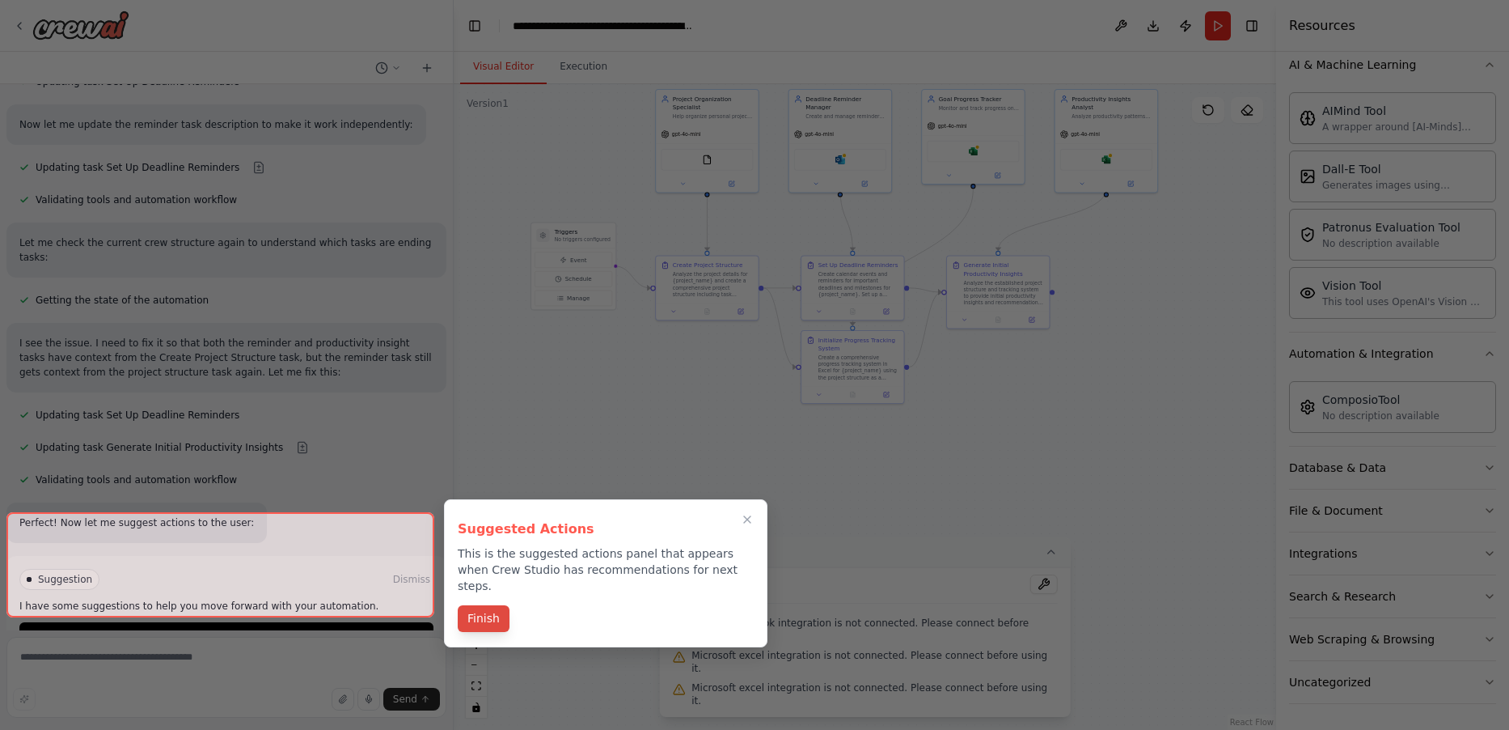
click at [480, 611] on button "Finish" at bounding box center [484, 618] width 52 height 27
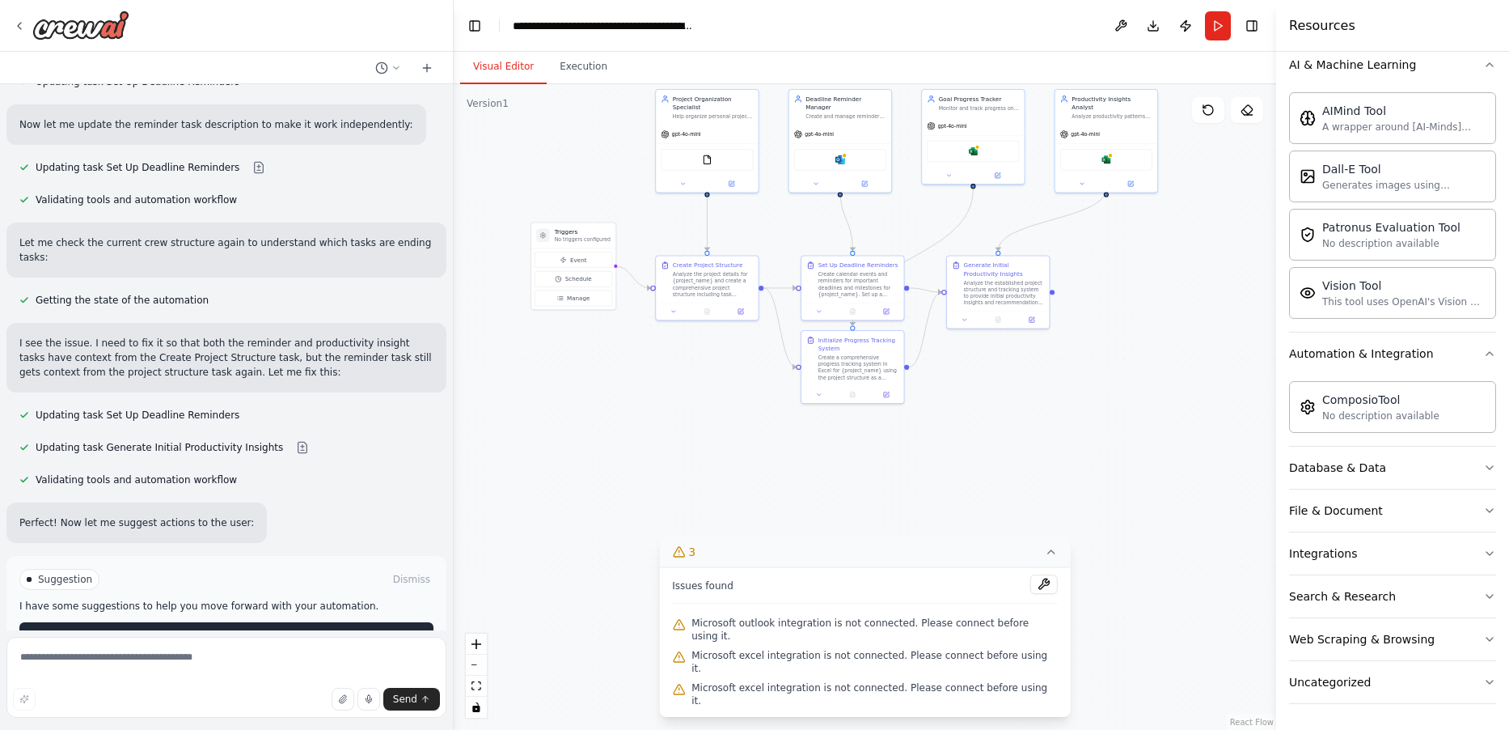
click at [188, 622] on button "Run Automation" at bounding box center [226, 635] width 414 height 26
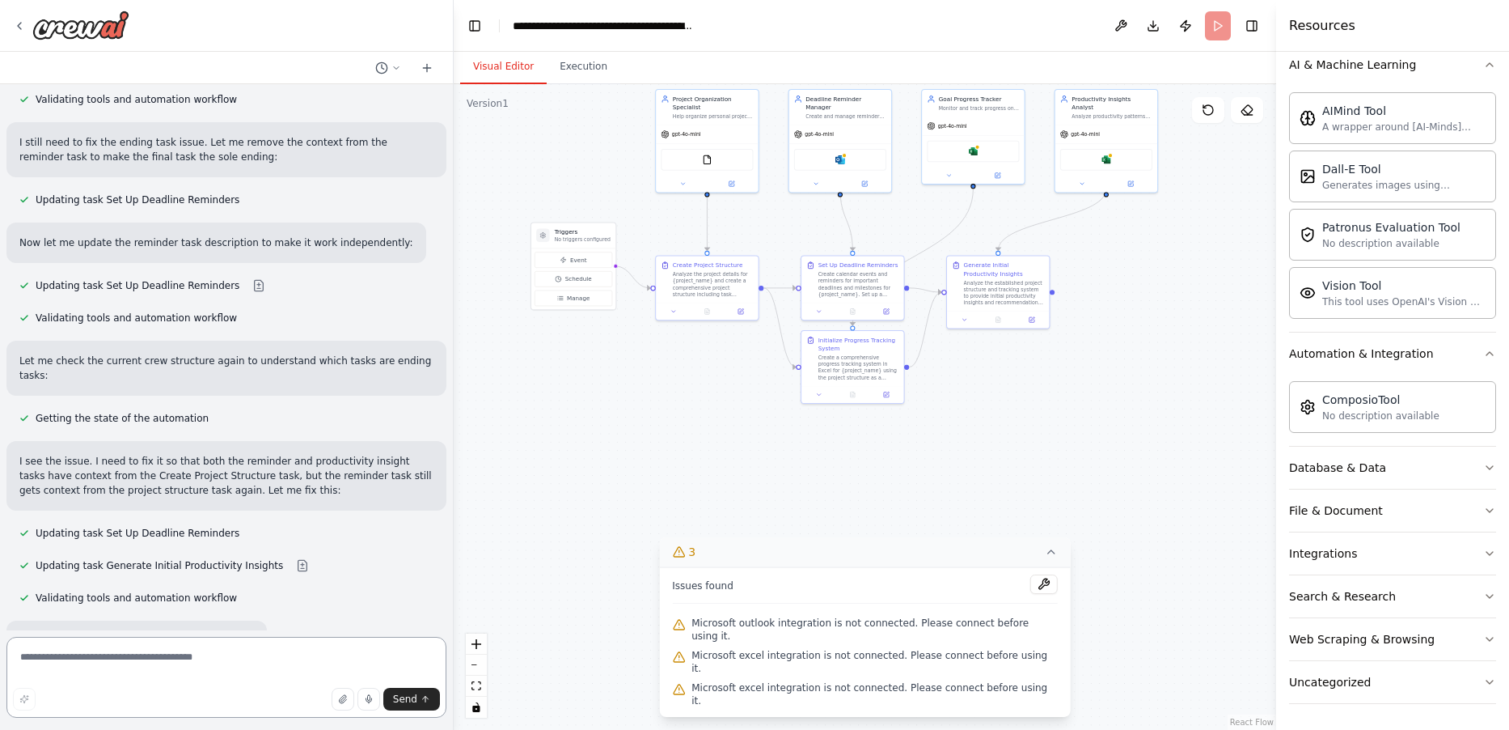
click at [226, 654] on textarea at bounding box center [226, 677] width 440 height 81
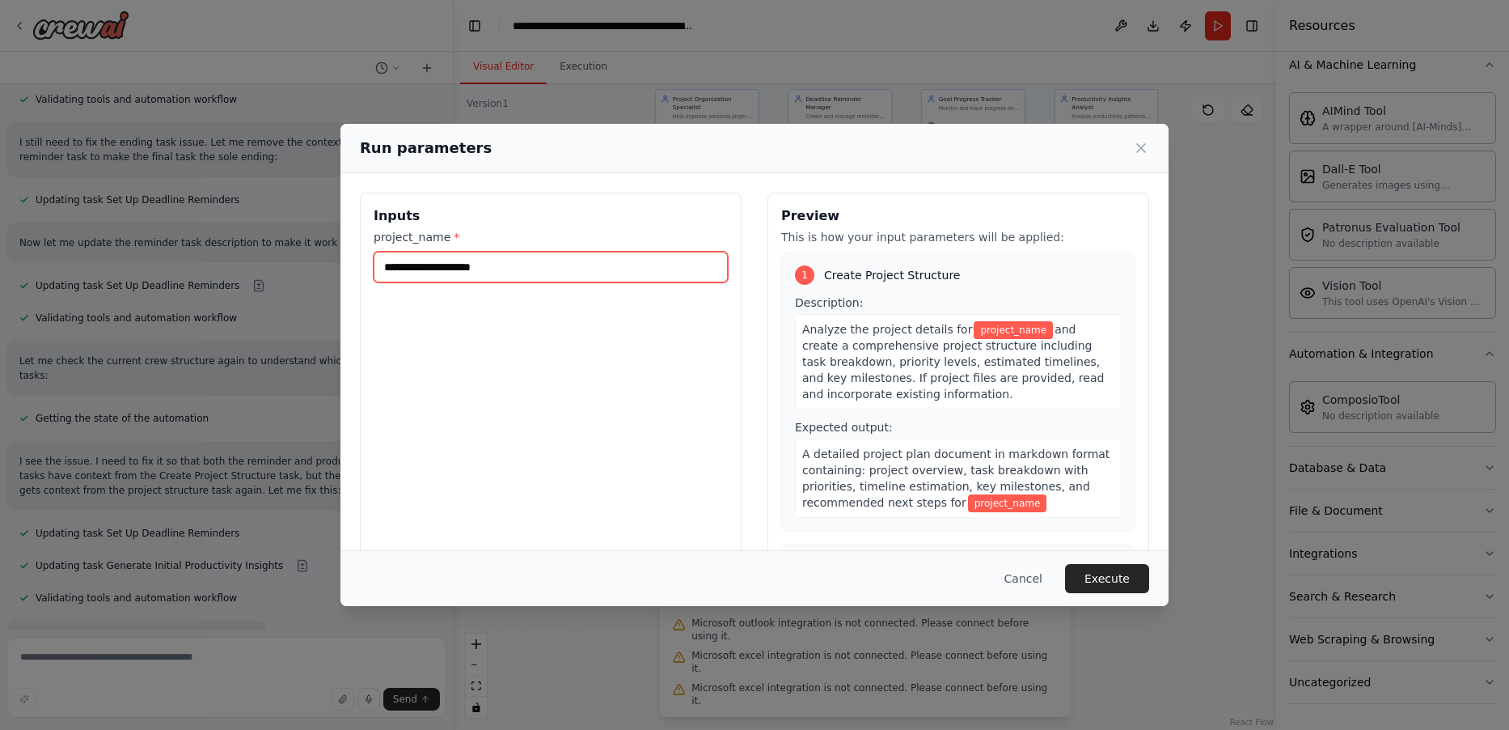
drag, startPoint x: 427, startPoint y: 274, endPoint x: 531, endPoint y: 388, distance: 154.0
click at [427, 273] on input "project_name *" at bounding box center [551, 267] width 354 height 31
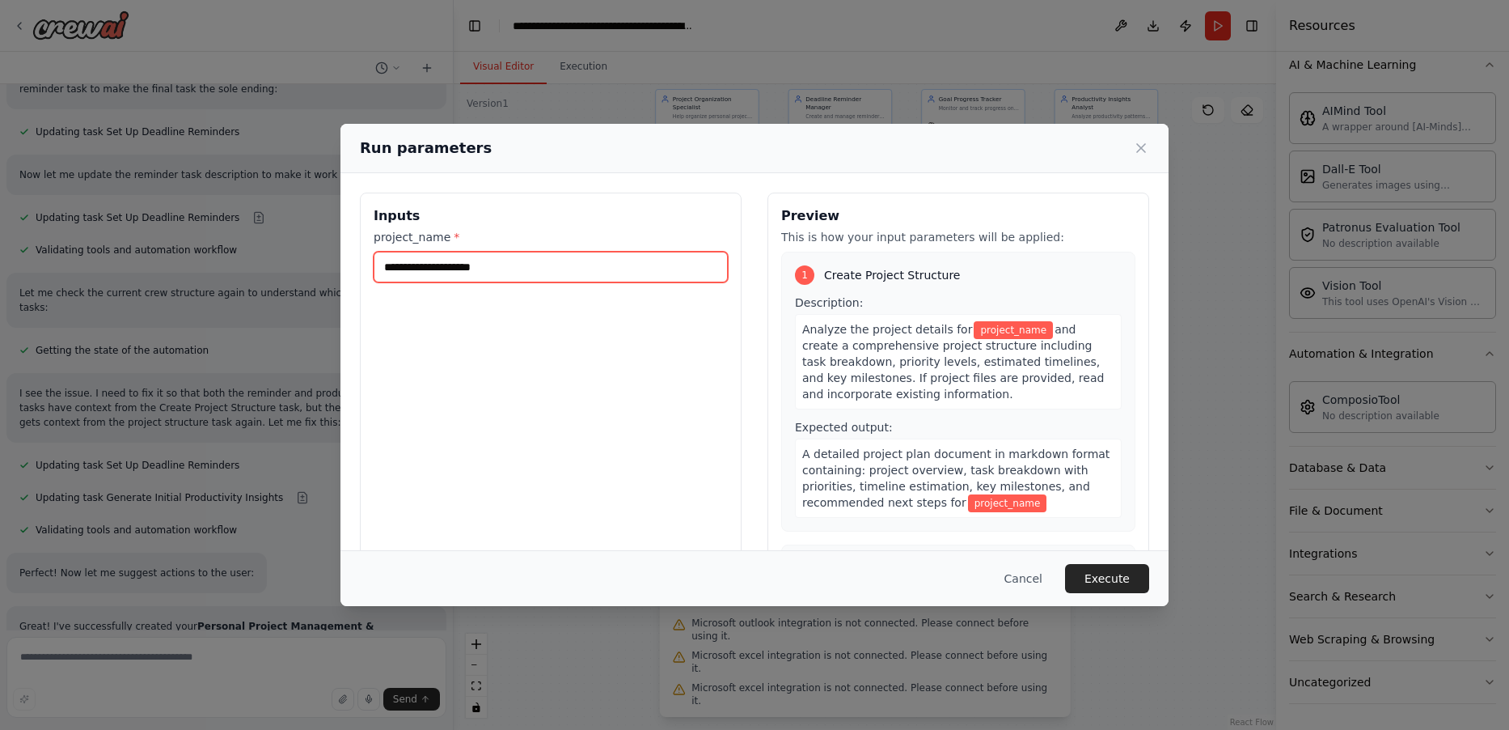
click at [545, 272] on input "project_name *" at bounding box center [551, 267] width 354 height 31
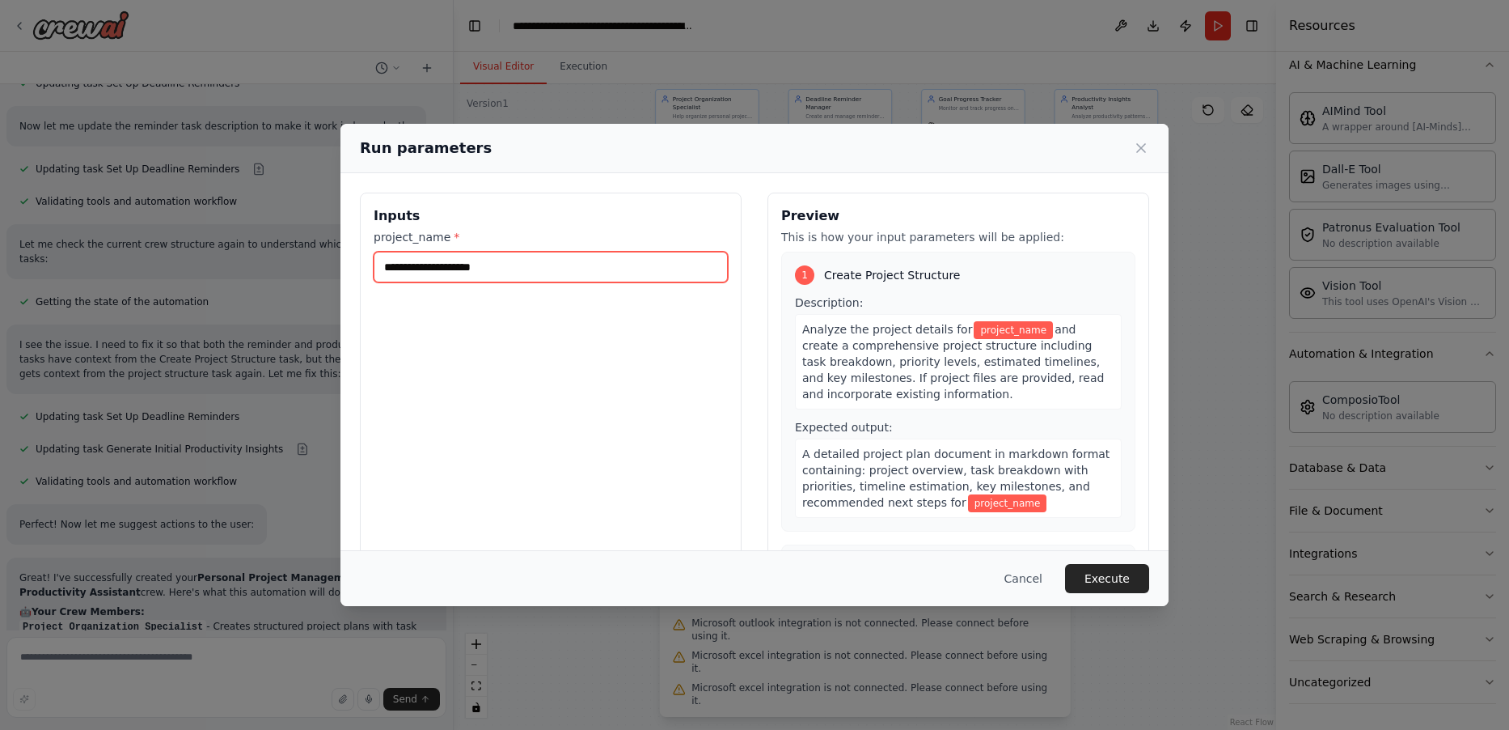
scroll to position [2071, 0]
click at [508, 268] on input "project_name *" at bounding box center [551, 267] width 354 height 31
click at [586, 269] on input "**" at bounding box center [551, 267] width 354 height 31
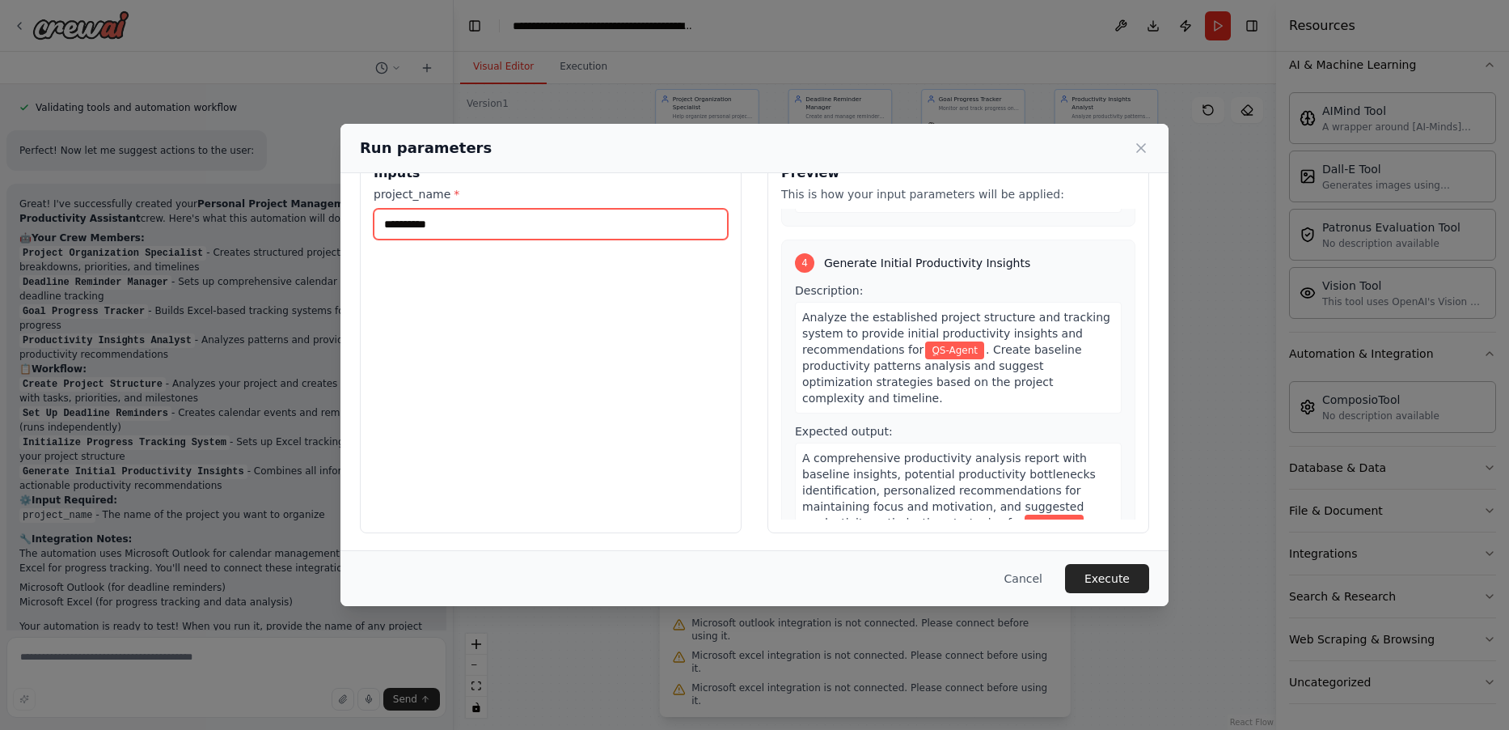
scroll to position [45, 0]
type input "**********"
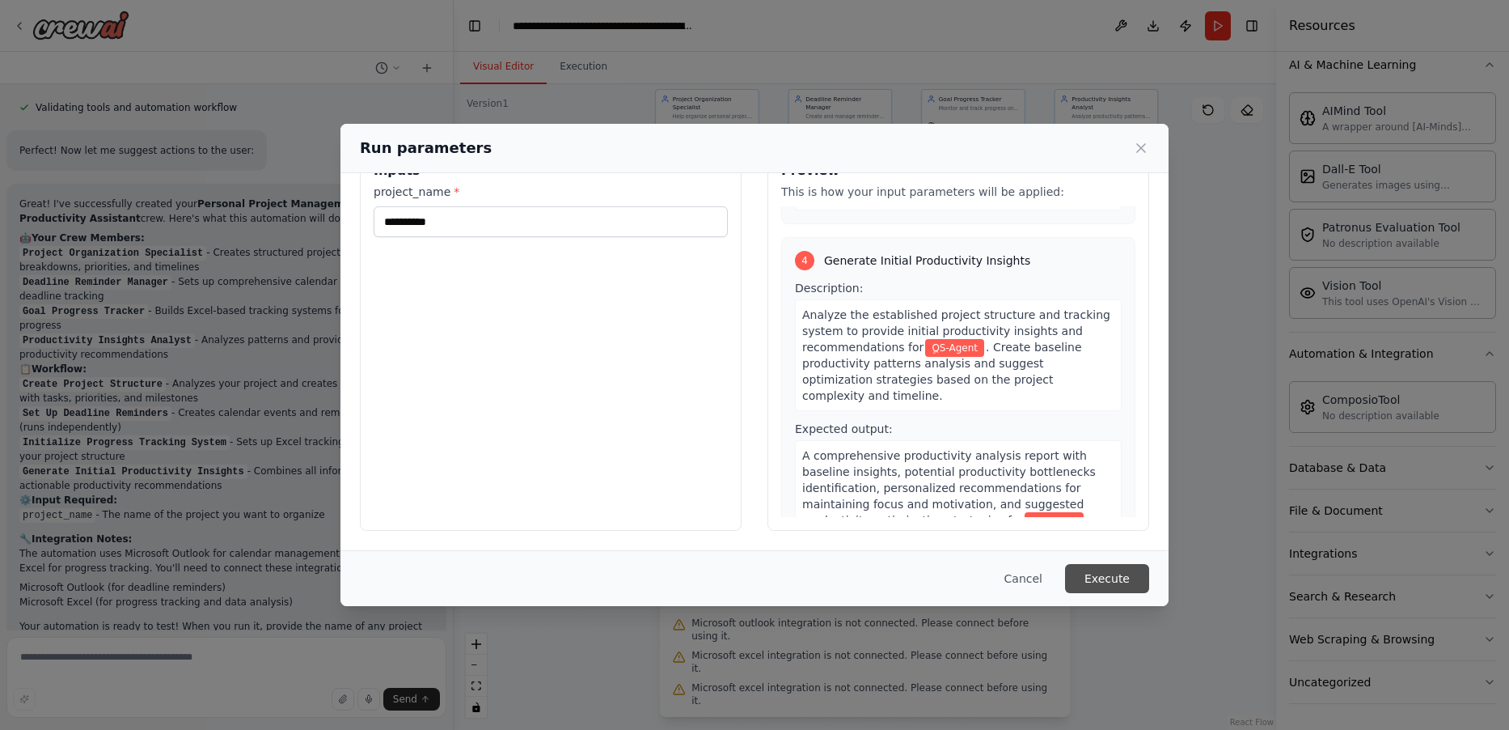
click at [1102, 587] on button "Execute" at bounding box center [1107, 578] width 84 height 29
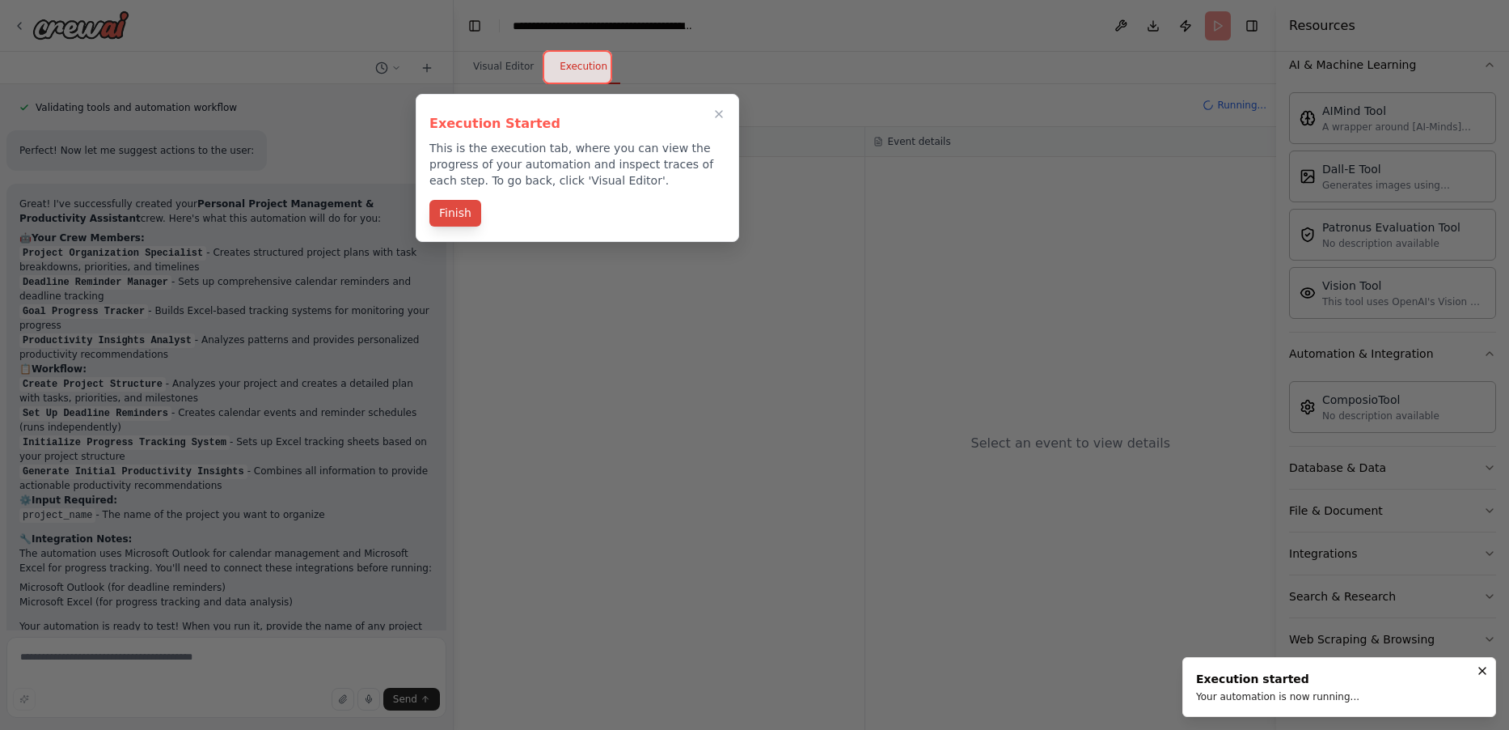
click at [446, 202] on button "Finish" at bounding box center [455, 213] width 52 height 27
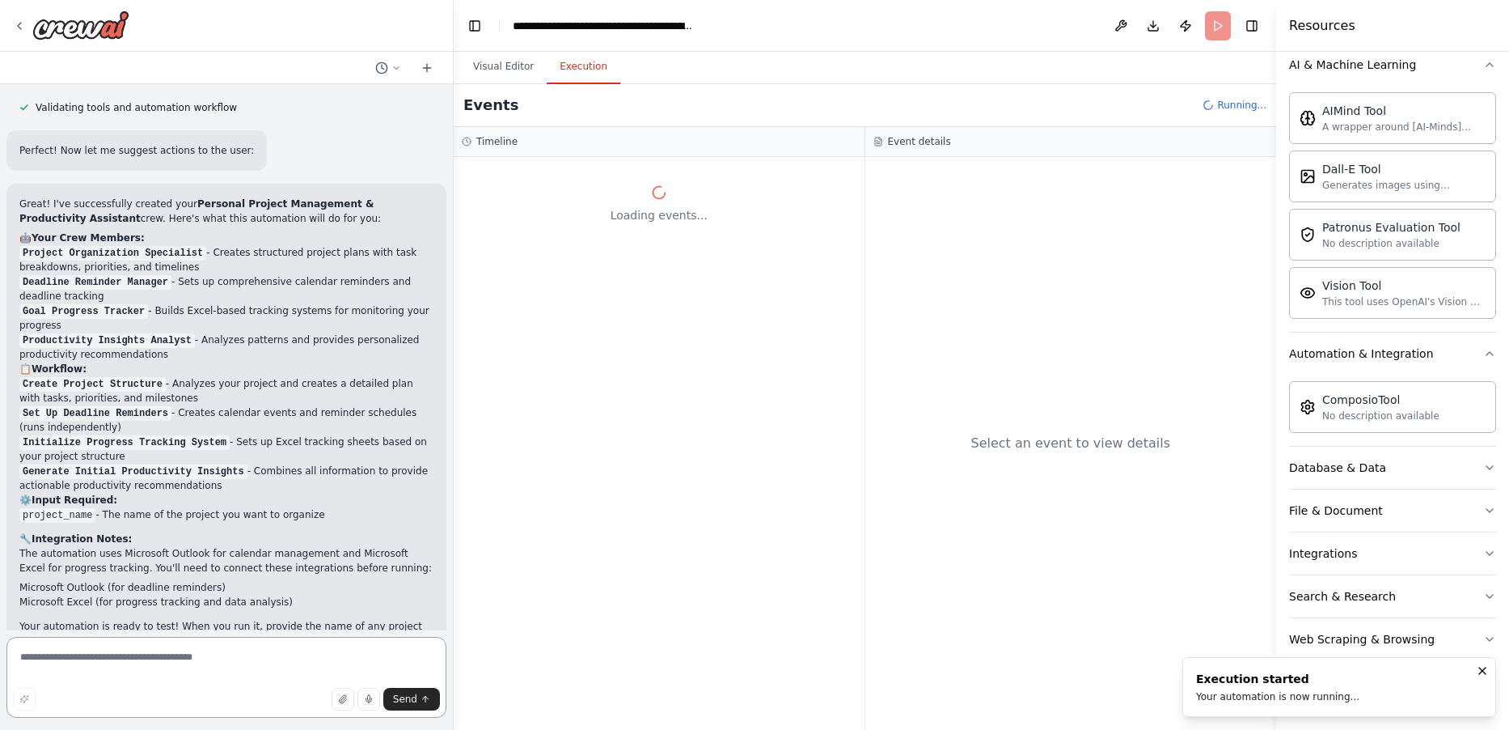
click at [168, 666] on textarea at bounding box center [226, 677] width 440 height 81
paste textarea "**********"
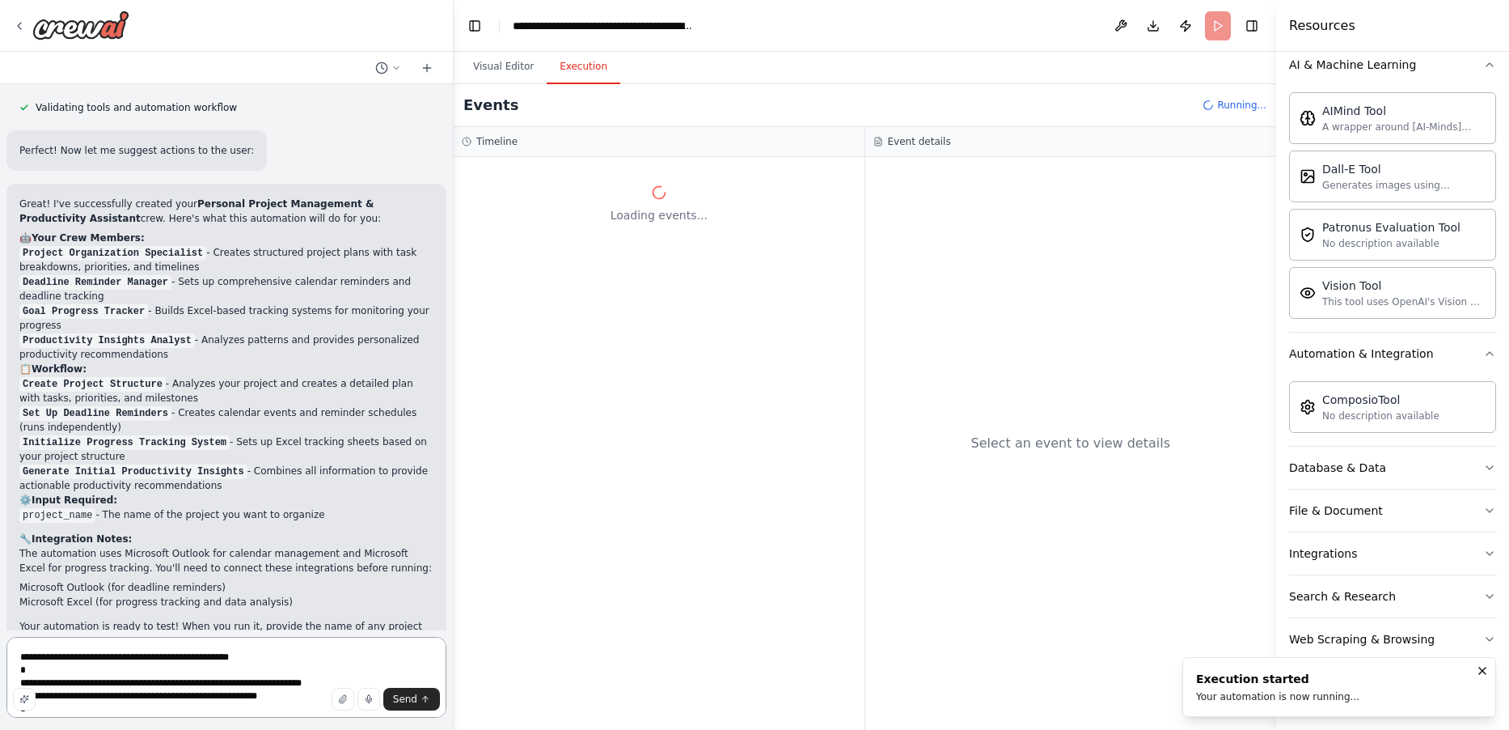
scroll to position [201, 0]
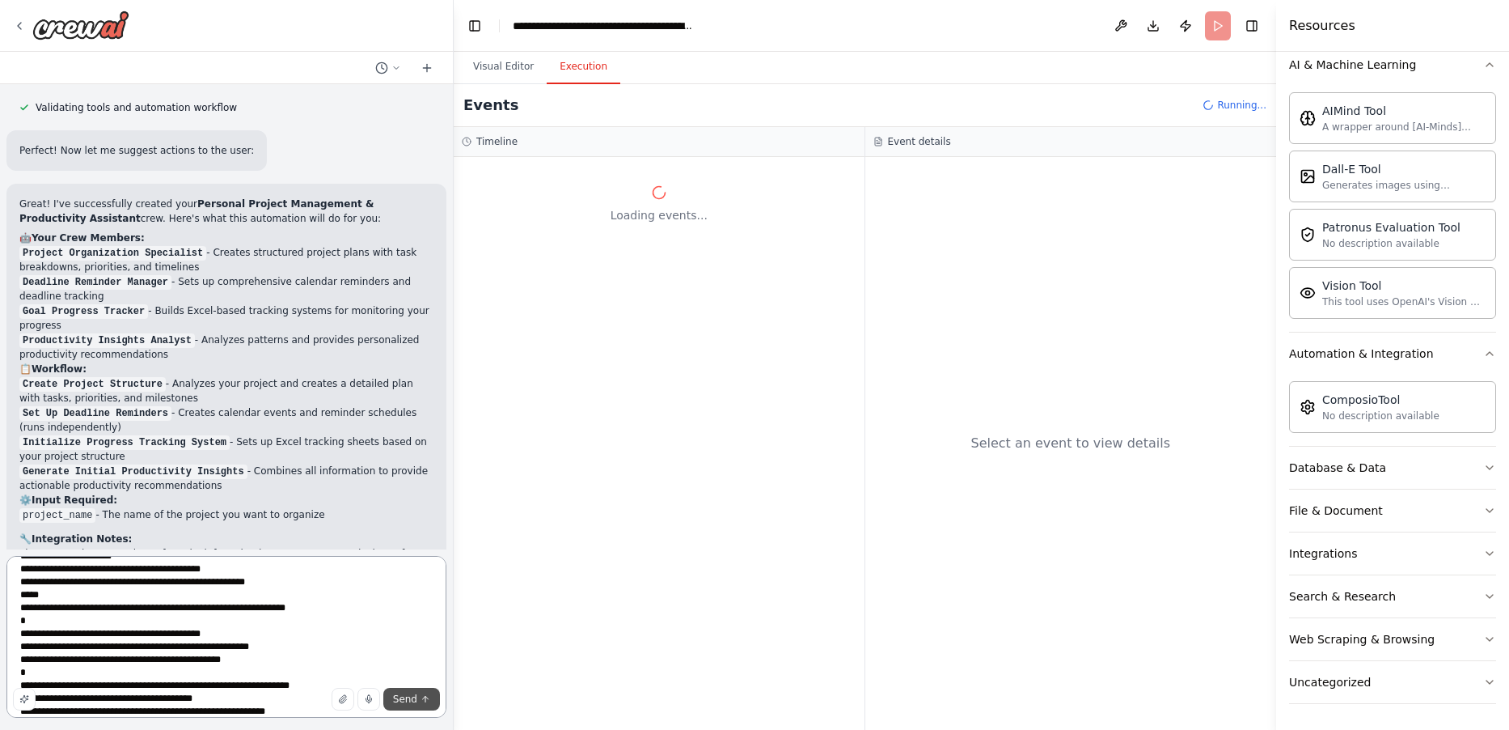
type textarea "**********"
click at [409, 700] on span "Send" at bounding box center [405, 698] width 24 height 13
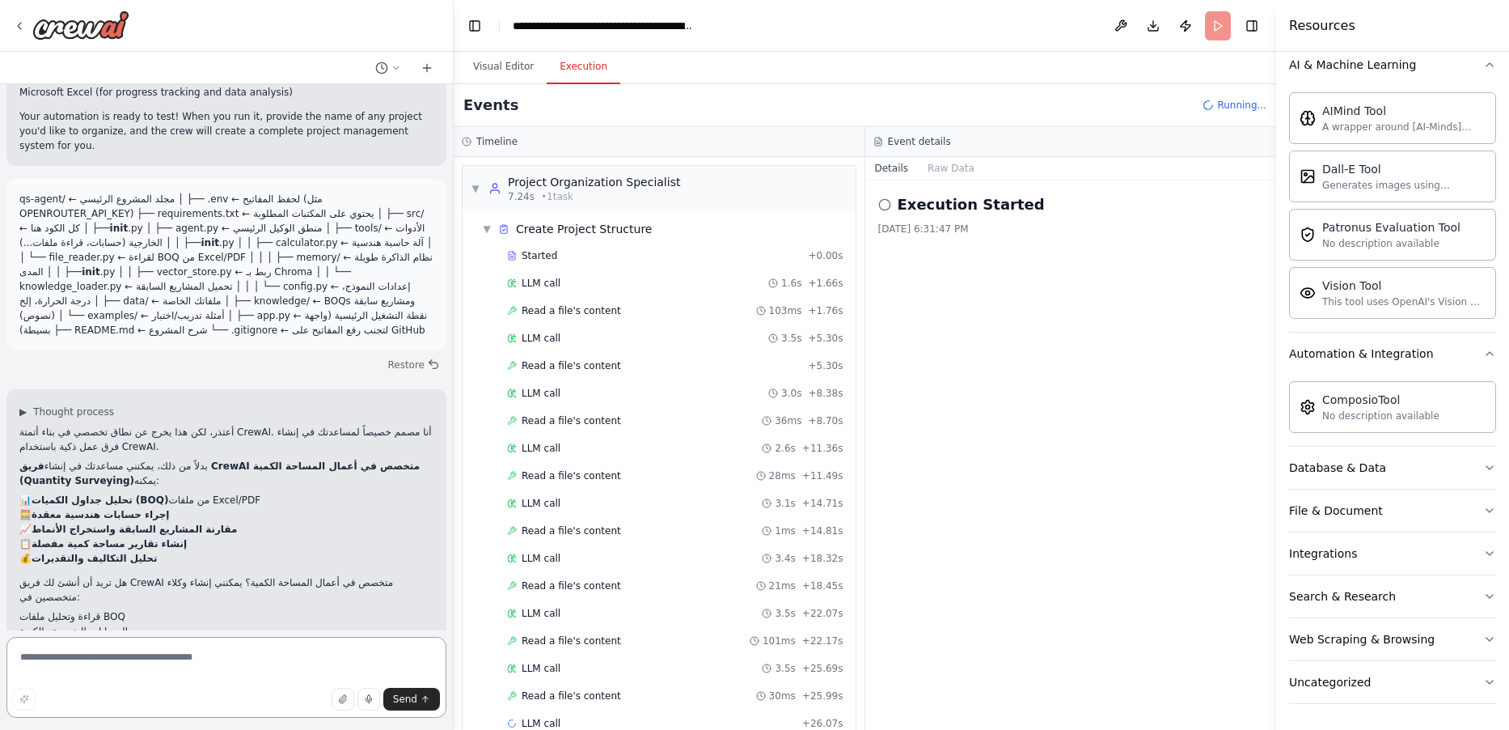
scroll to position [31, 0]
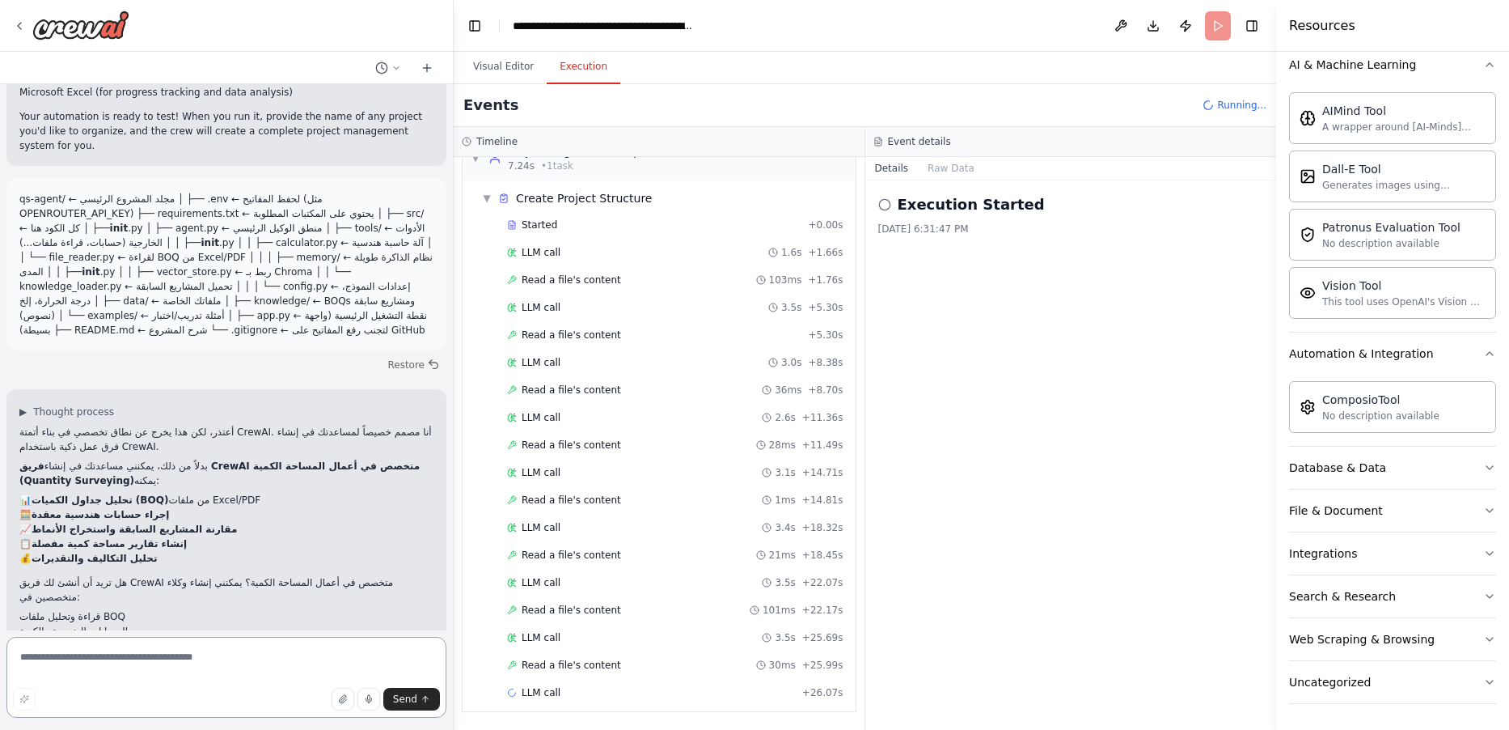
click at [264, 669] on textarea at bounding box center [226, 677] width 440 height 81
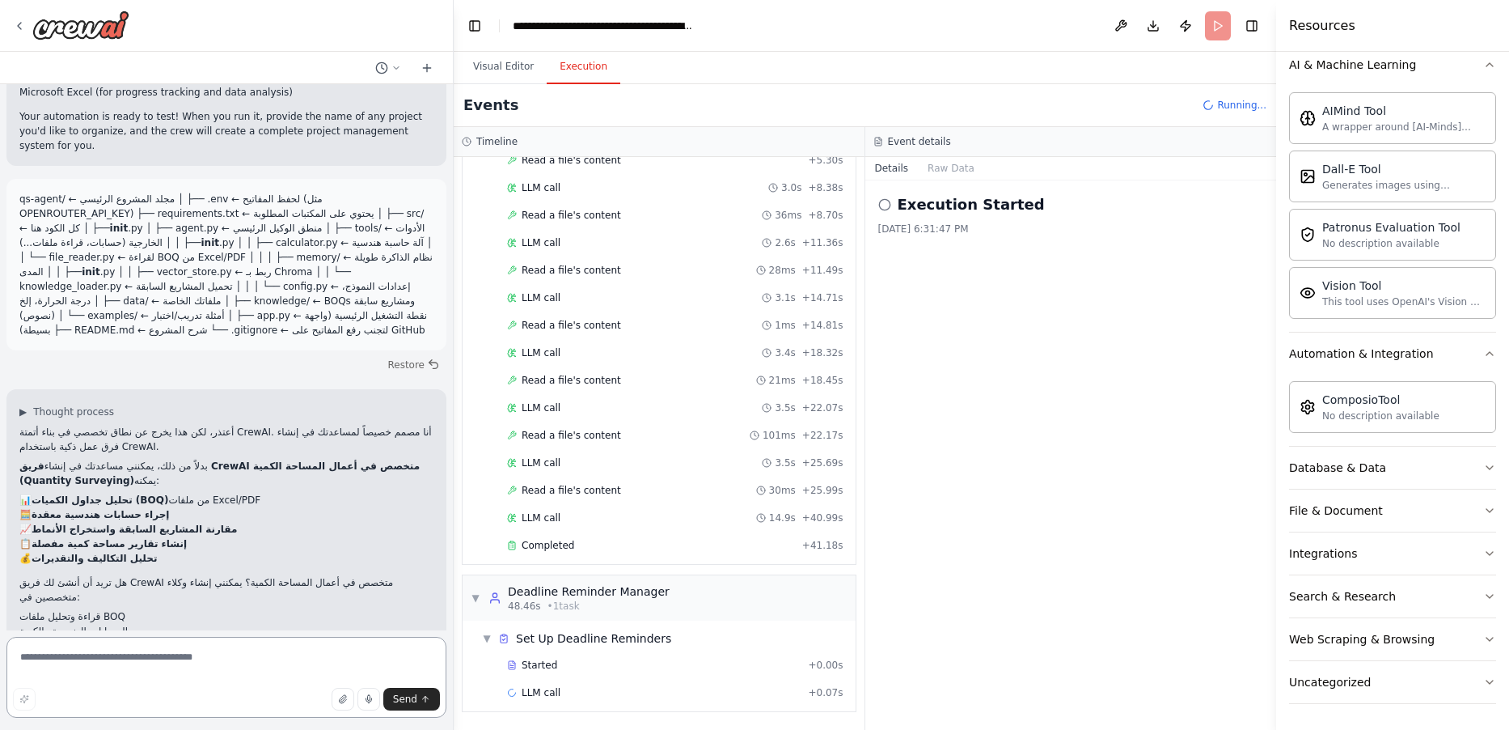
click at [273, 659] on textarea at bounding box center [226, 677] width 440 height 81
click at [272, 656] on textarea at bounding box center [226, 677] width 440 height 81
click at [270, 645] on textarea at bounding box center [226, 677] width 440 height 81
type textarea "*"
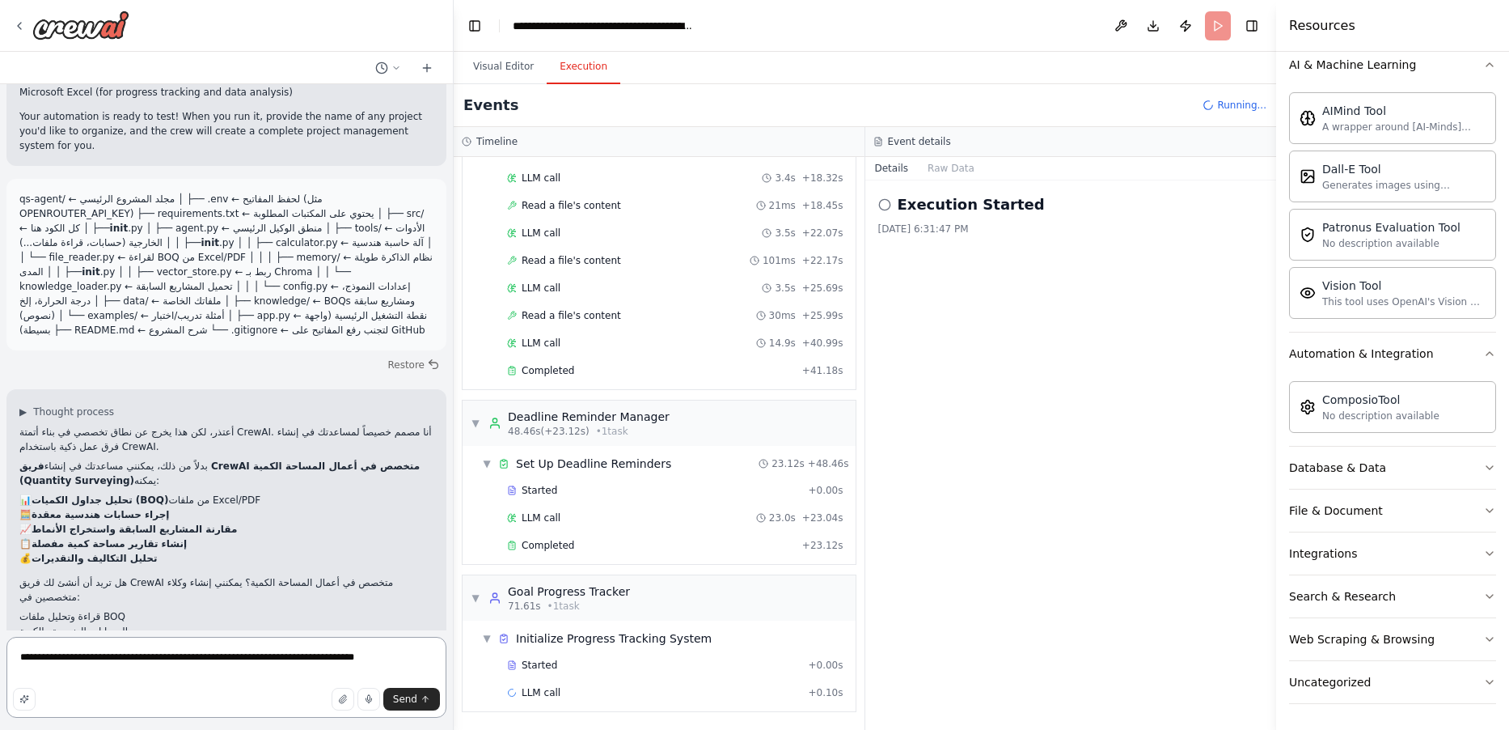
type textarea "**********"
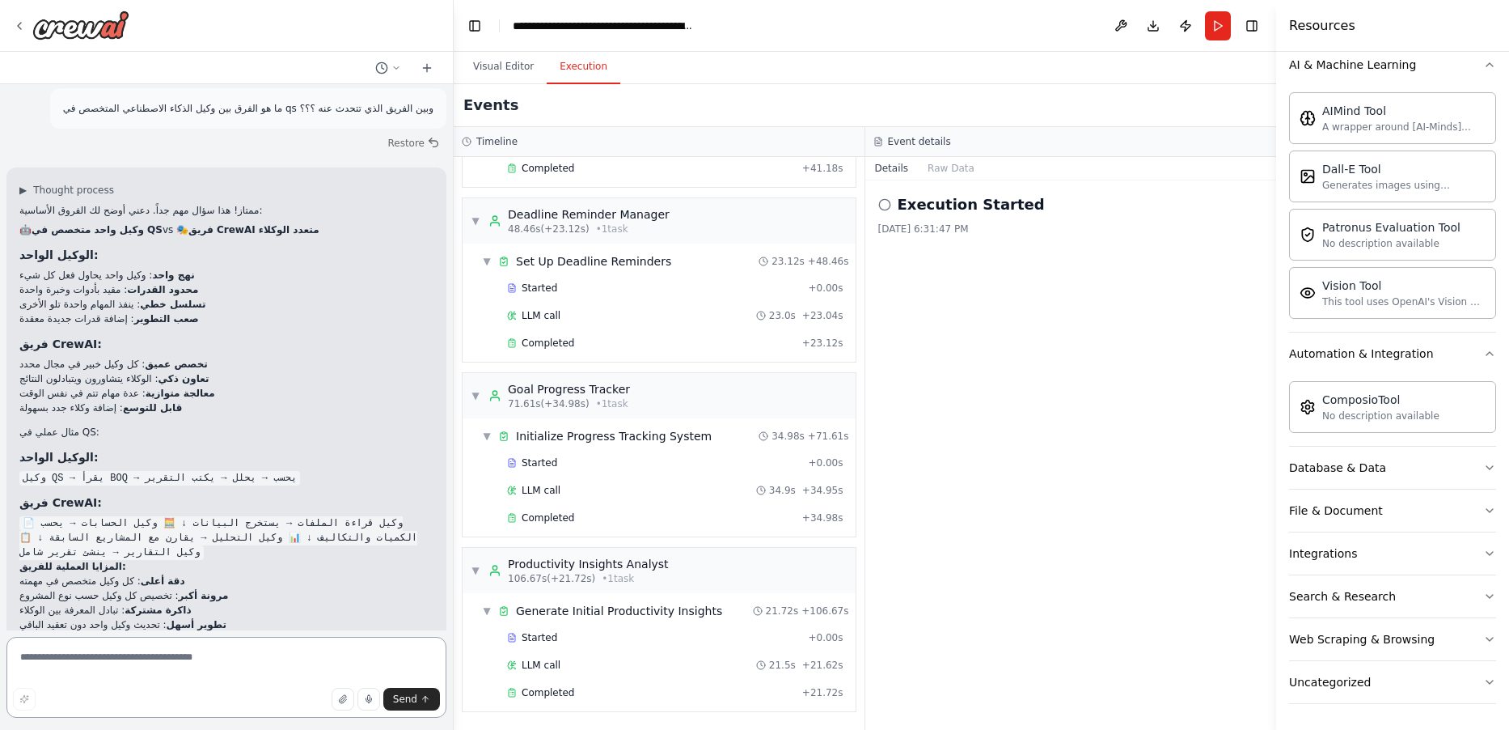
scroll to position [3665, 0]
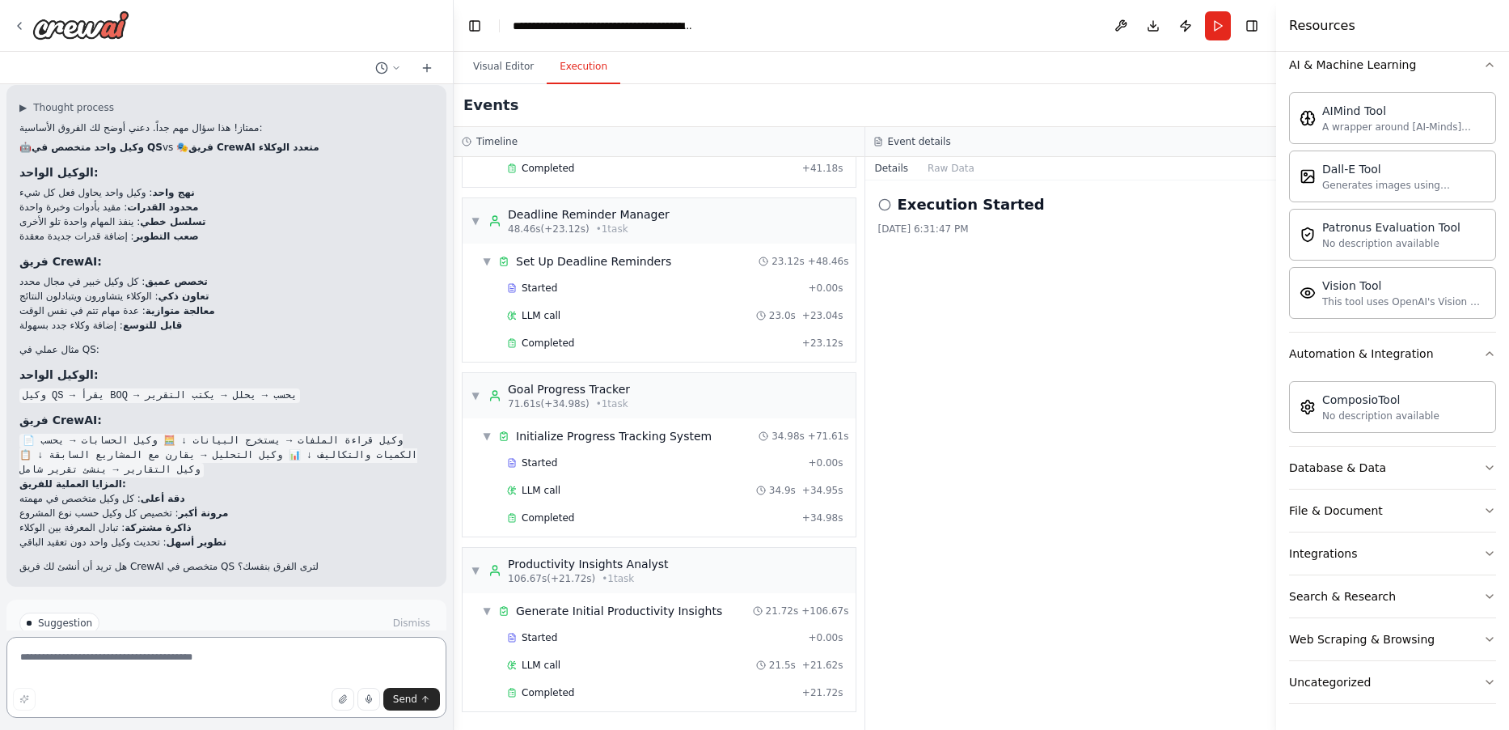
click at [227, 672] on textarea at bounding box center [226, 677] width 440 height 81
click at [259, 662] on textarea at bounding box center [226, 677] width 440 height 81
click at [211, 651] on textarea at bounding box center [226, 677] width 440 height 81
type textarea "**********"
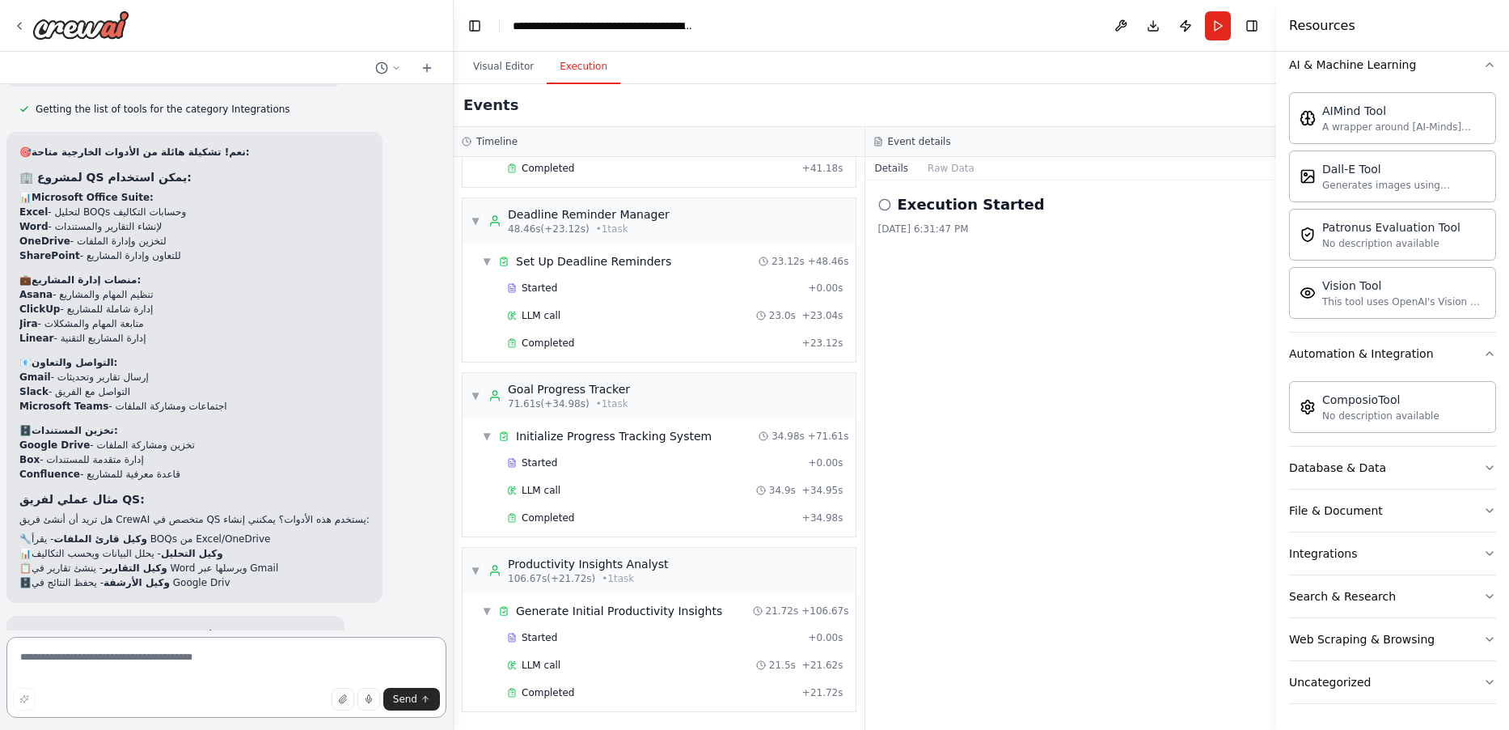
scroll to position [4748, 0]
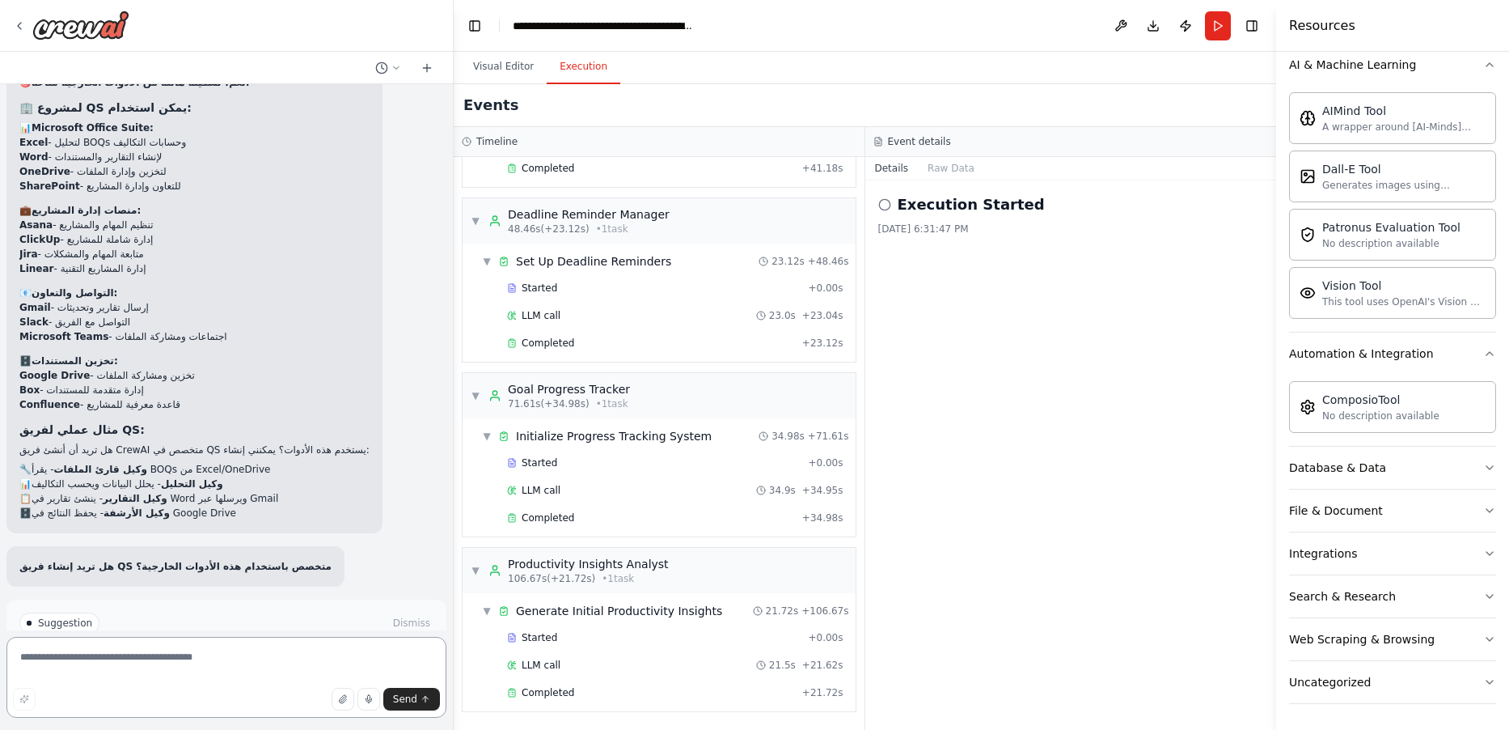
click at [242, 663] on textarea at bounding box center [226, 677] width 440 height 81
type textarea "*"
type textarea "**********"
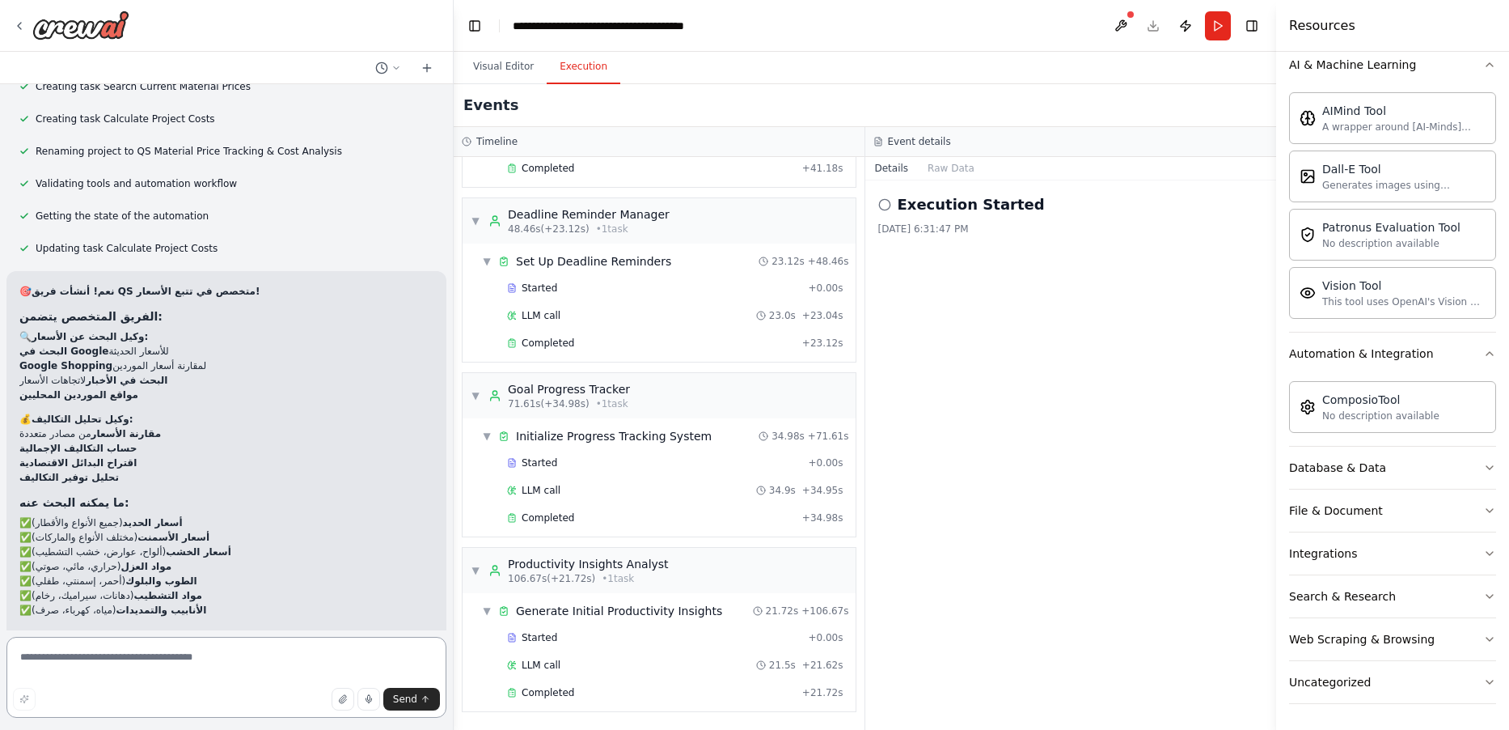
scroll to position [6009, 0]
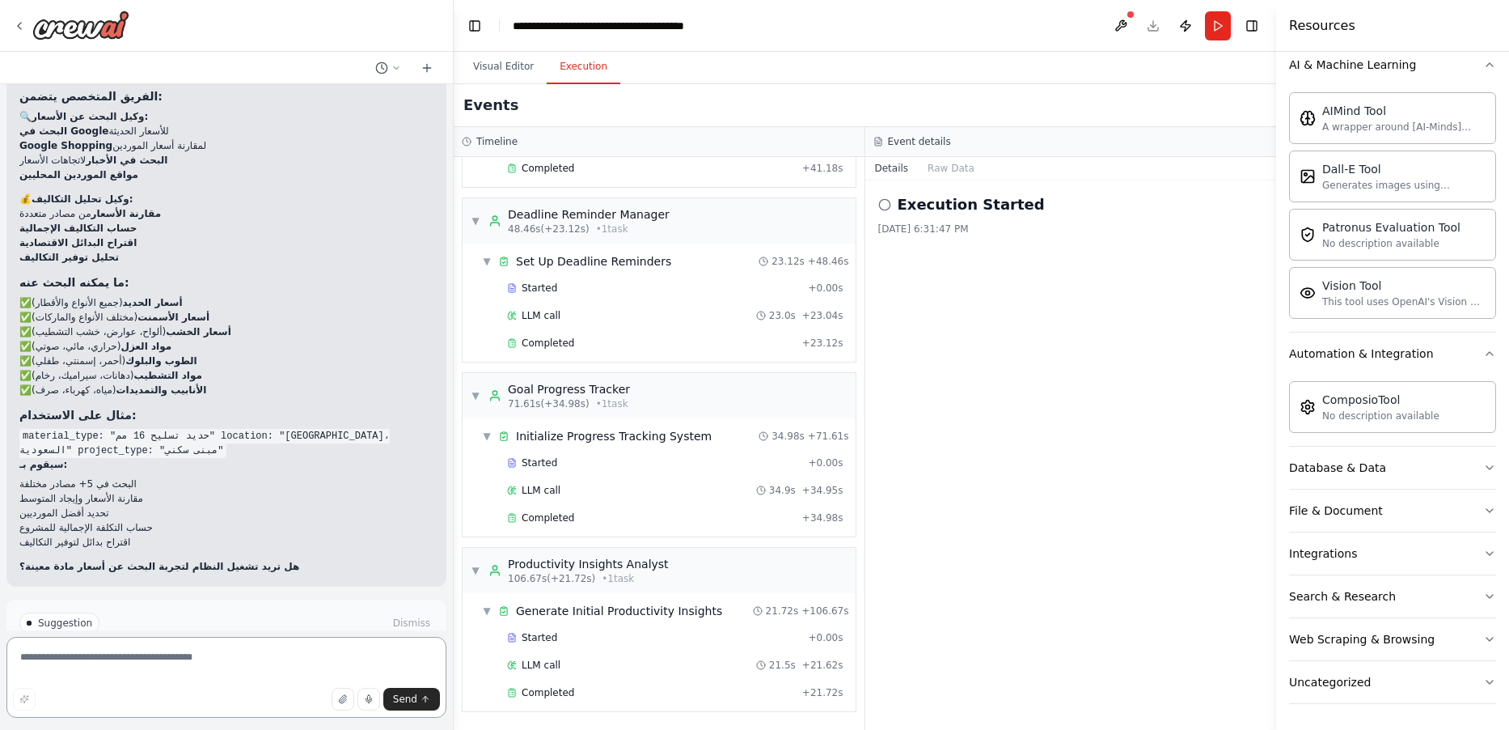
click at [175, 661] on textarea at bounding box center [226, 677] width 440 height 81
drag, startPoint x: 233, startPoint y: 662, endPoint x: 13, endPoint y: 665, distance: 220.0
click at [13, 665] on textarea "**********" at bounding box center [226, 677] width 440 height 81
click at [22, 651] on textarea "**********" at bounding box center [226, 677] width 440 height 81
click at [197, 655] on textarea "**********" at bounding box center [226, 677] width 440 height 81
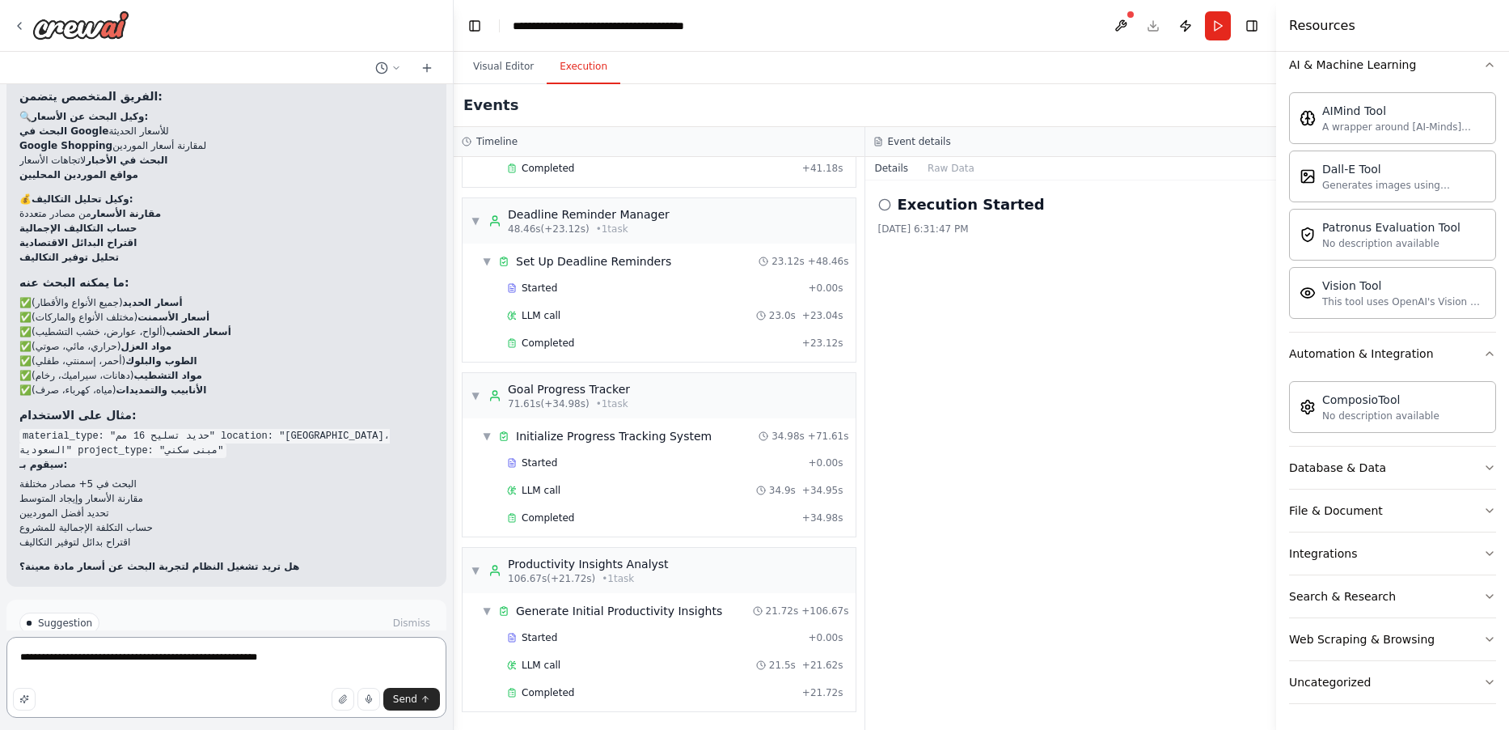
click at [221, 655] on textarea "**********" at bounding box center [226, 677] width 440 height 81
paste textarea "**********"
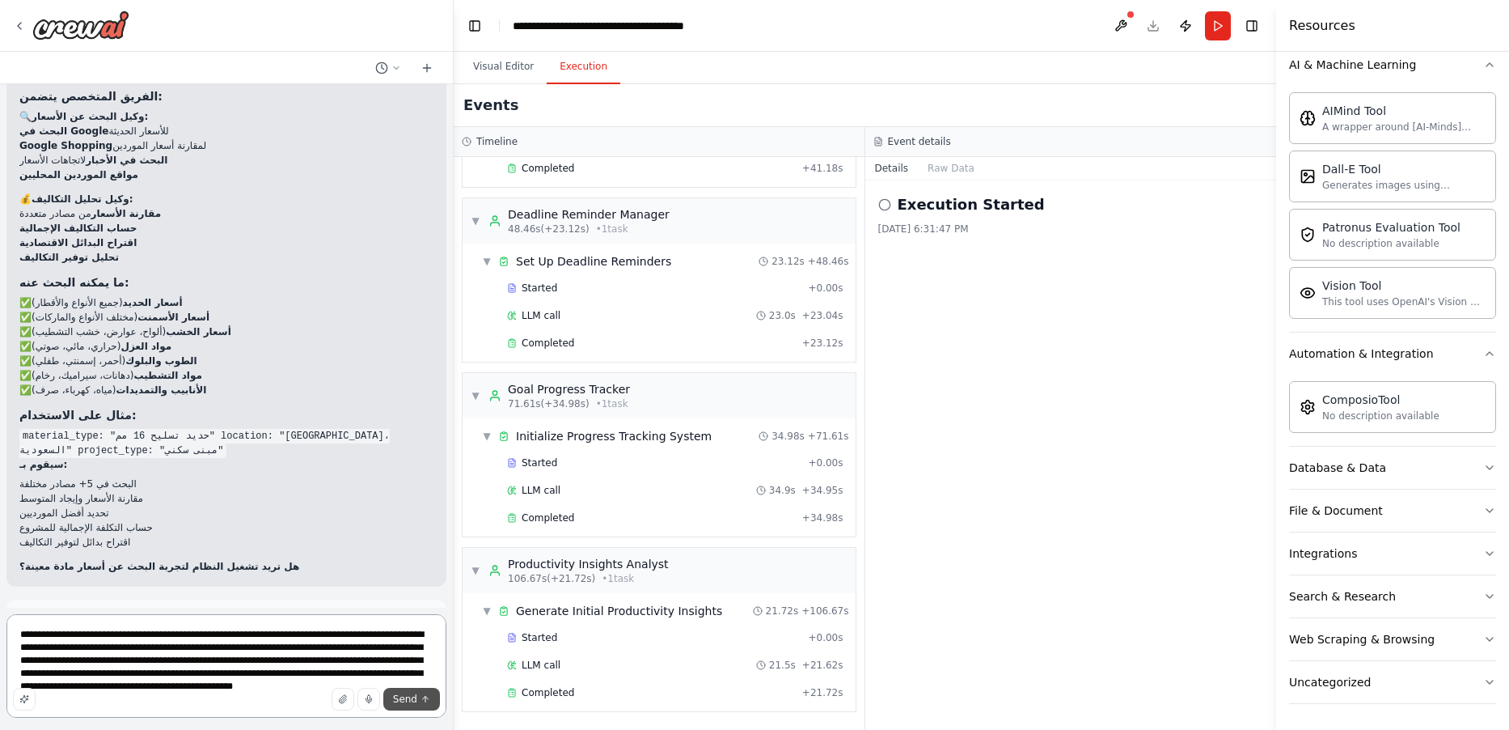
type textarea "**********"
drag, startPoint x: 418, startPoint y: 698, endPoint x: 408, endPoint y: 680, distance: 20.3
click at [416, 696] on button "Send" at bounding box center [411, 698] width 57 height 23
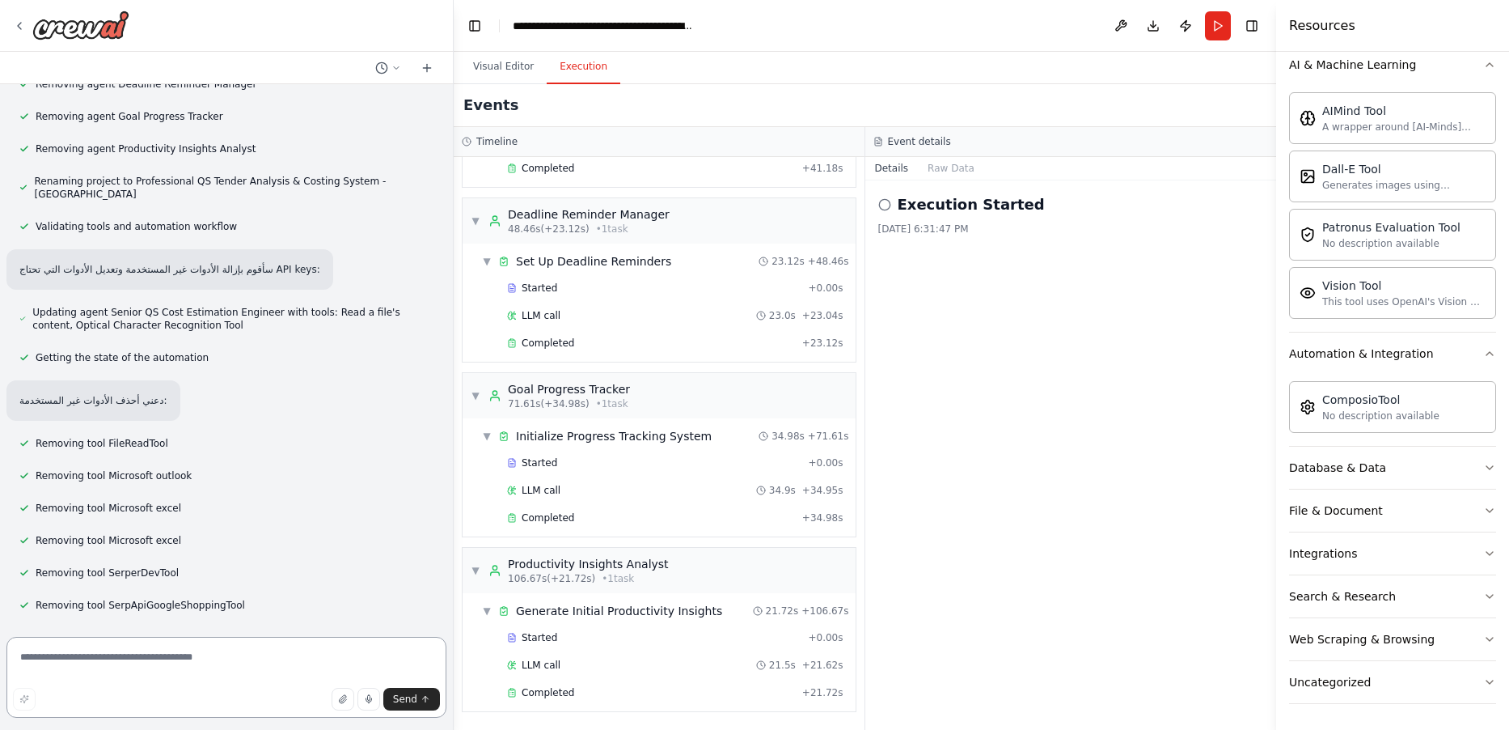
scroll to position [7487, 0]
click at [230, 663] on textarea at bounding box center [226, 677] width 440 height 81
click at [228, 662] on textarea at bounding box center [226, 677] width 440 height 81
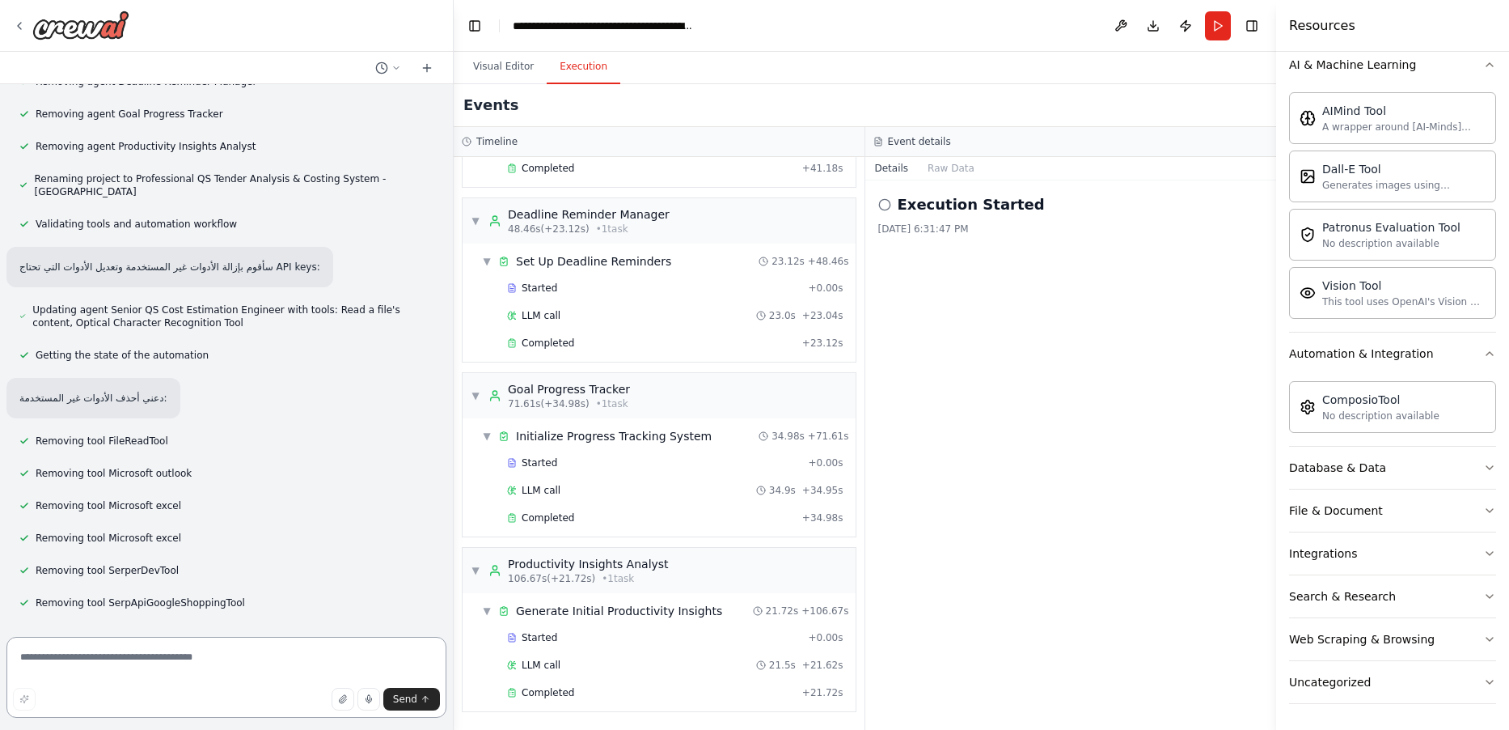
click at [228, 662] on textarea at bounding box center [226, 677] width 440 height 81
click at [253, 662] on textarea at bounding box center [226, 677] width 440 height 81
type textarea "**********"
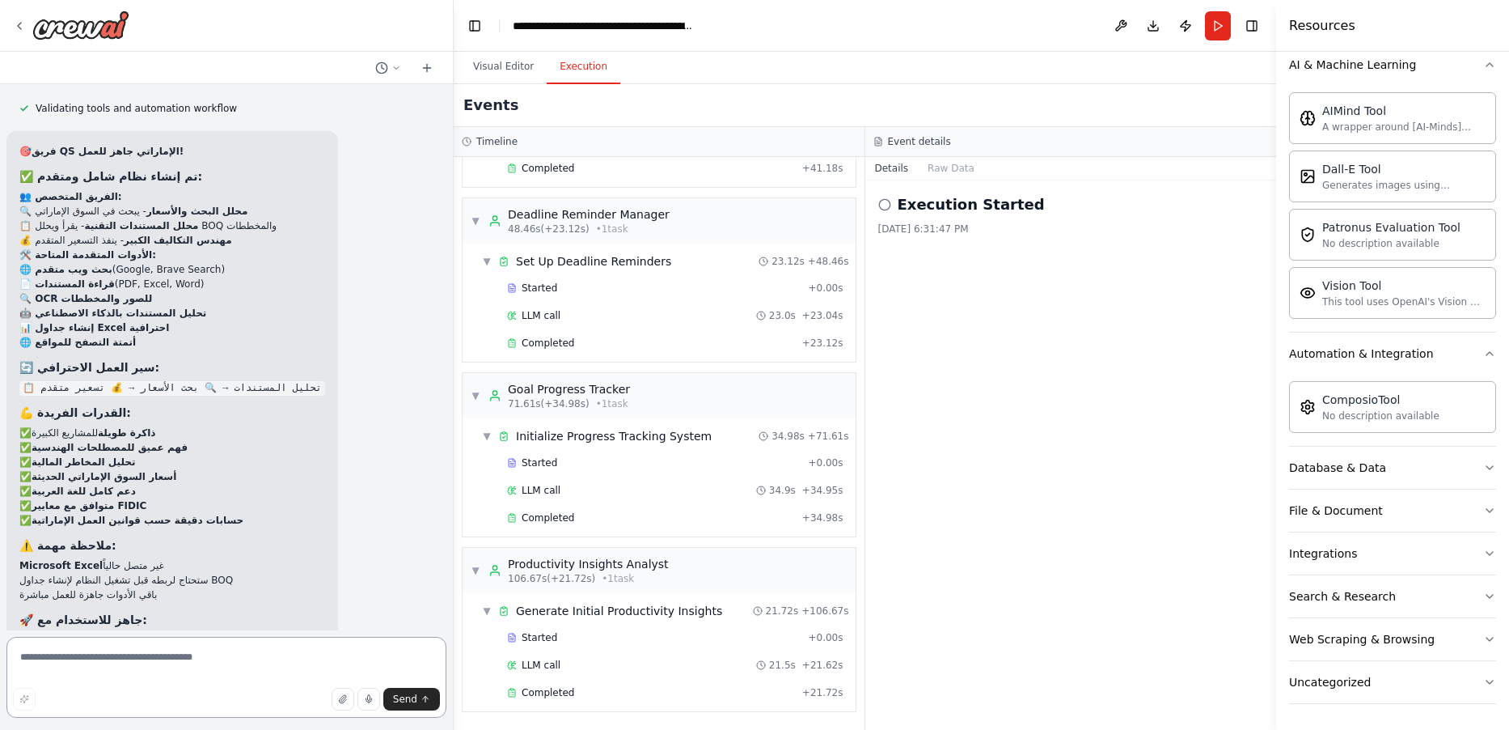
scroll to position [8619, 0]
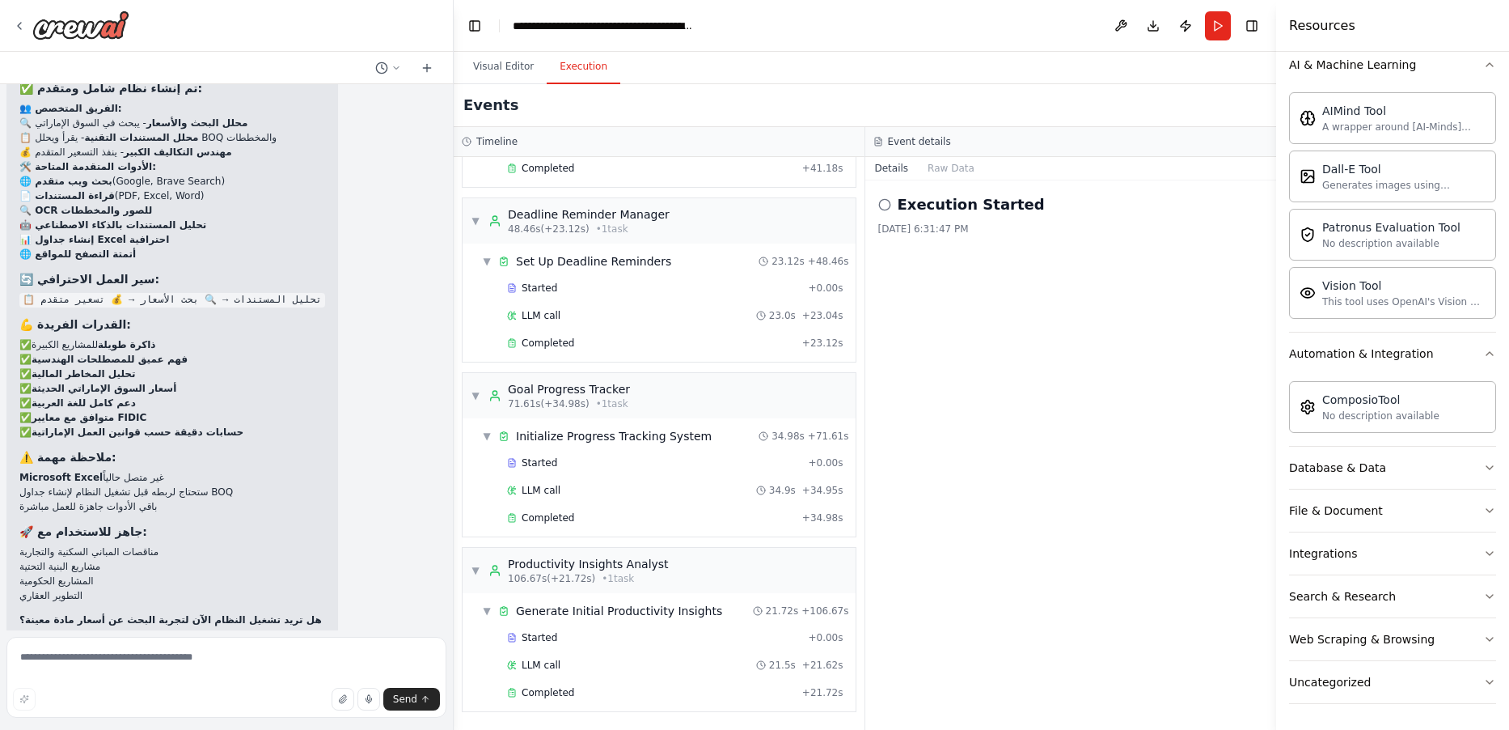
click at [209, 725] on span "Run Automation" at bounding box center [234, 731] width 78 height 13
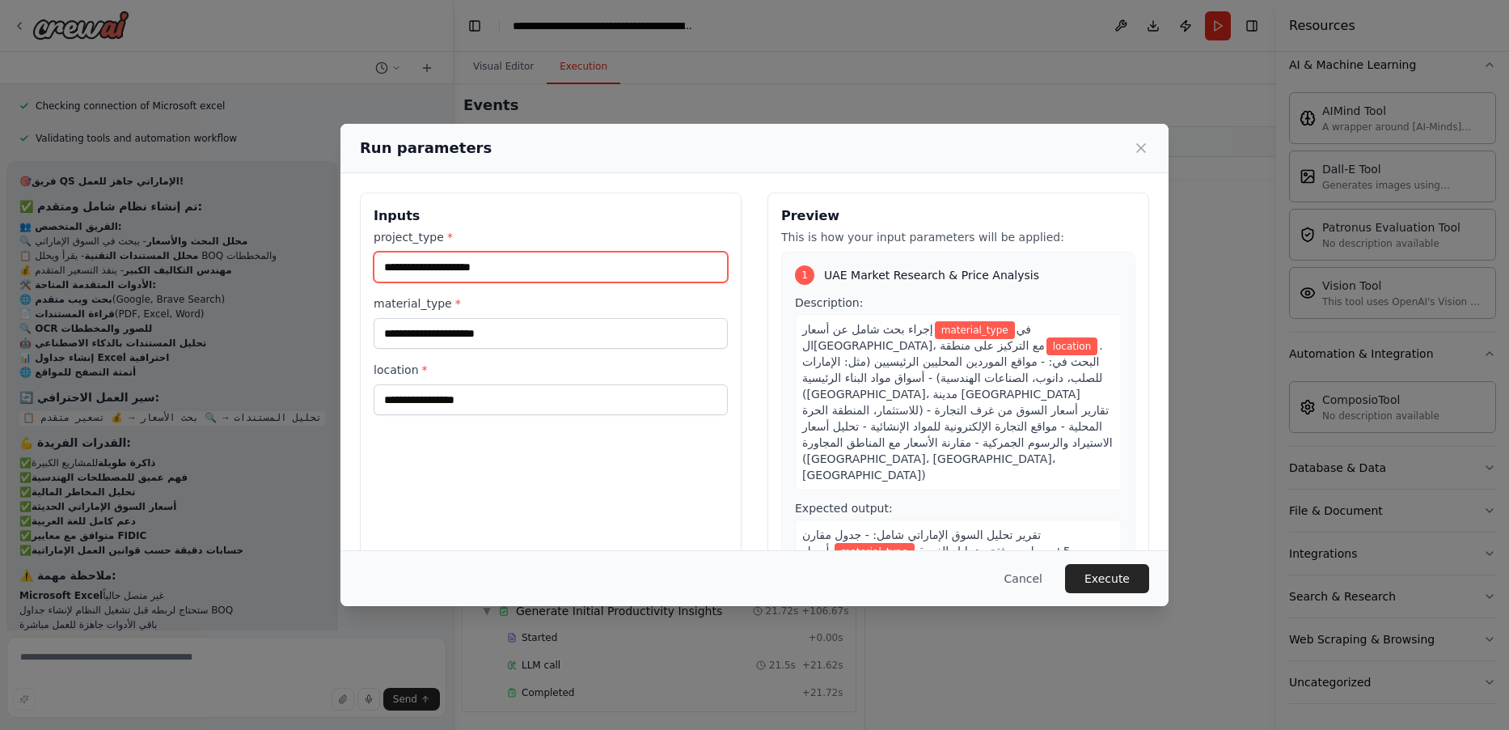
click at [509, 269] on input "project_type *" at bounding box center [551, 267] width 354 height 31
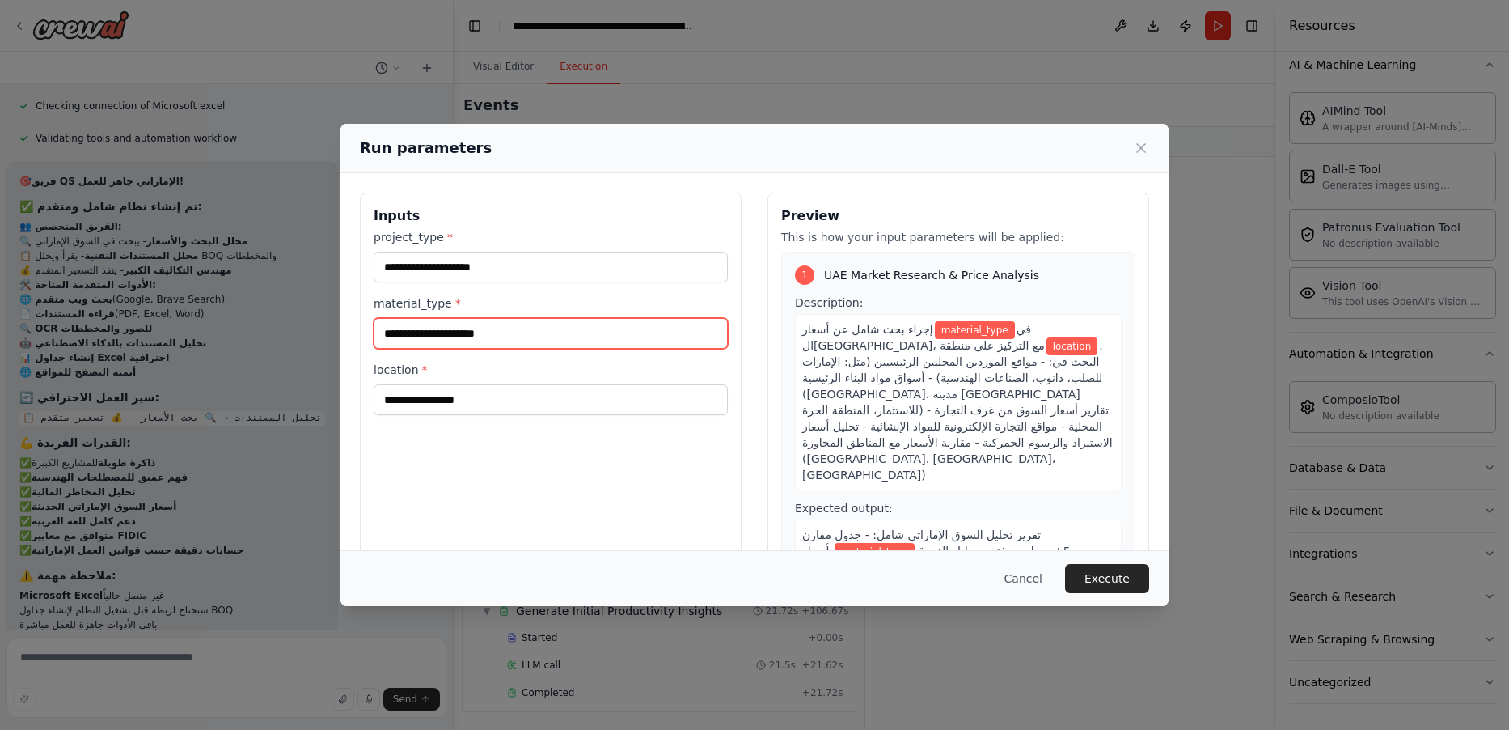
click at [514, 339] on input "material_type *" at bounding box center [551, 333] width 354 height 31
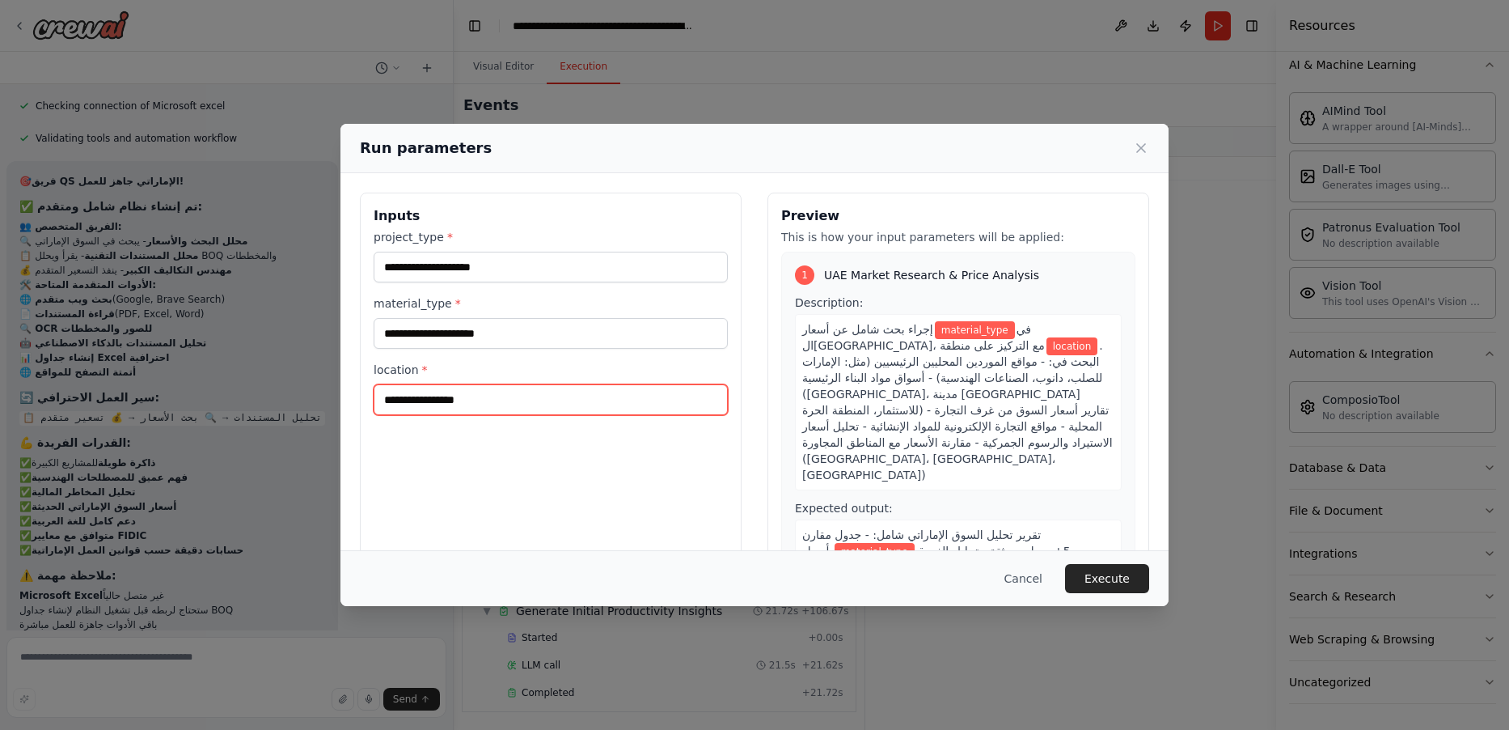
click at [507, 404] on input "location *" at bounding box center [551, 399] width 354 height 31
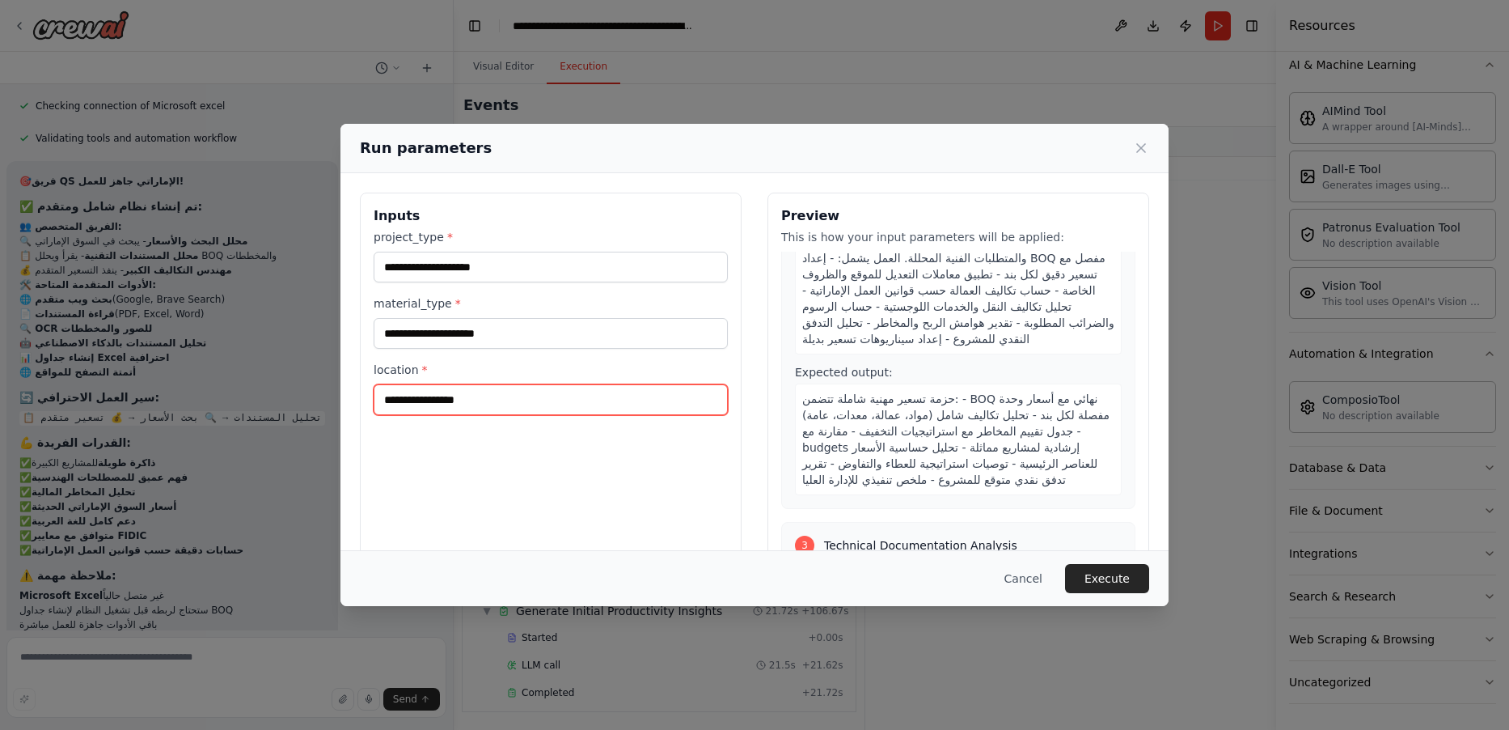
scroll to position [636, 0]
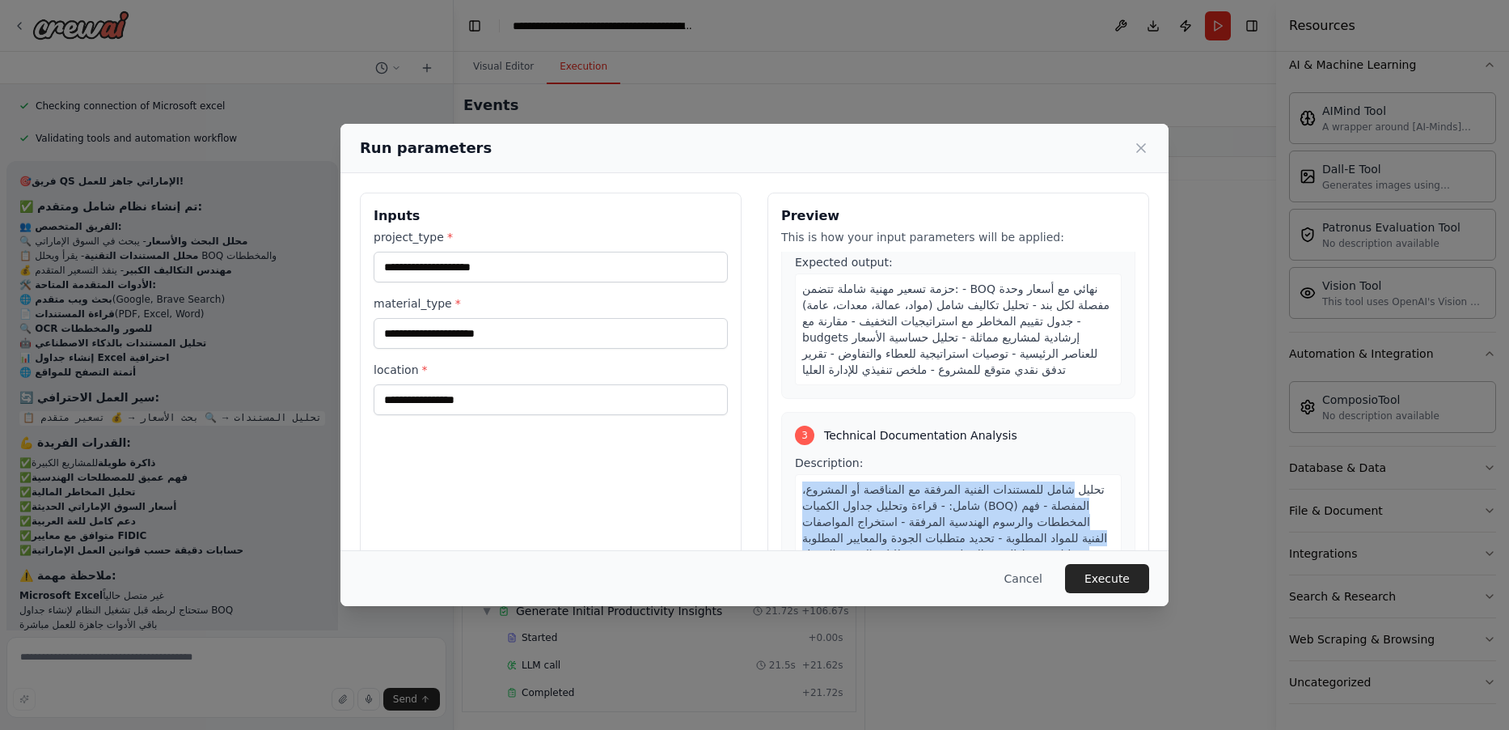
drag, startPoint x: 1044, startPoint y: 361, endPoint x: 998, endPoint y: 434, distance: 86.8
click at [1035, 483] on span "تحليل شامل للمستندات الفنية المرفقة مع المناقصة أو المشروع، شامل: - قراءة وتحلي…" at bounding box center [956, 538] width 308 height 110
click at [478, 390] on input "location *" at bounding box center [551, 399] width 354 height 31
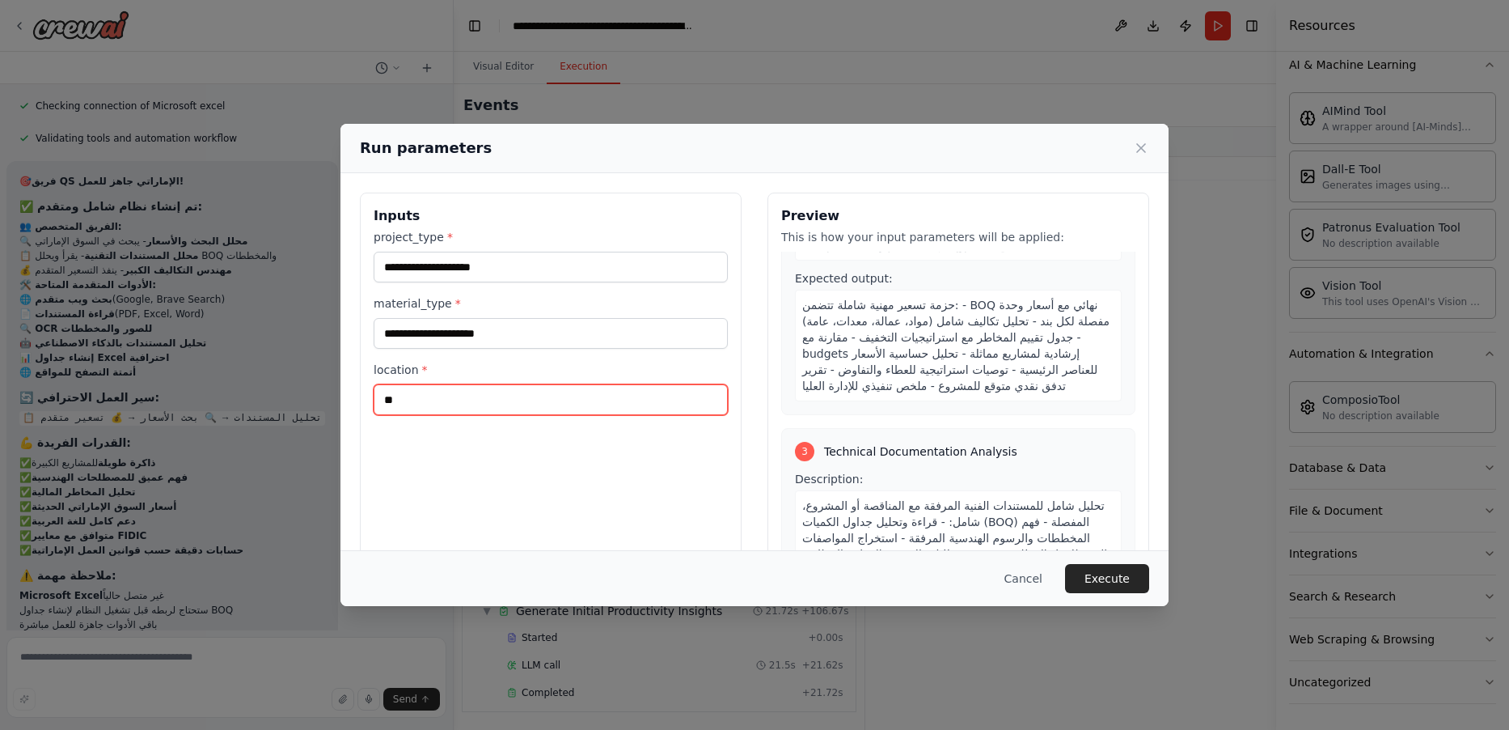
type input "*"
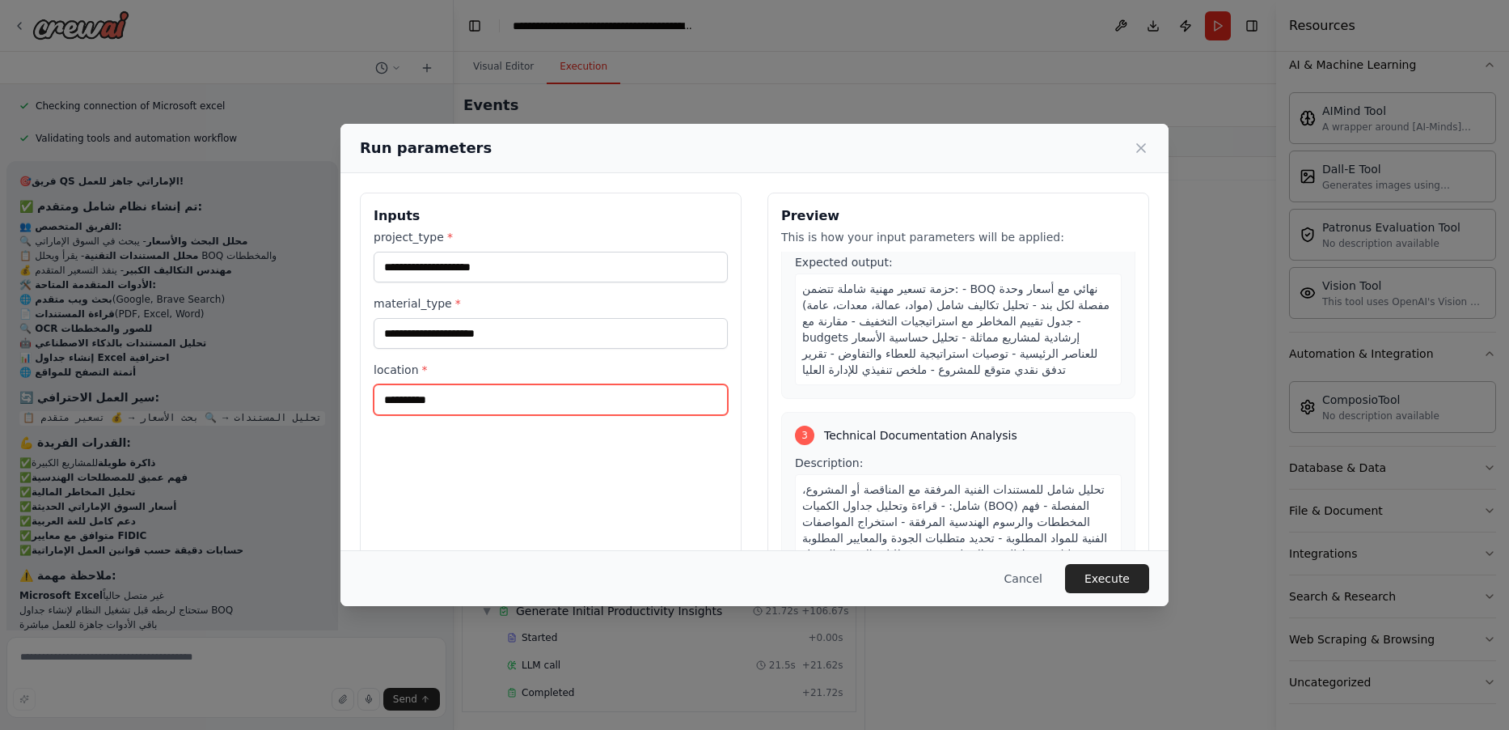
type input "*********"
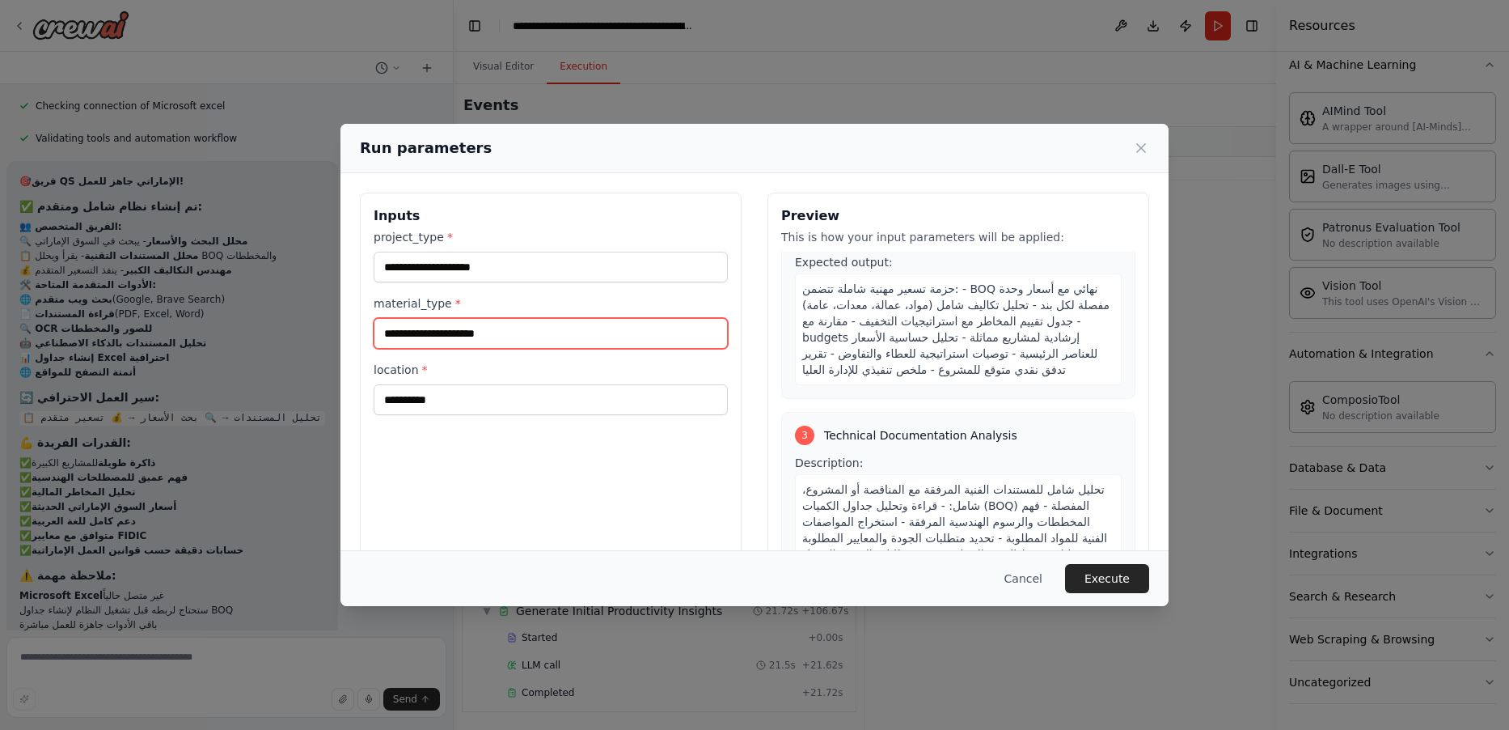
click at [521, 339] on input "material_type *" at bounding box center [551, 333] width 354 height 31
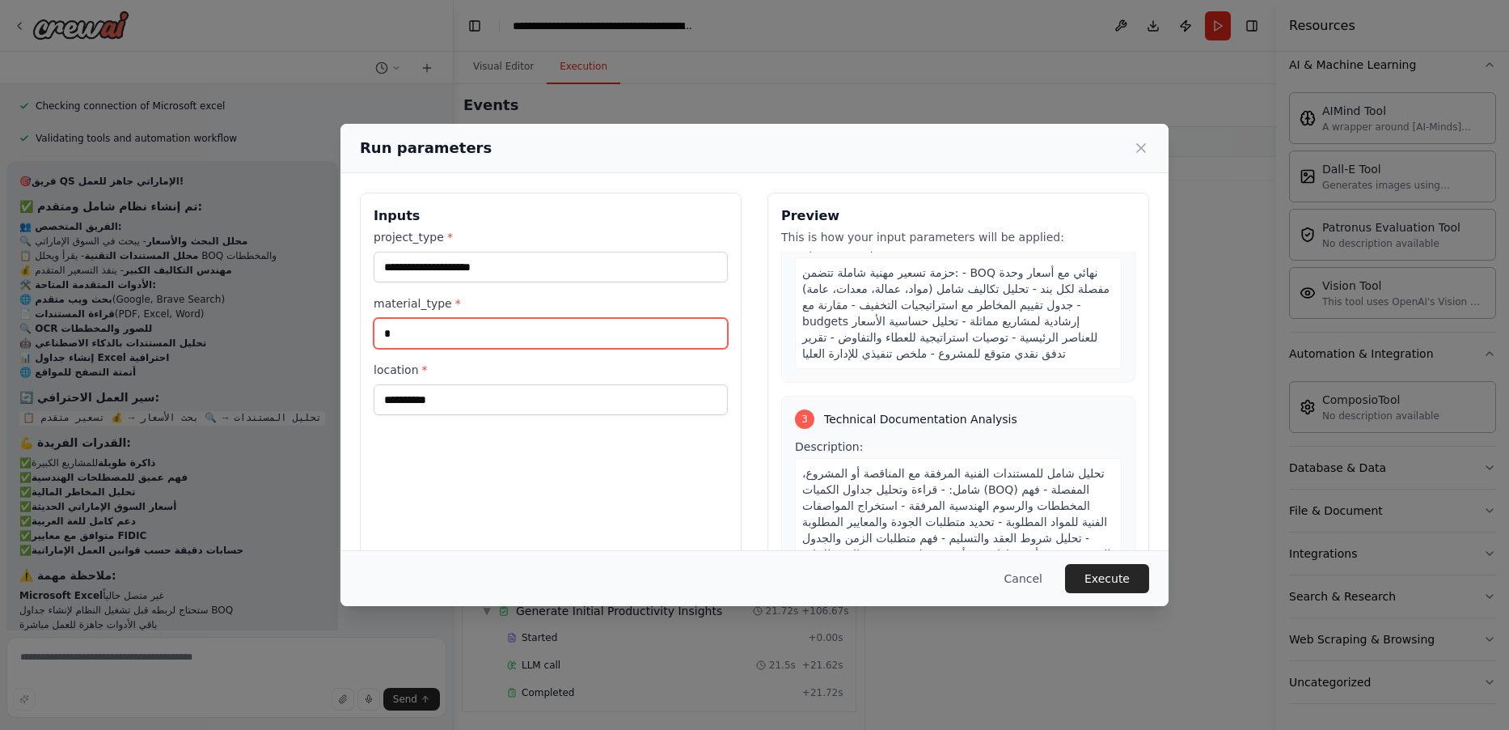
scroll to position [620, 0]
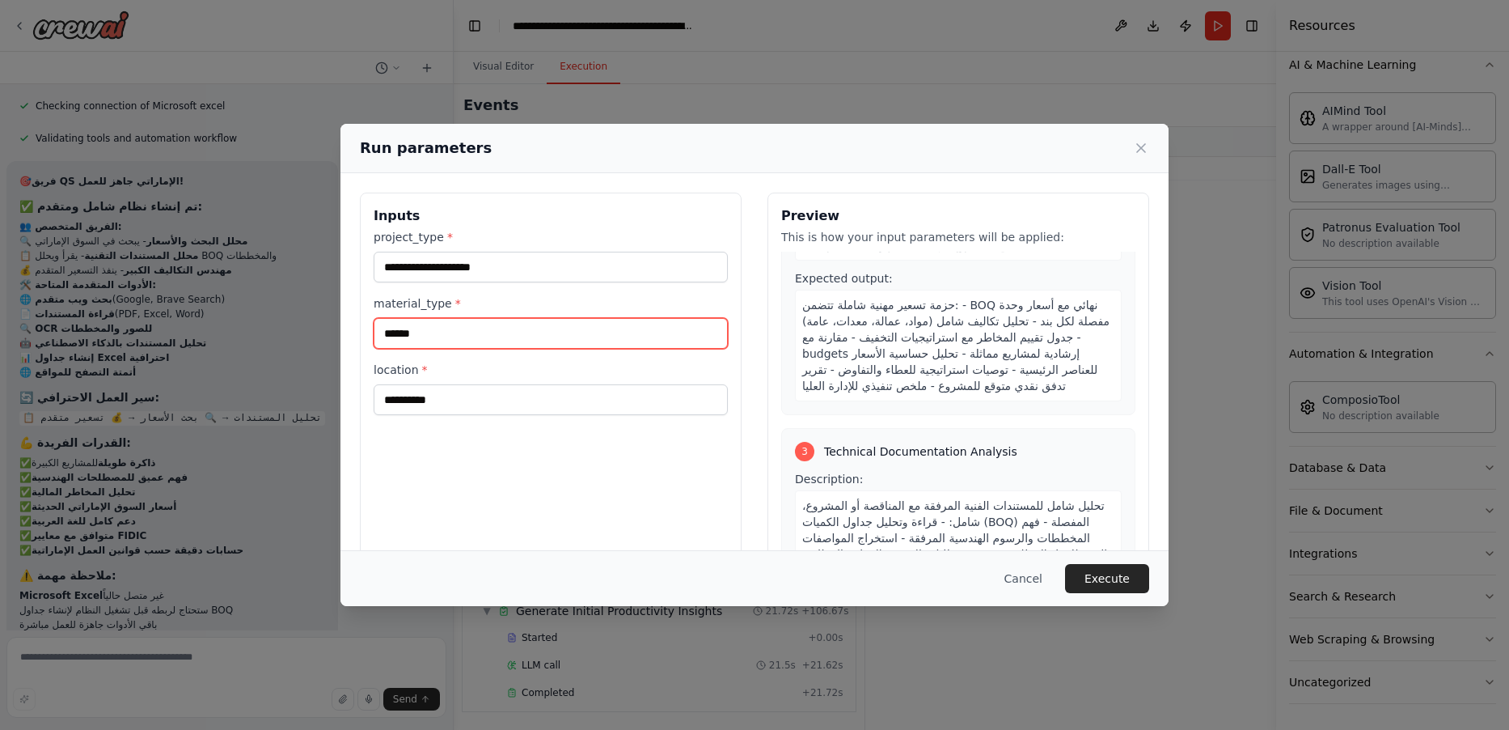
type input "*****"
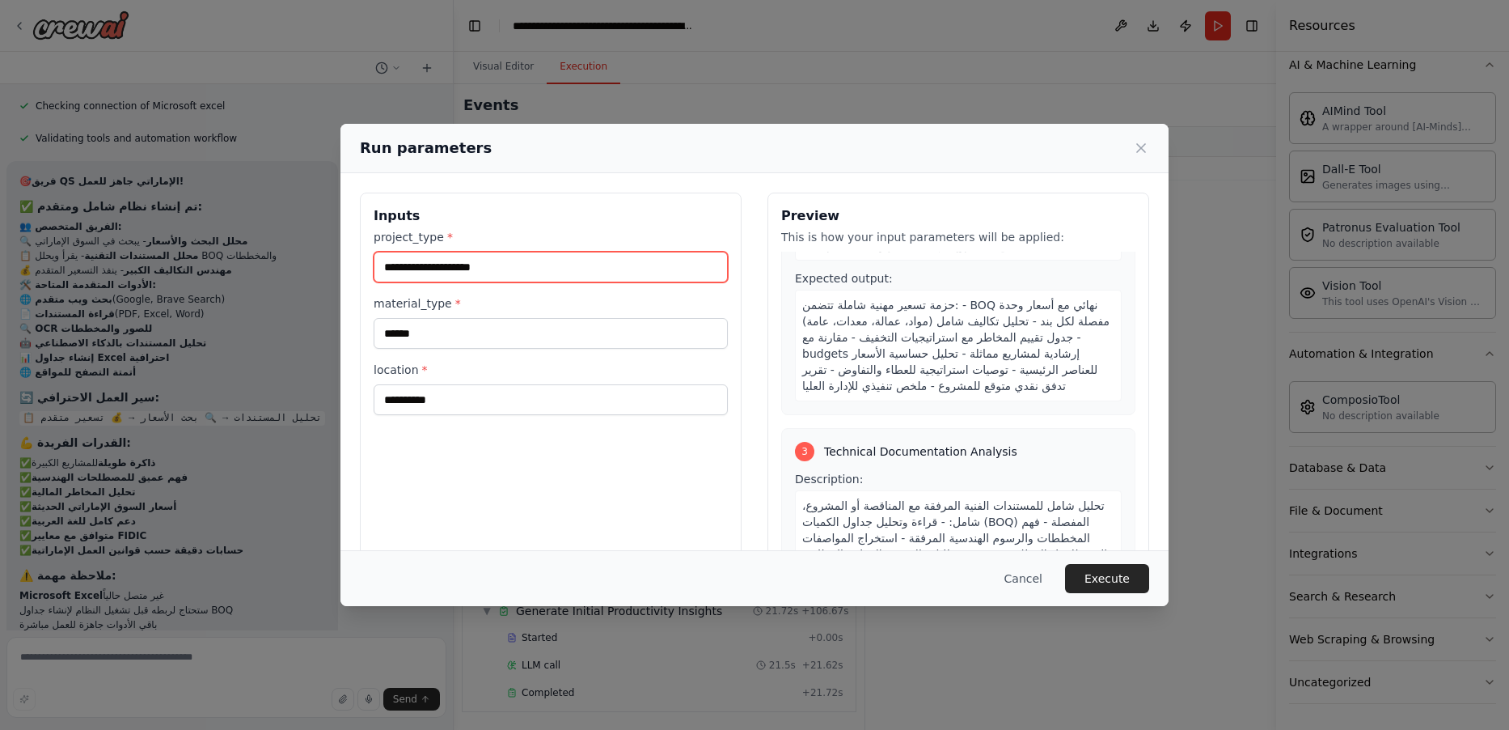
click at [489, 268] on input "project_type *" at bounding box center [551, 267] width 354 height 31
type input "*"
paste input "**********"
type input "**********"
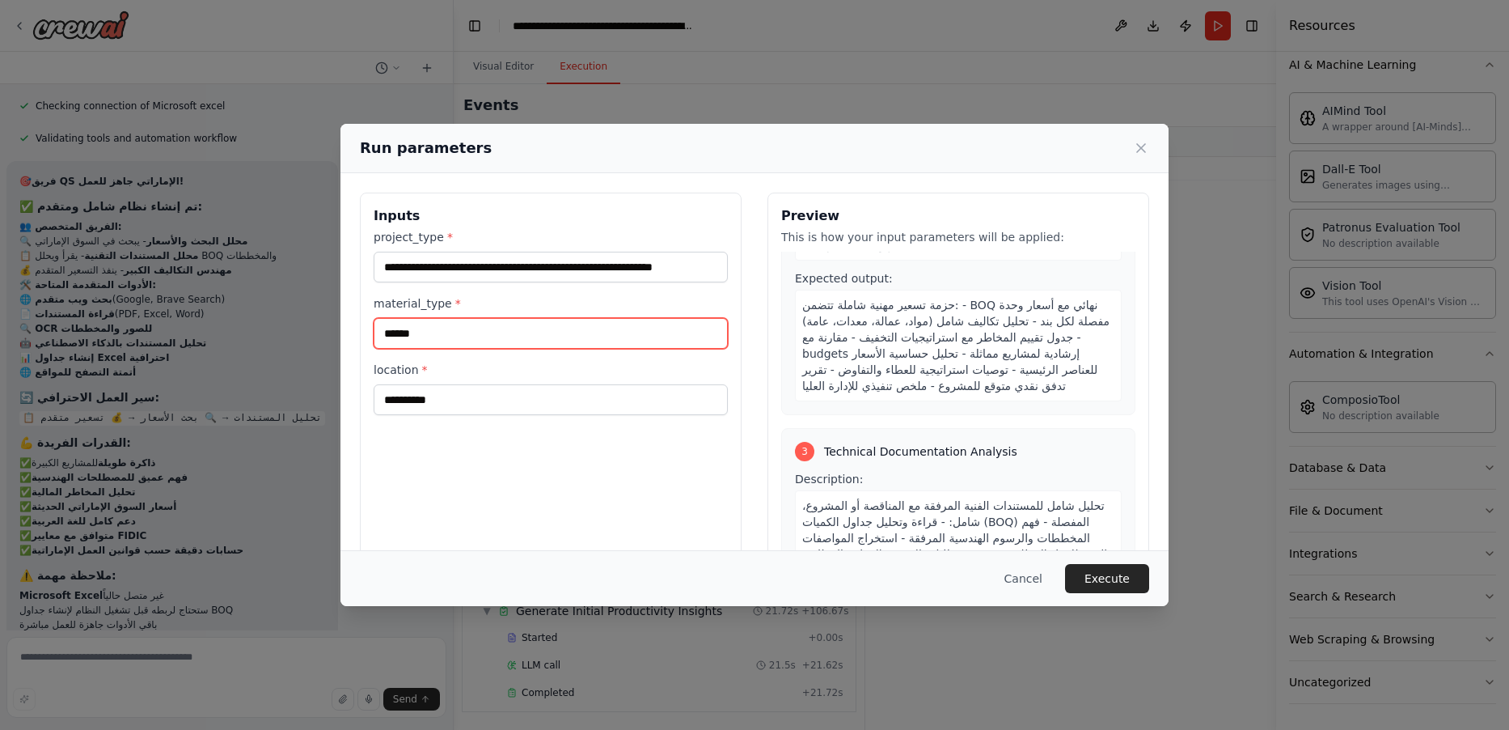
drag, startPoint x: 518, startPoint y: 328, endPoint x: 466, endPoint y: 331, distance: 52.6
click at [486, 345] on input "*****" at bounding box center [551, 333] width 354 height 31
drag, startPoint x: 459, startPoint y: 329, endPoint x: 379, endPoint y: 332, distance: 79.3
click at [379, 332] on input "*****" at bounding box center [551, 333] width 354 height 31
paste input "**********"
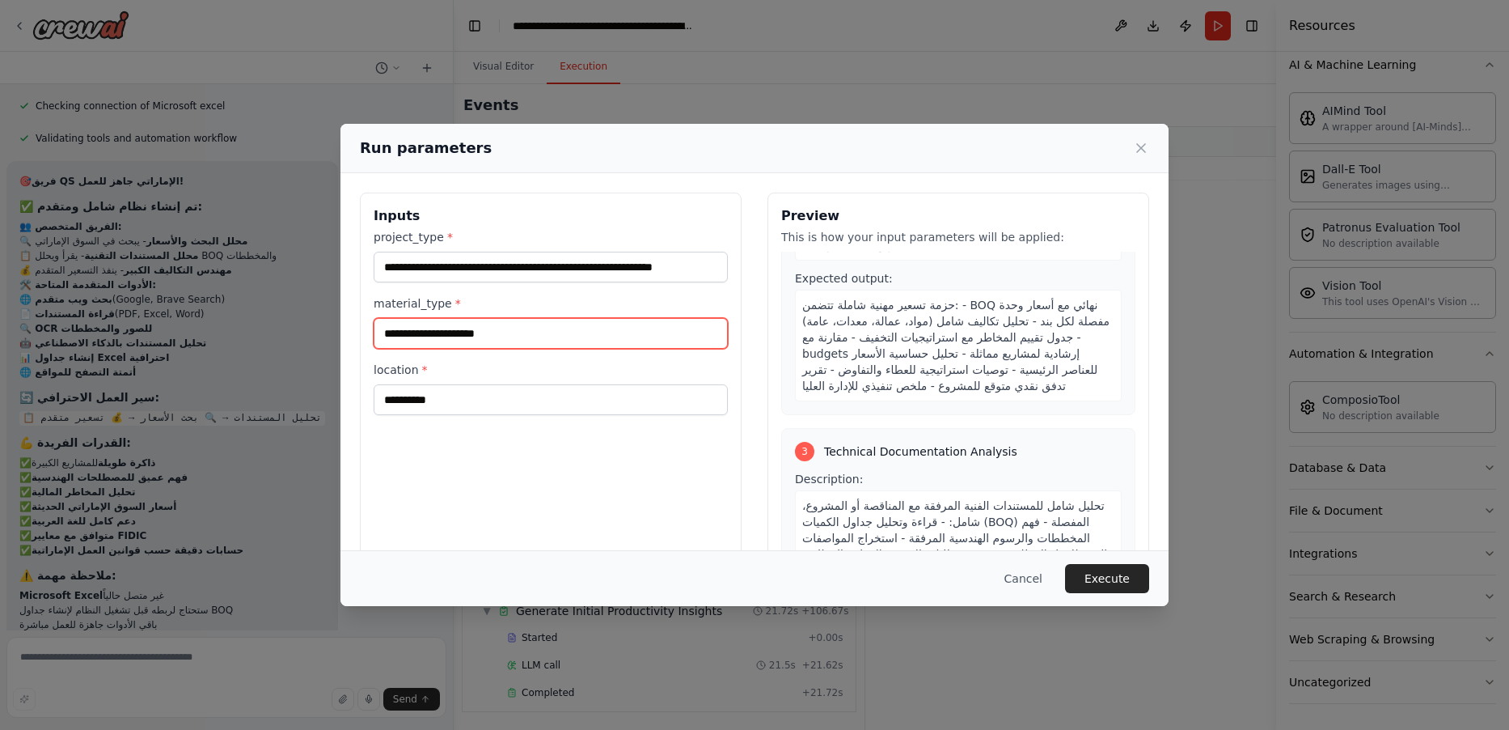
scroll to position [652, 0]
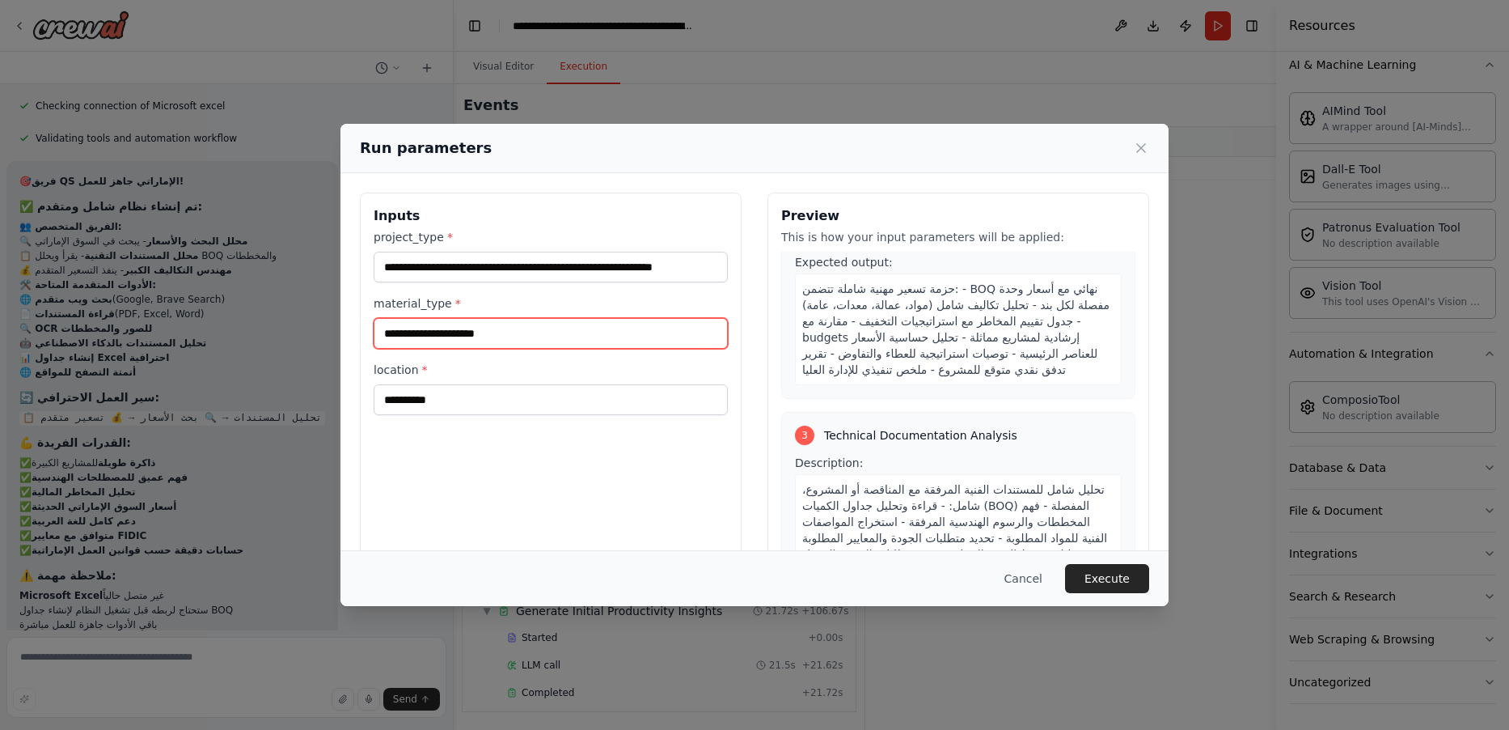
drag, startPoint x: 504, startPoint y: 336, endPoint x: 469, endPoint y: 329, distance: 35.5
click at [469, 329] on input "**********" at bounding box center [551, 333] width 354 height 31
type input "**********"
click at [1126, 581] on button "Execute" at bounding box center [1107, 578] width 84 height 29
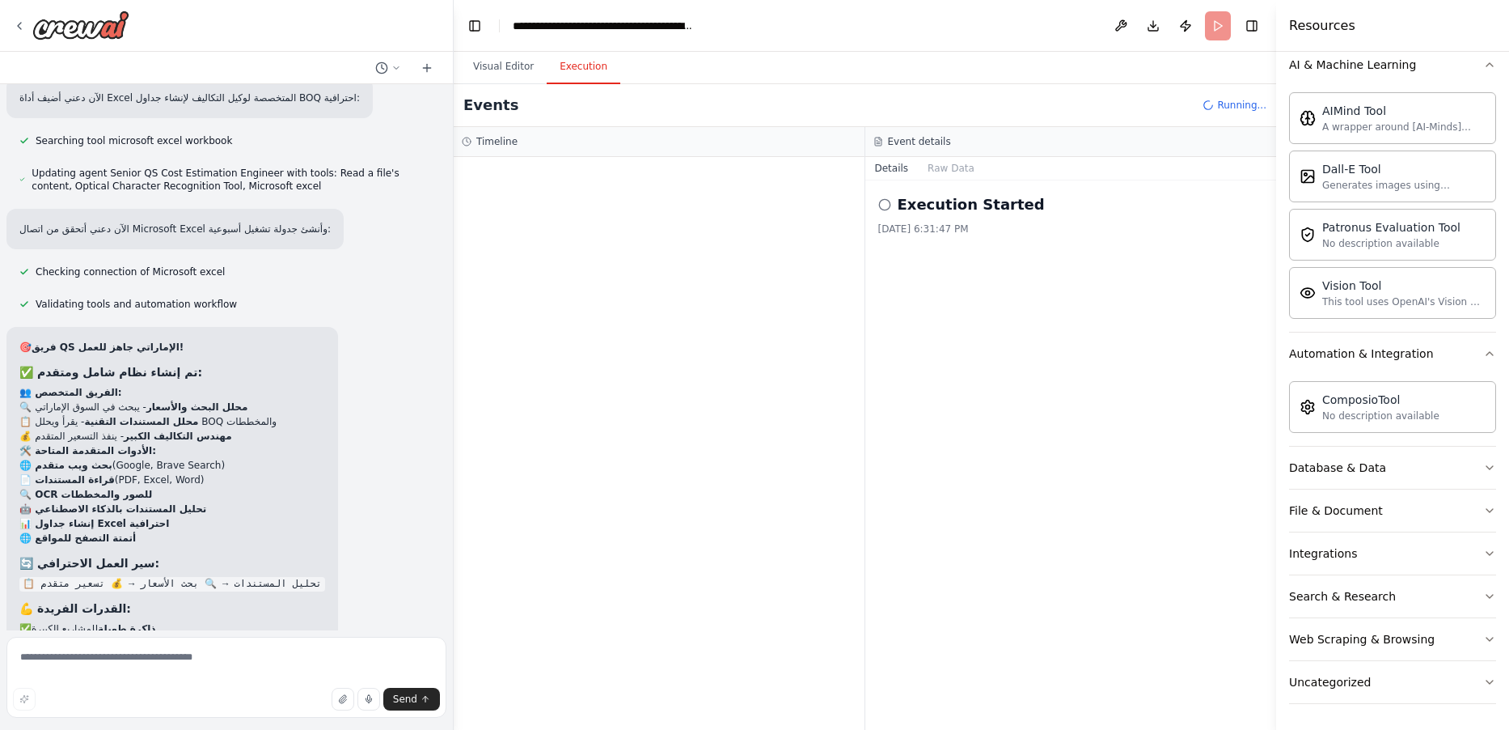
scroll to position [8501, 0]
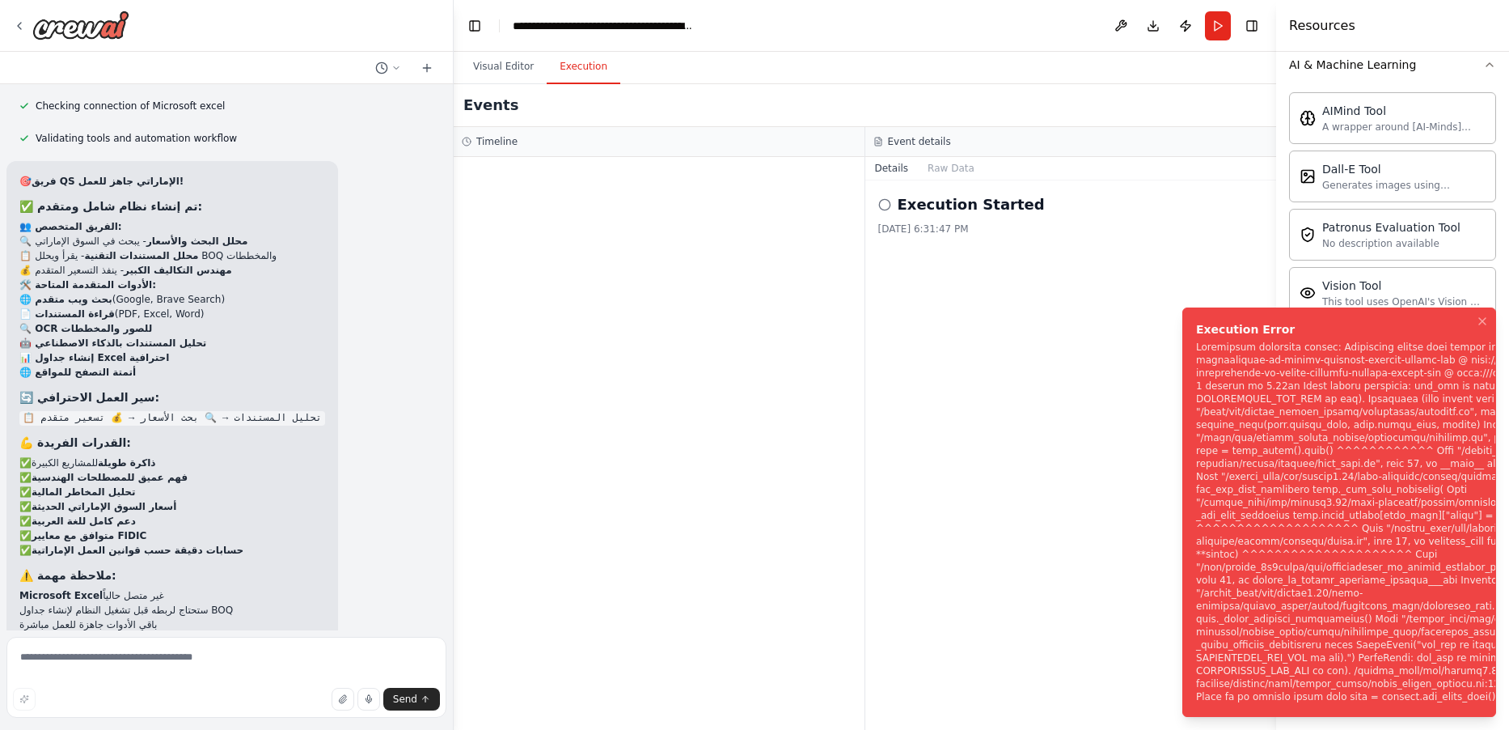
click at [1227, 560] on div "Notifications (F8)" at bounding box center [1419, 522] width 446 height 362
click at [1474, 331] on button "Notifications (F8)" at bounding box center [1482, 320] width 19 height 19
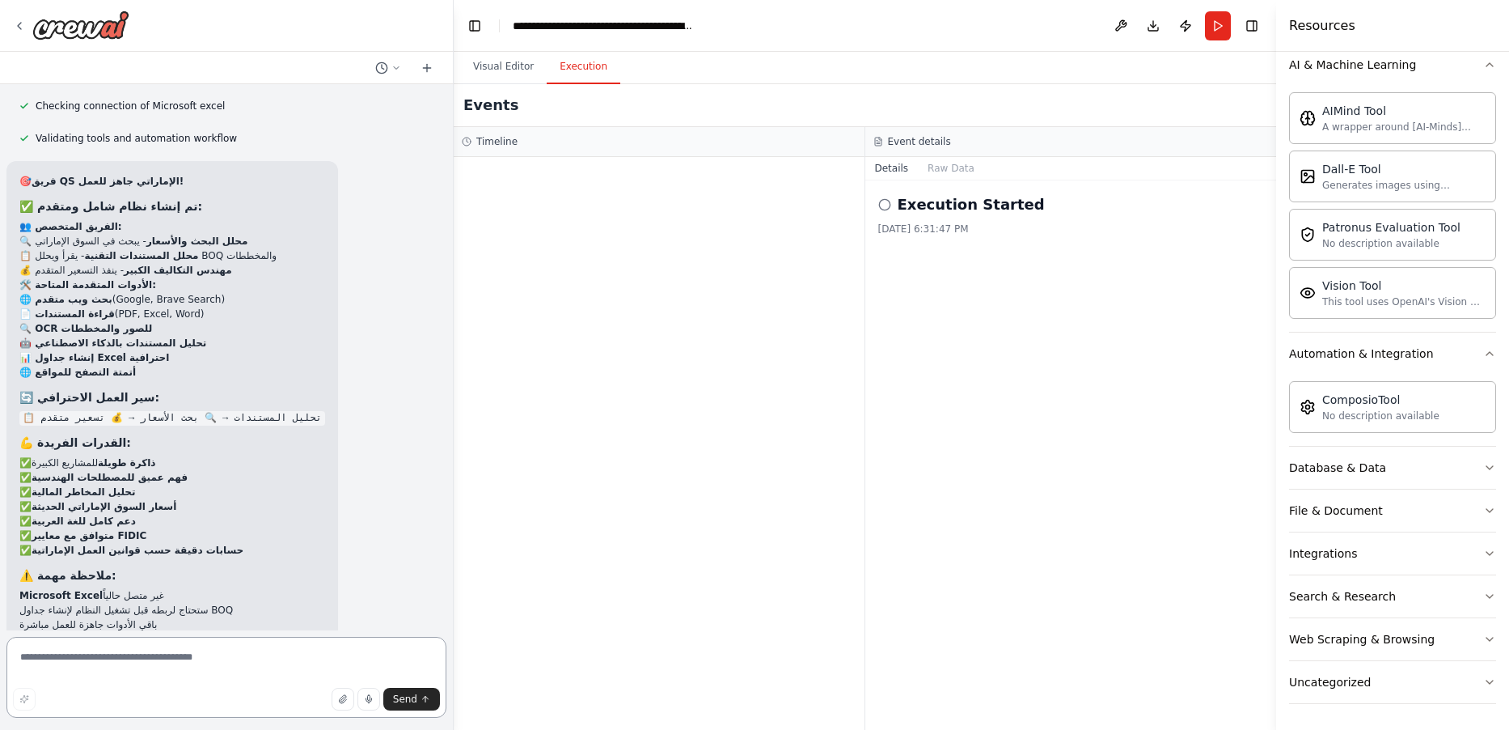
click at [129, 651] on textarea at bounding box center [226, 677] width 440 height 81
click at [135, 652] on textarea at bounding box center [226, 677] width 440 height 81
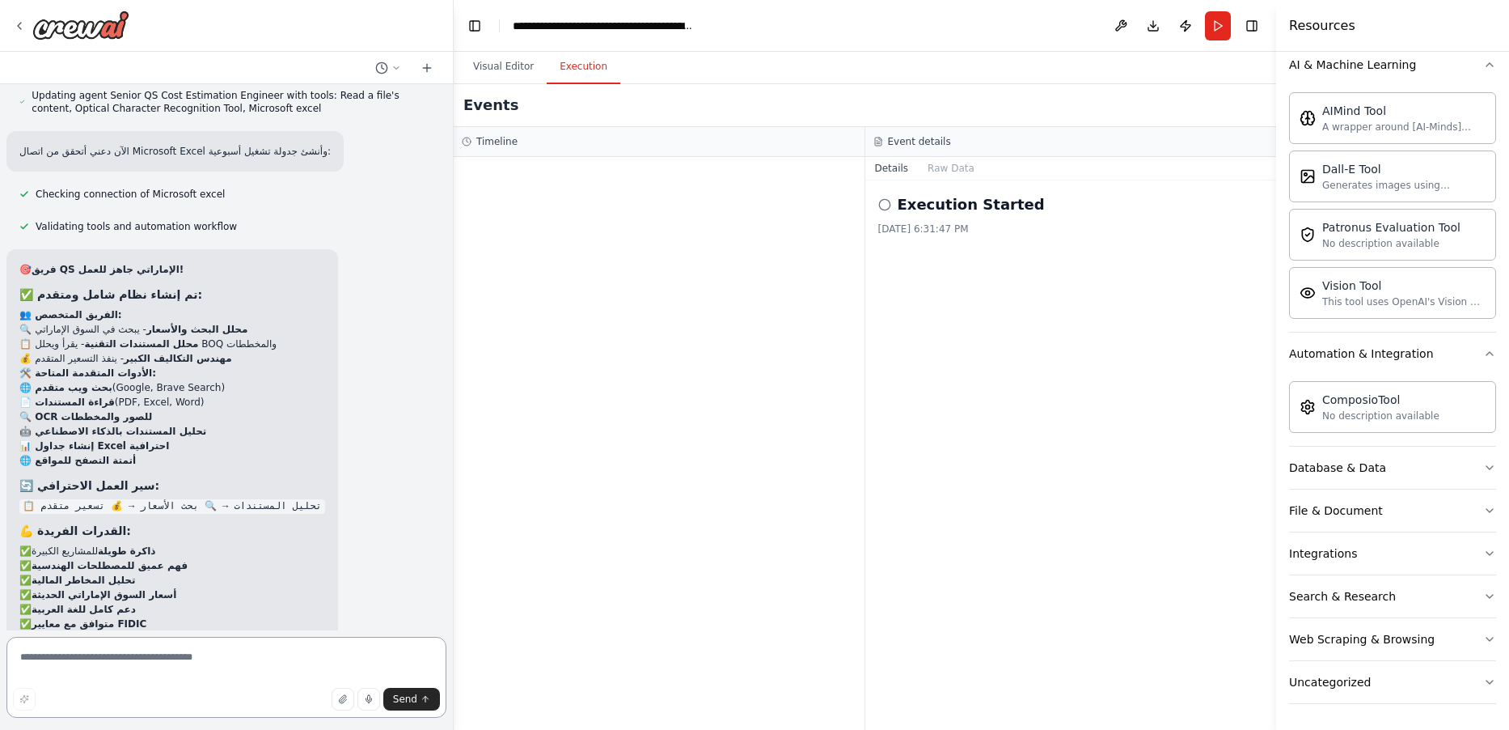
scroll to position [8619, 0]
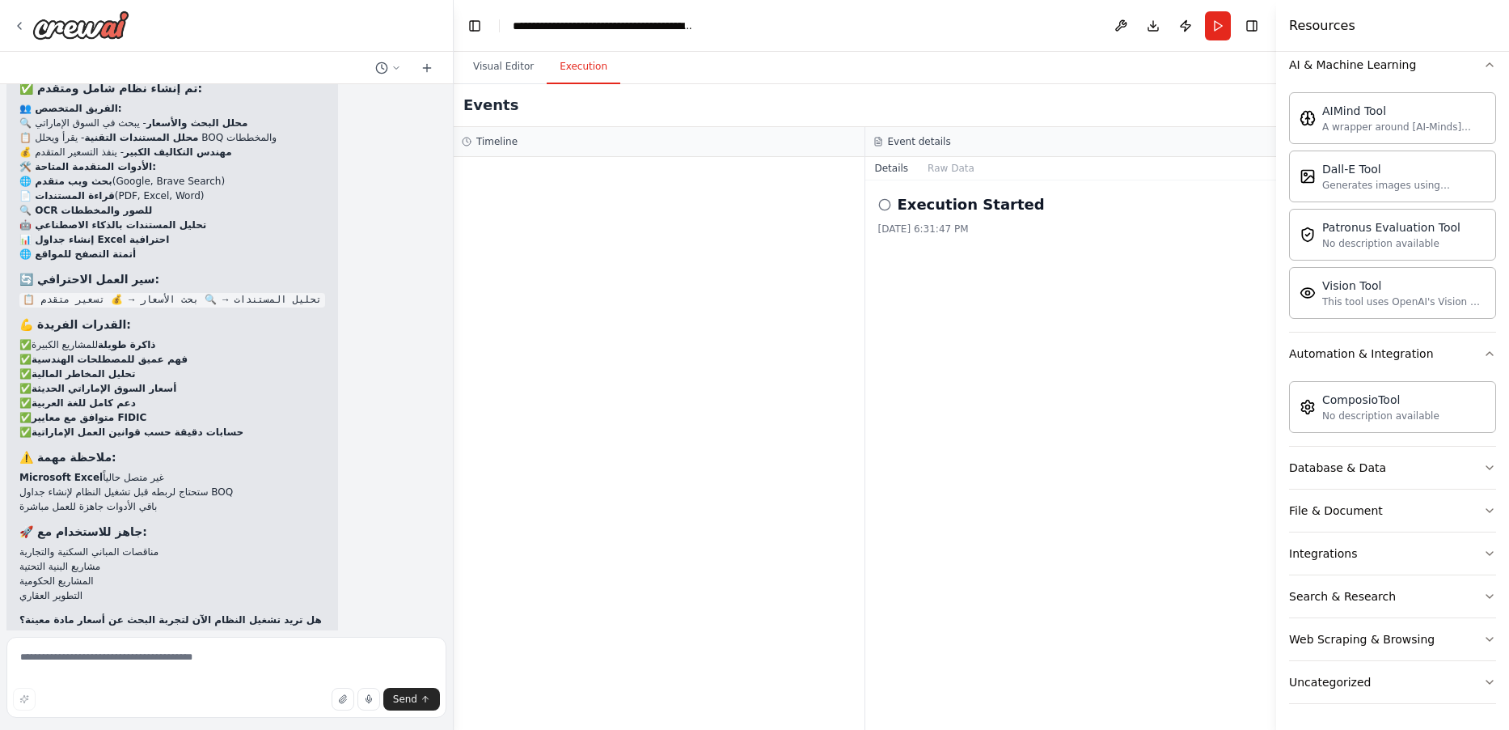
click at [303, 719] on button "Help fix error" at bounding box center [226, 732] width 414 height 26
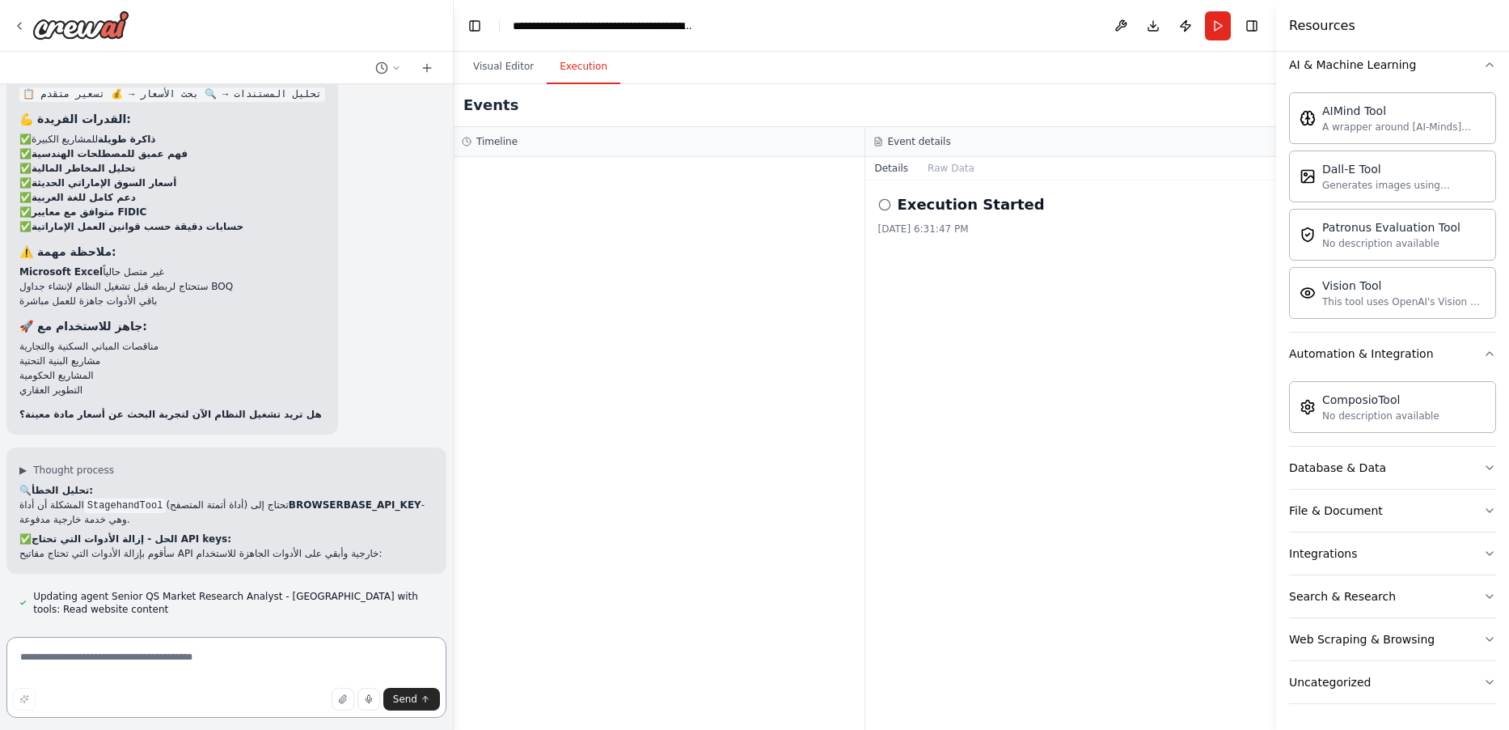
scroll to position [9380, 0]
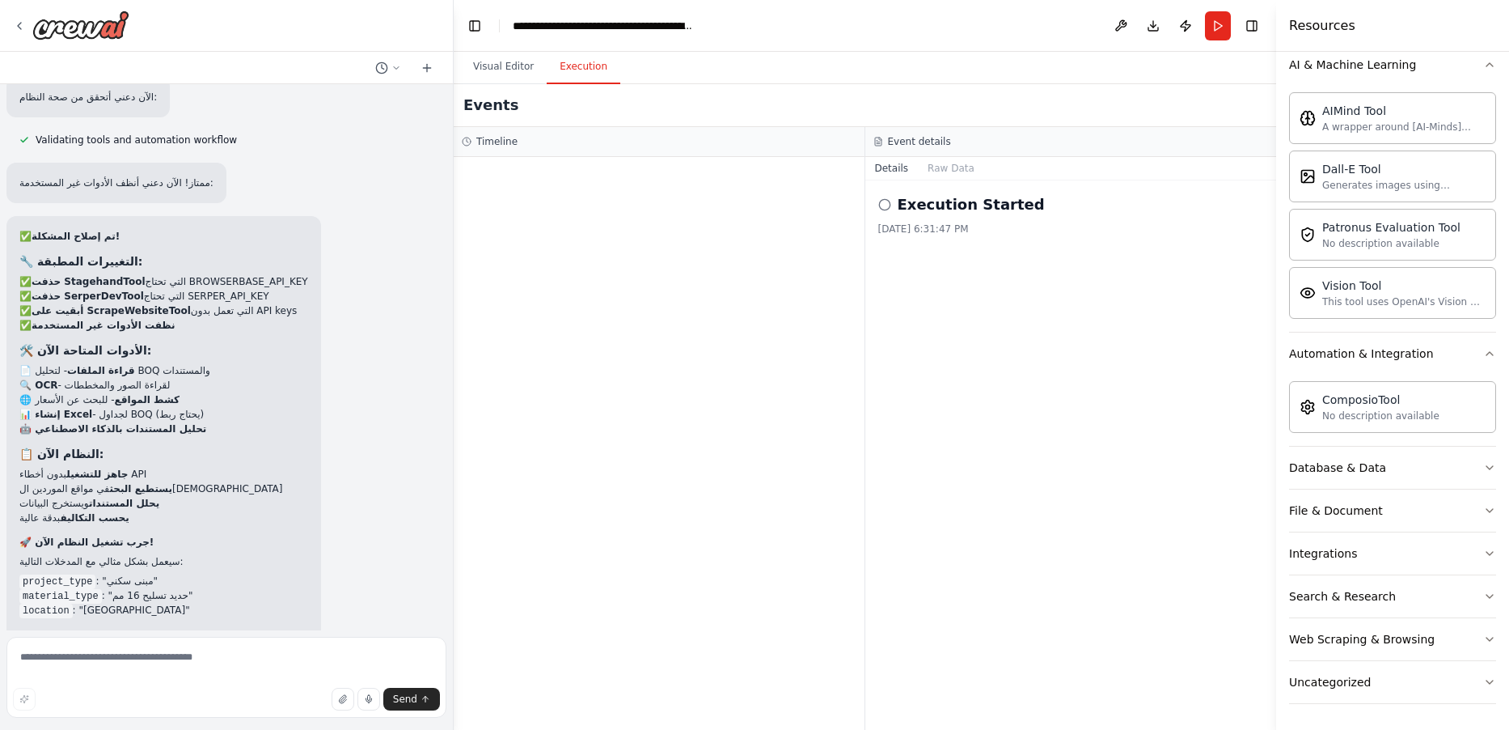
click at [266, 719] on button "Run Automation" at bounding box center [226, 732] width 414 height 26
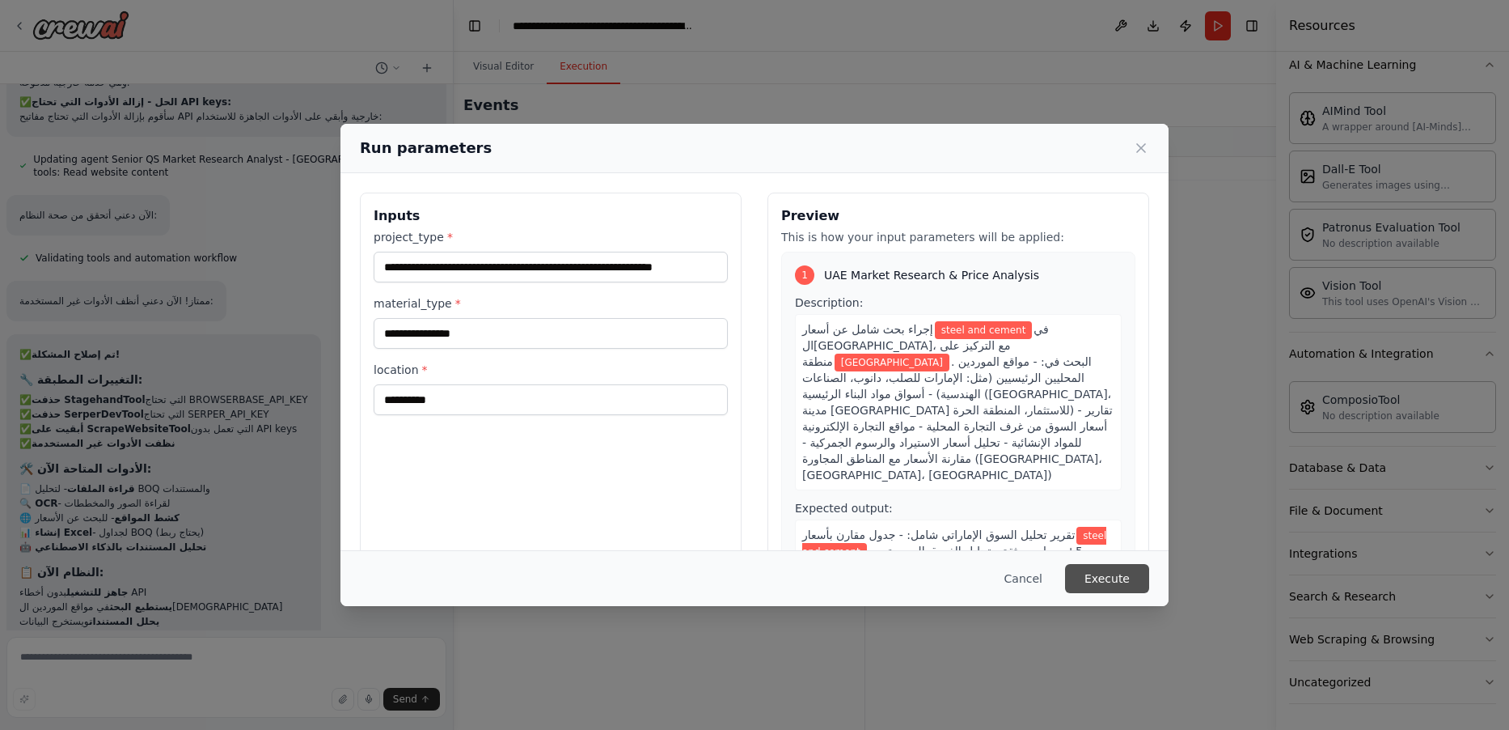
click at [1126, 582] on button "Execute" at bounding box center [1107, 578] width 84 height 29
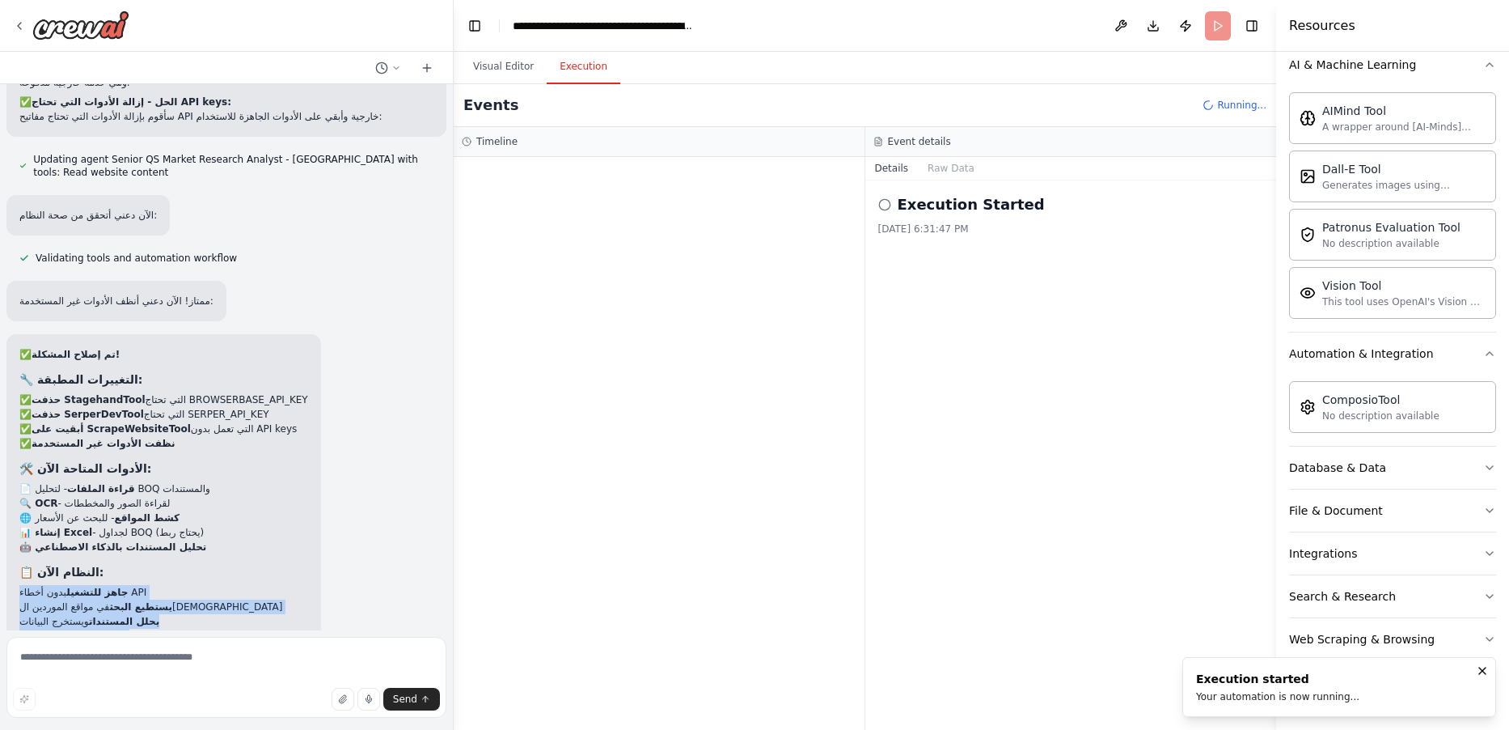
drag, startPoint x: 100, startPoint y: 435, endPoint x: 159, endPoint y: 583, distance: 159.4
click at [159, 583] on div "✅ تم إصلاح المشكلة! 🔧 التغييرات المطبقة: ✅ حذفت StagehandTool التي تحتاج BROWSE…" at bounding box center [163, 541] width 289 height 388
click at [386, 408] on div "✅ تم إصلاح المشكلة! 🔧 التغييرات المطبقة: ✅ حذفت StagehandTool التي تحتاج BROWSE…" at bounding box center [226, 546] width 440 height 424
click at [277, 673] on textarea at bounding box center [226, 677] width 440 height 81
drag, startPoint x: 128, startPoint y: 659, endPoint x: 143, endPoint y: 654, distance: 16.1
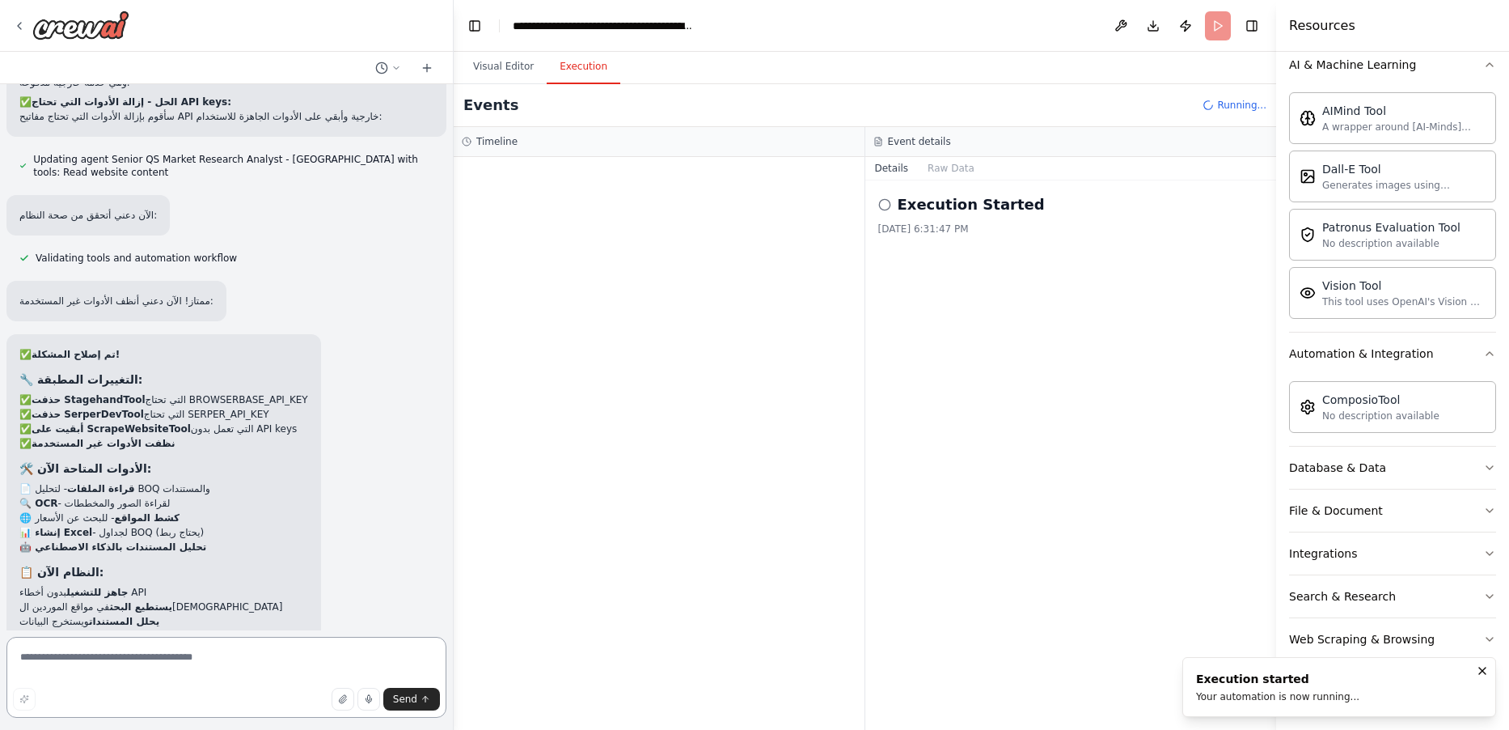
click at [128, 658] on textarea at bounding box center [226, 677] width 440 height 81
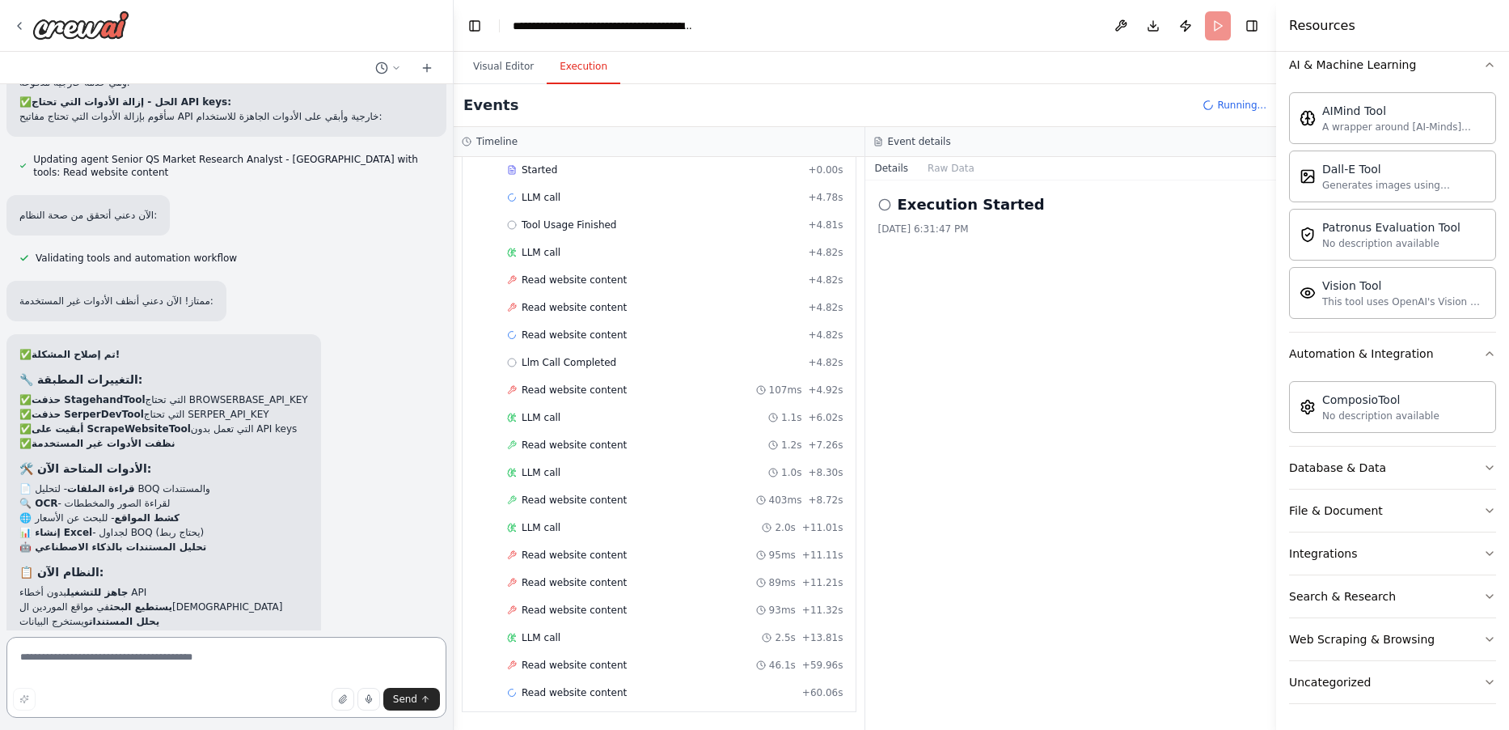
click at [204, 660] on textarea at bounding box center [226, 677] width 440 height 81
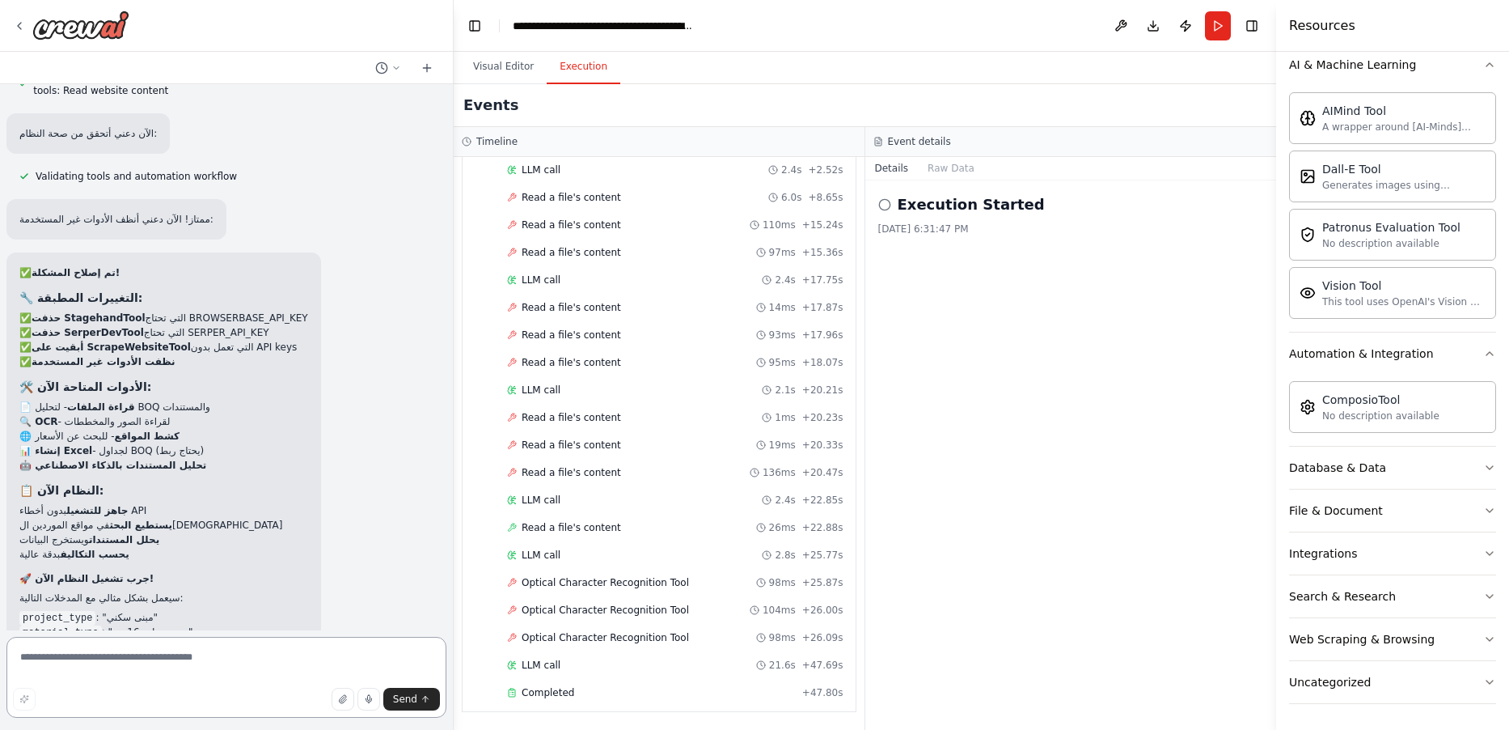
scroll to position [9186, 0]
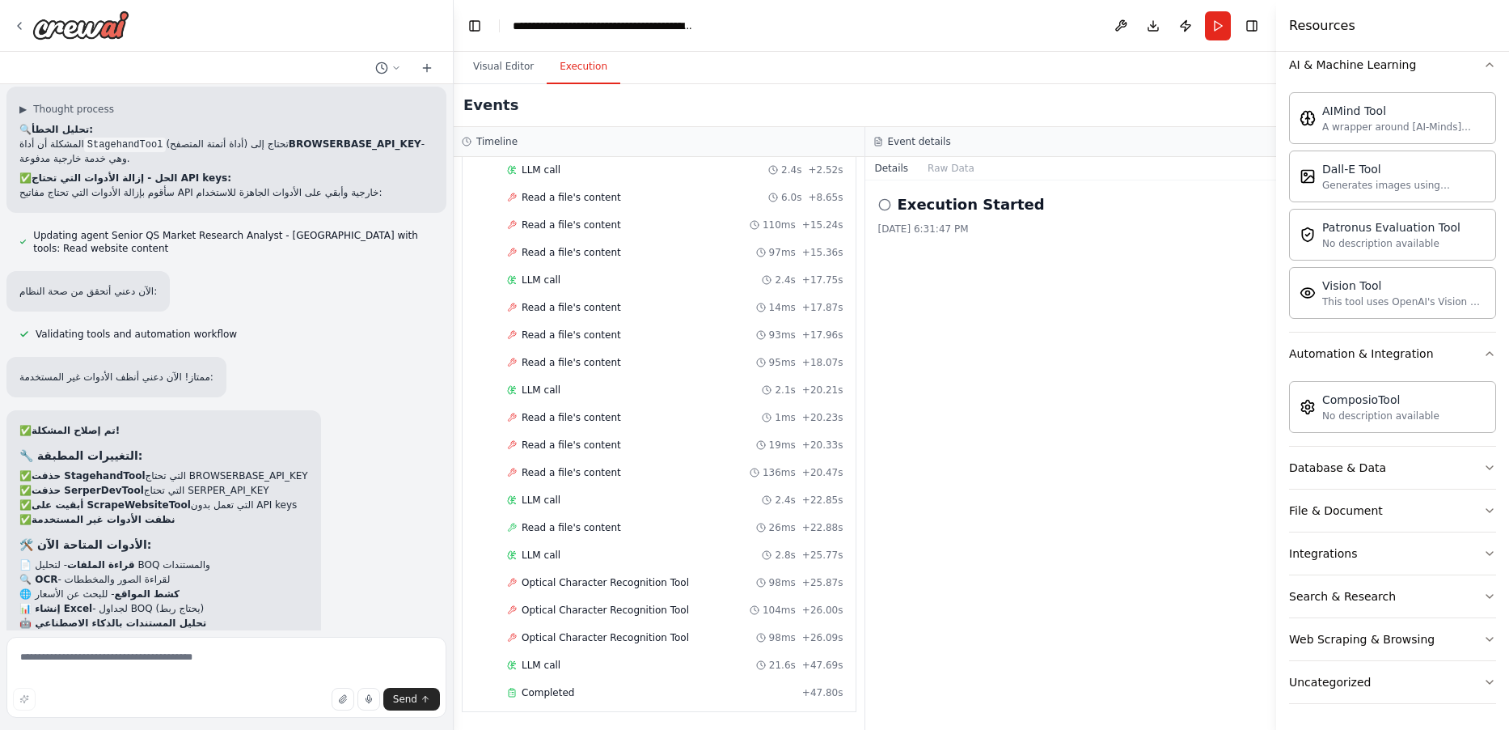
drag, startPoint x: 151, startPoint y: 341, endPoint x: 302, endPoint y: 371, distance: 154.3
click at [272, 410] on div "✅ تم إصلاح المشكلة! 🔧 التغييرات المطبقة: ✅ حذفت StagehandTool التي تحتاج BROWSE…" at bounding box center [163, 622] width 315 height 424
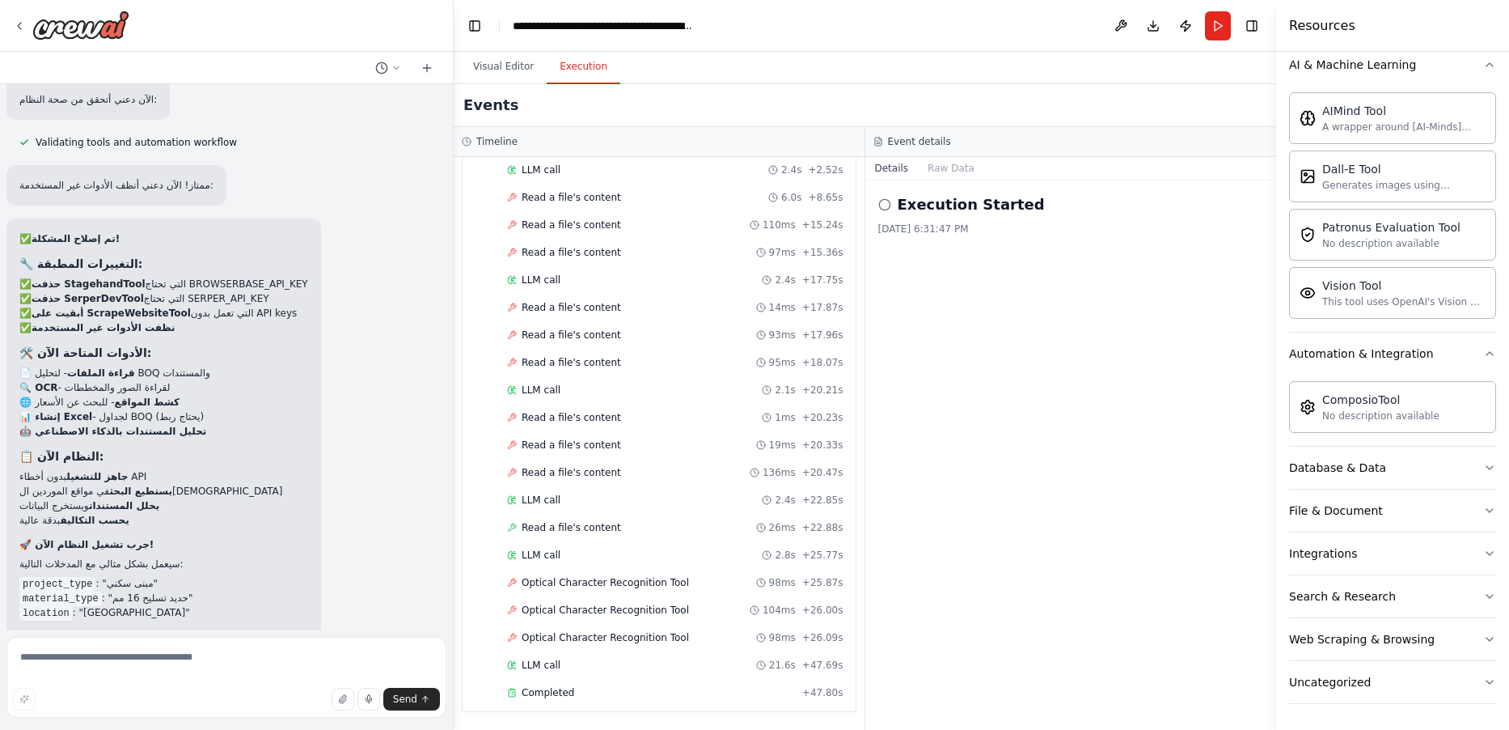
scroll to position [9380, 0]
click at [273, 719] on button "Improve automation" at bounding box center [226, 732] width 414 height 26
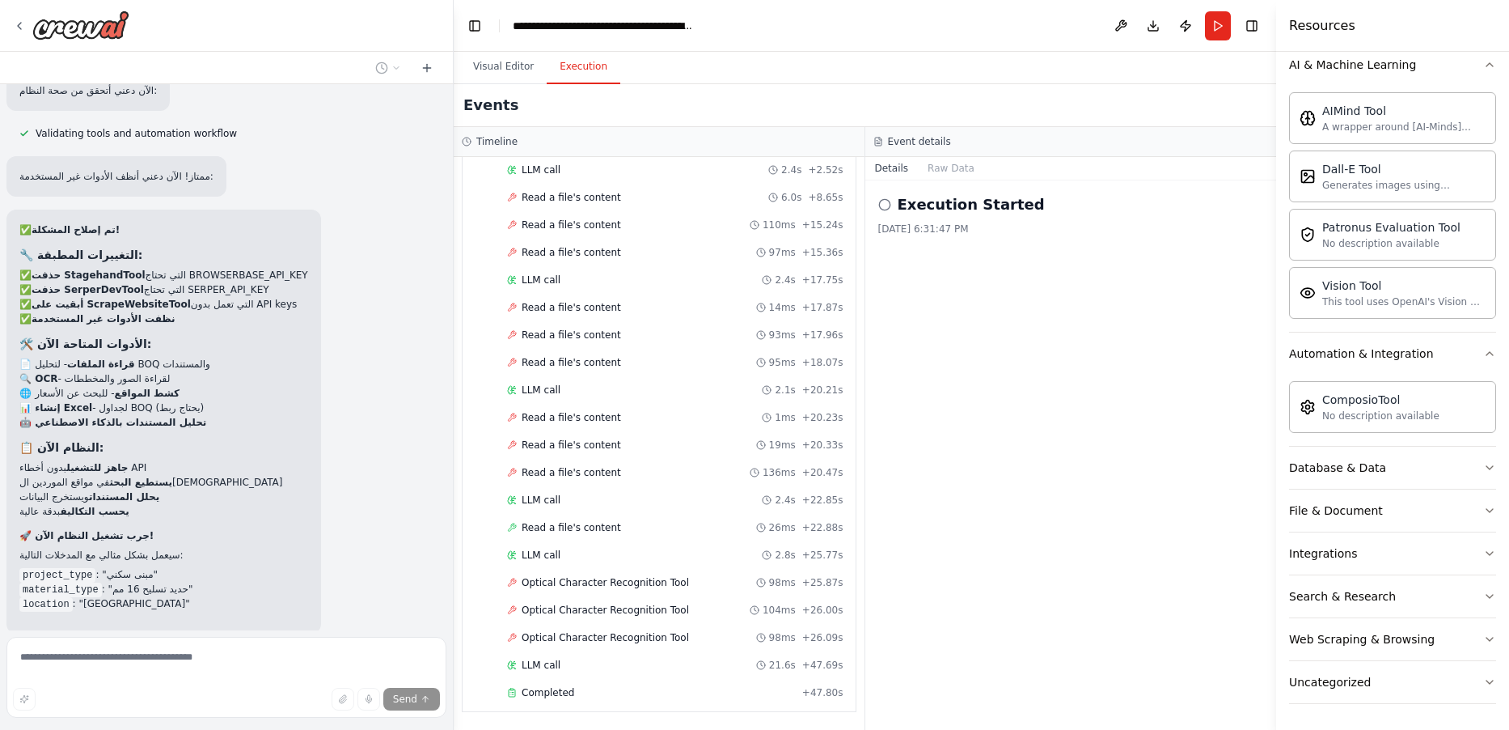
scroll to position [9433, 0]
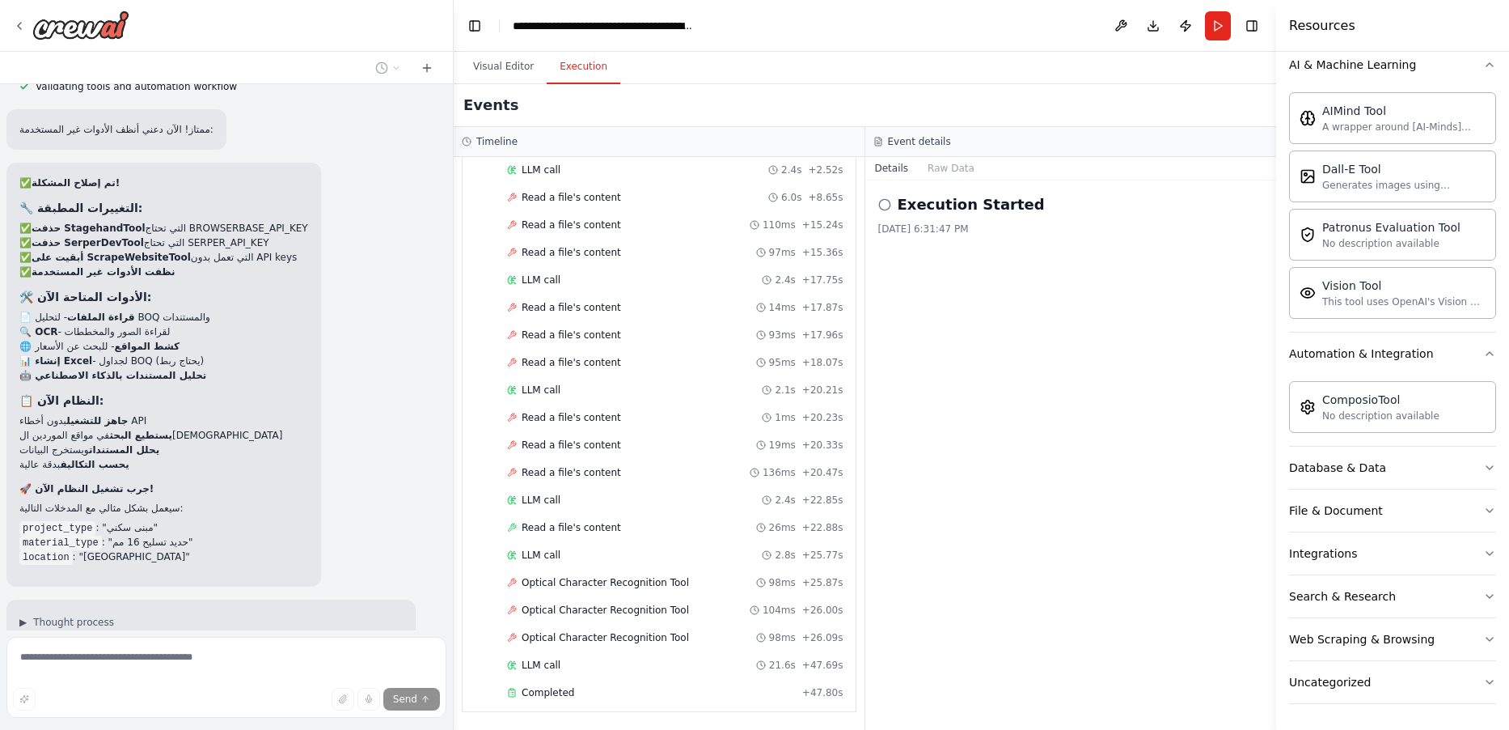
drag, startPoint x: 80, startPoint y: 494, endPoint x: 361, endPoint y: 499, distance: 280.7
click at [361, 635] on p "I need to check the current automation structure to analyze the output quality." at bounding box center [210, 642] width 383 height 15
